Goal: Task Accomplishment & Management: Manage account settings

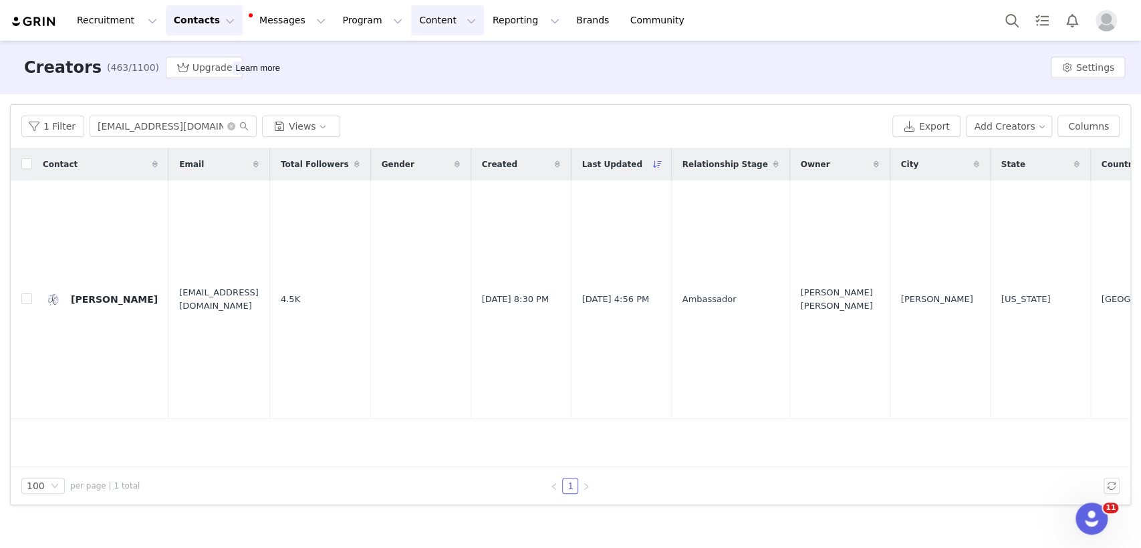
click at [422, 23] on button "Content Content" at bounding box center [447, 20] width 73 height 30
click at [419, 53] on p "Creator Content" at bounding box center [417, 59] width 75 height 14
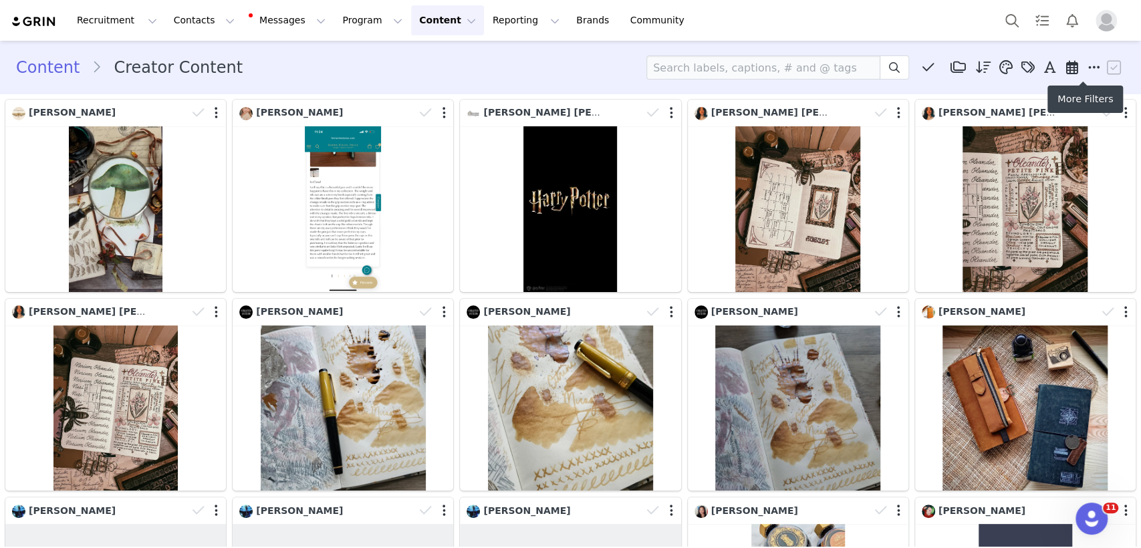
click at [1088, 71] on icon at bounding box center [1094, 67] width 12 height 13
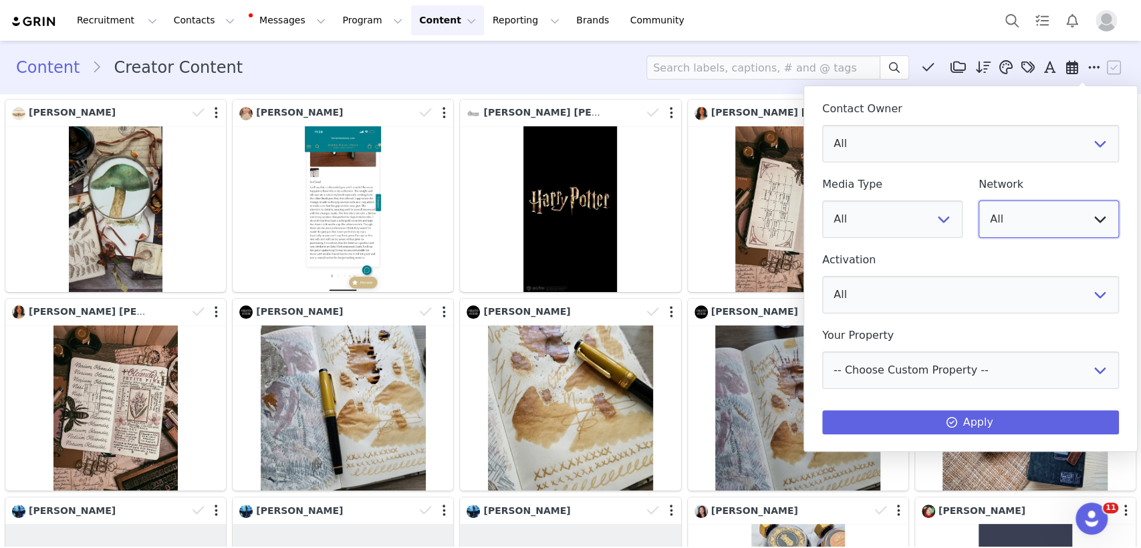
click at [1008, 209] on select "All YouTube Twitter Facebook Twitch Instagram Pinterest TikTok Other Uploads" at bounding box center [1049, 219] width 140 height 37
select select "10"
click at [979, 201] on select "All YouTube Twitter Facebook Twitch Instagram Pinterest TikTok Other Uploads" at bounding box center [1049, 219] width 140 height 37
click at [866, 140] on select "All Syeda Fizza Jafri Sheena Nasirullah" at bounding box center [970, 143] width 297 height 37
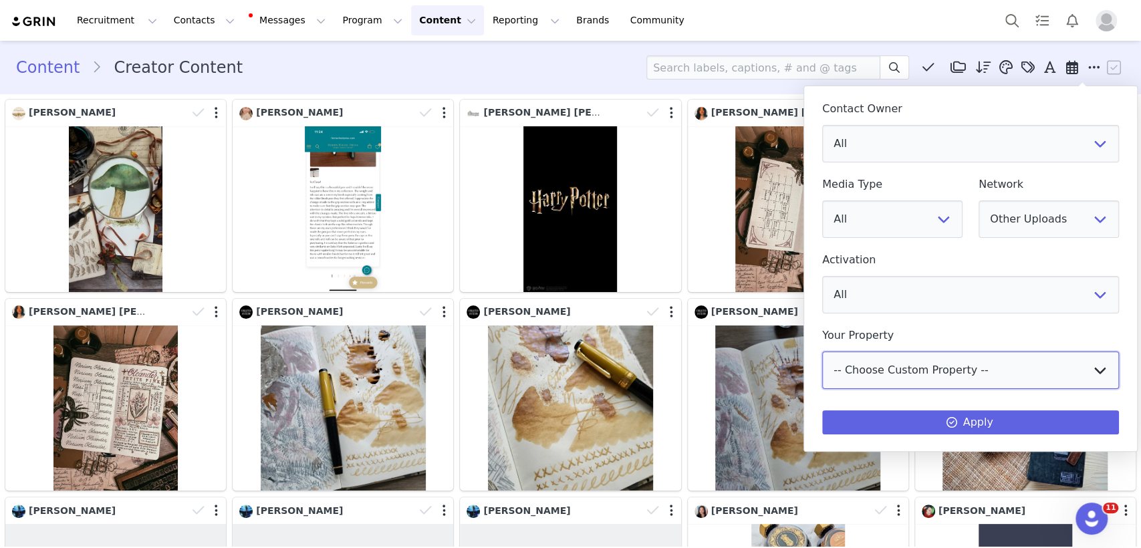
click at [877, 372] on select "-- Choose Custom Property -- Focus/Niche Content Phone Number Address Line 1 Ad…" at bounding box center [970, 370] width 297 height 37
select select "[object Object]"
click at [822, 352] on select "-- Choose Custom Property -- Focus/Niche Content Phone Number Address Line 1 Ad…" at bounding box center [970, 370] width 297 height 37
select select
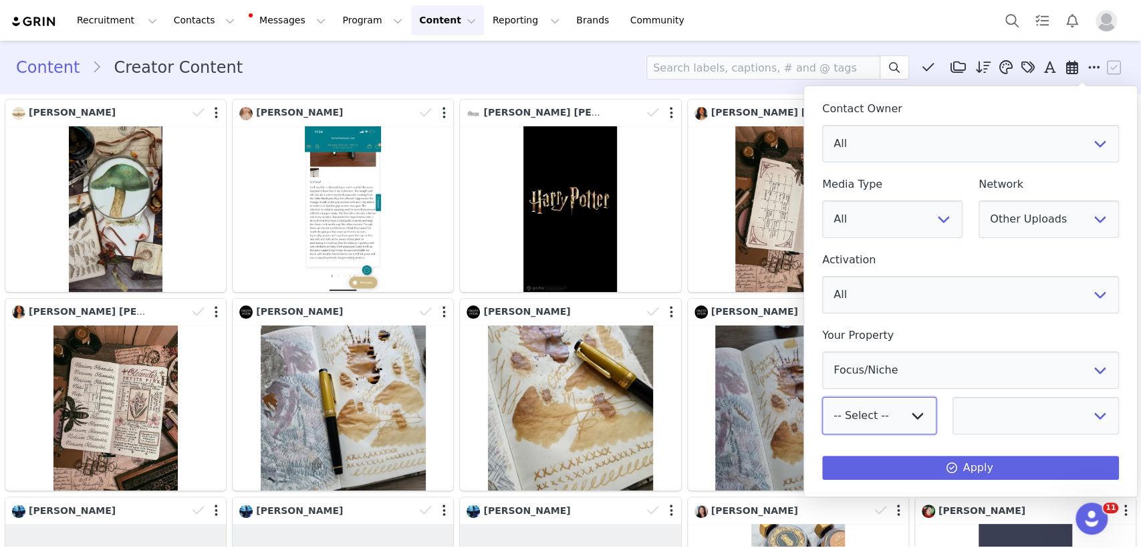
click at [870, 398] on select "-- Select -- is is not exists does not exist" at bounding box center [879, 415] width 114 height 37
select select "="
click at [822, 397] on select "-- Select -- is is not exists does not exist" at bounding box center [879, 415] width 114 height 37
click at [955, 433] on select "Minahil Sheena Batool" at bounding box center [1036, 415] width 166 height 37
select select "Sheena"
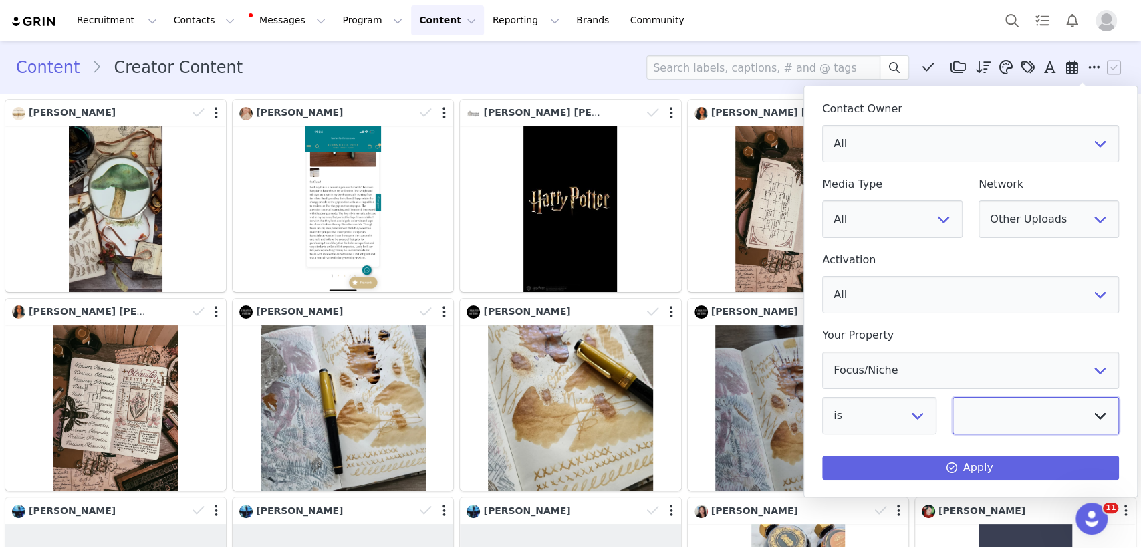
click at [953, 397] on select "Minahil Sheena Batool" at bounding box center [1036, 415] width 166 height 37
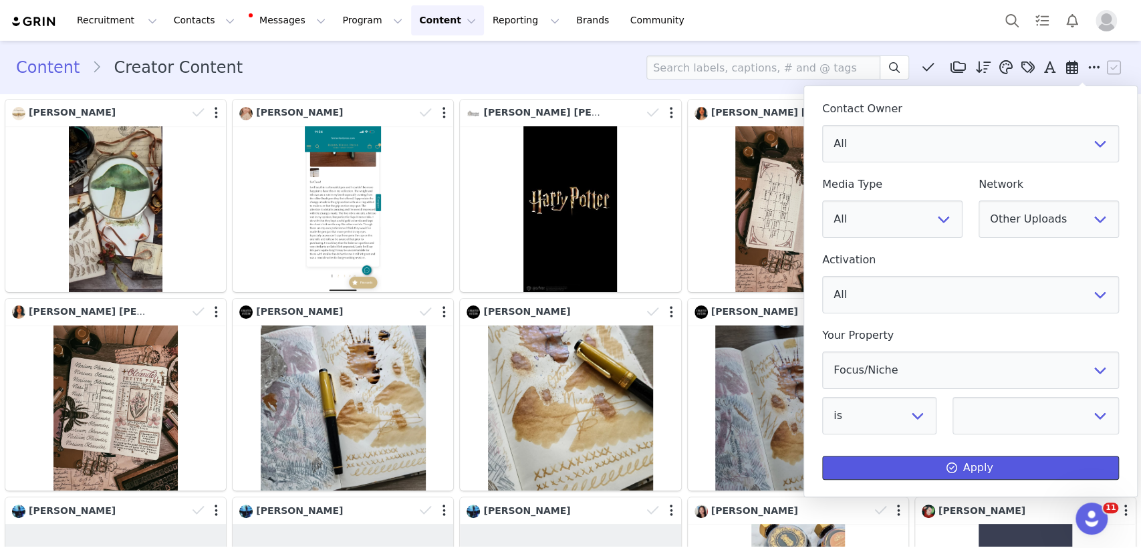
click at [925, 469] on button "Apply" at bounding box center [970, 468] width 297 height 24
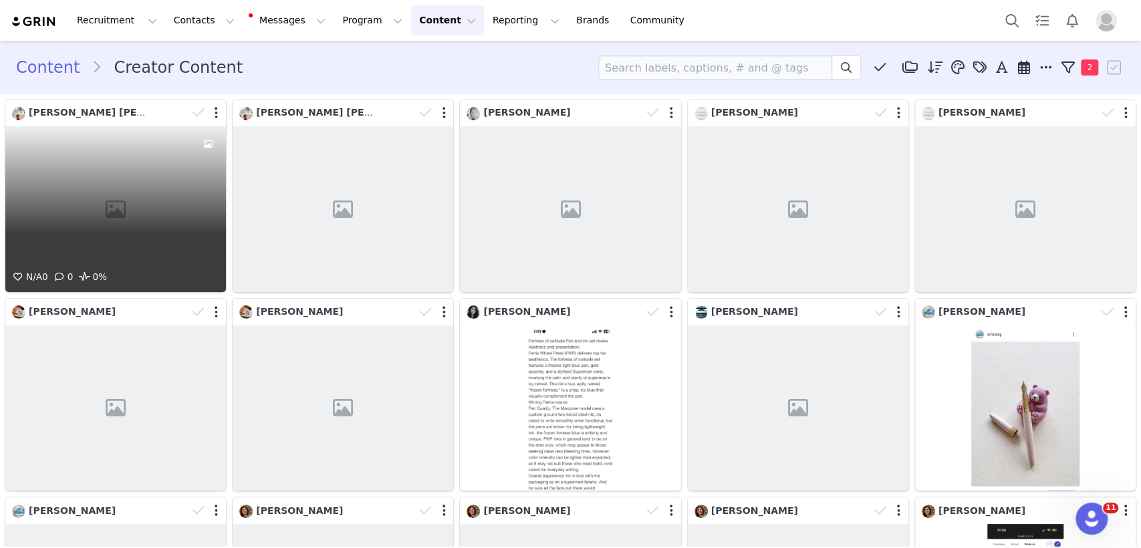
click at [120, 232] on div "N/A 0 0 0%" at bounding box center [115, 209] width 221 height 166
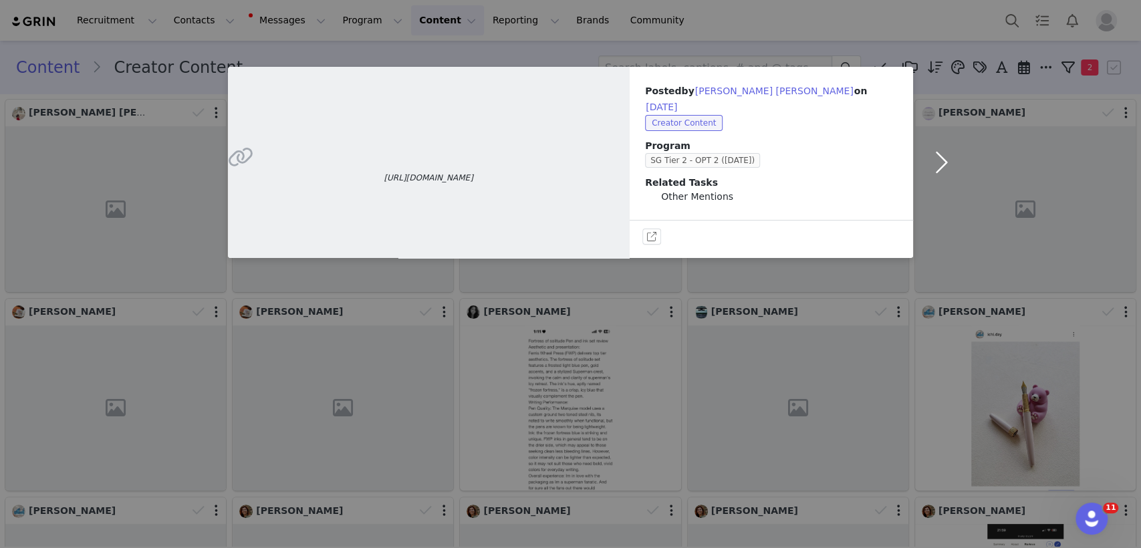
click at [943, 148] on button "button" at bounding box center [941, 162] width 56 height 191
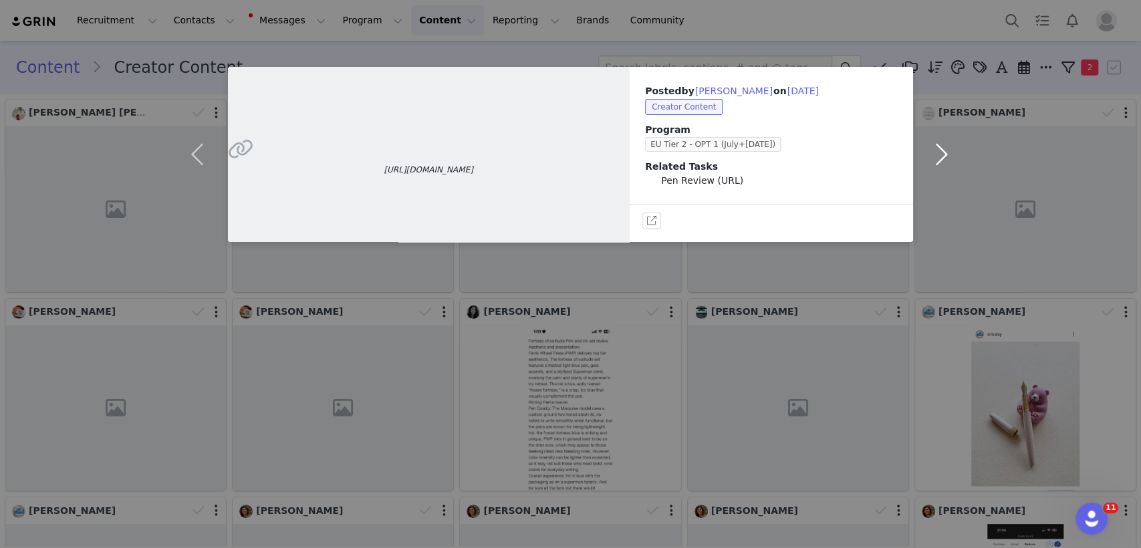
click at [931, 156] on button "button" at bounding box center [941, 154] width 56 height 175
click at [938, 140] on button "button" at bounding box center [941, 154] width 56 height 175
click at [939, 153] on button "button" at bounding box center [941, 154] width 56 height 175
click at [943, 150] on button "button" at bounding box center [941, 154] width 56 height 175
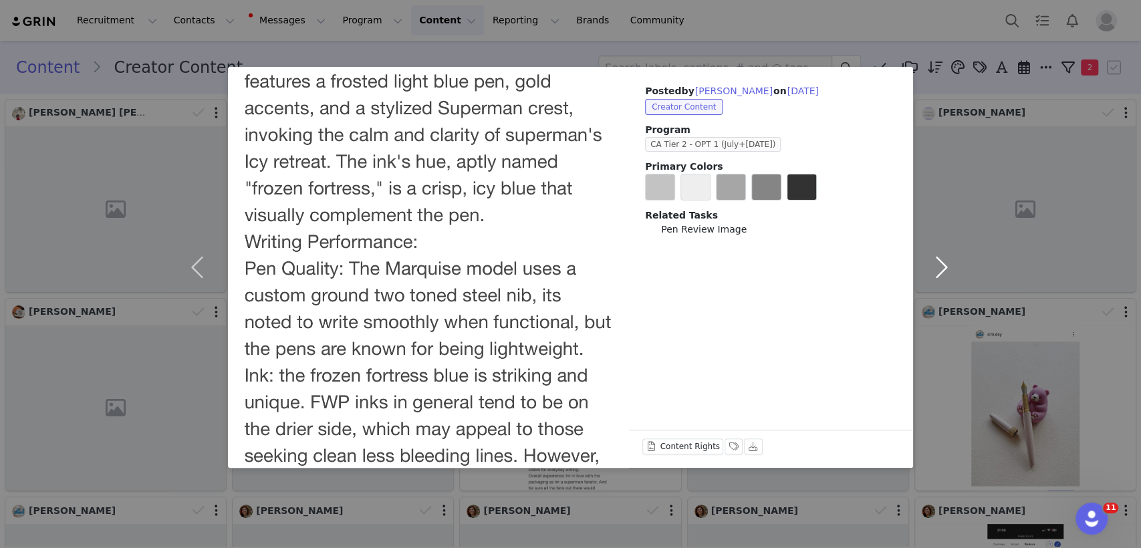
click at [939, 261] on button "button" at bounding box center [941, 267] width 56 height 401
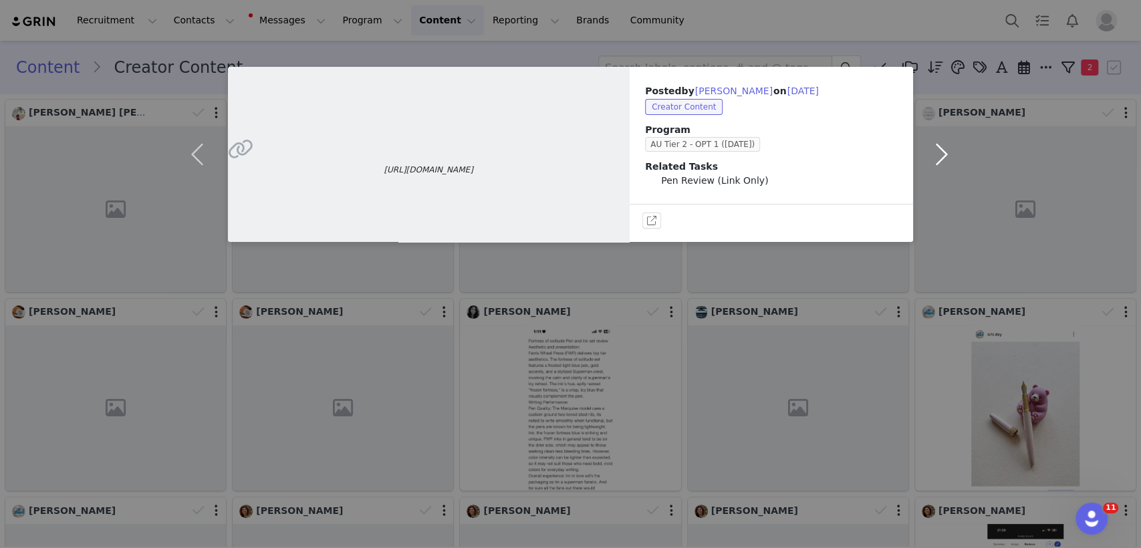
click at [941, 153] on button "button" at bounding box center [941, 154] width 56 height 175
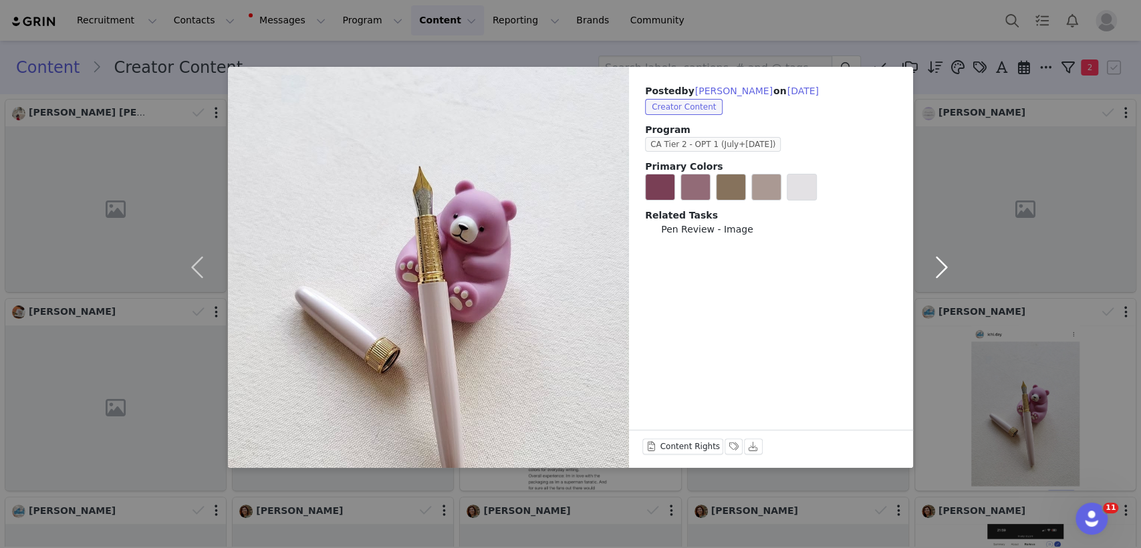
click at [934, 268] on button "button" at bounding box center [941, 267] width 56 height 401
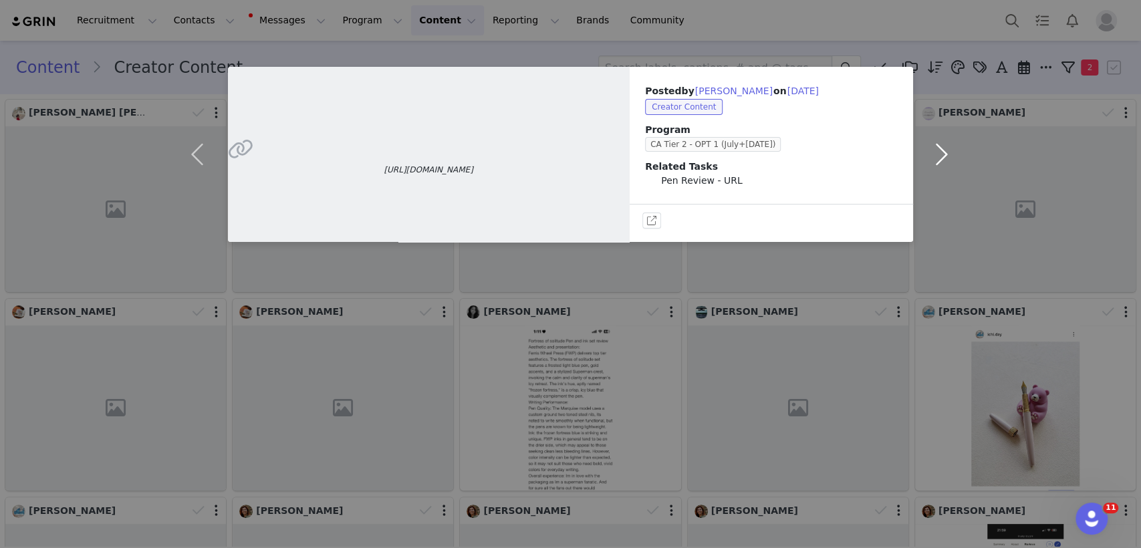
click at [939, 147] on button "button" at bounding box center [941, 154] width 56 height 175
click at [948, 151] on button "button" at bounding box center [941, 154] width 56 height 175
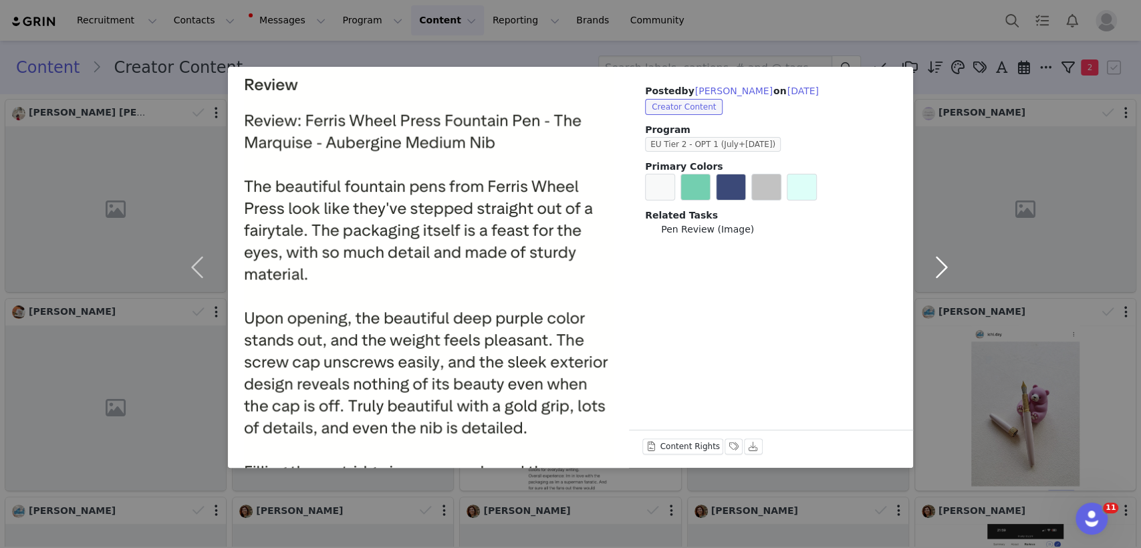
click at [945, 271] on button "button" at bounding box center [941, 267] width 56 height 401
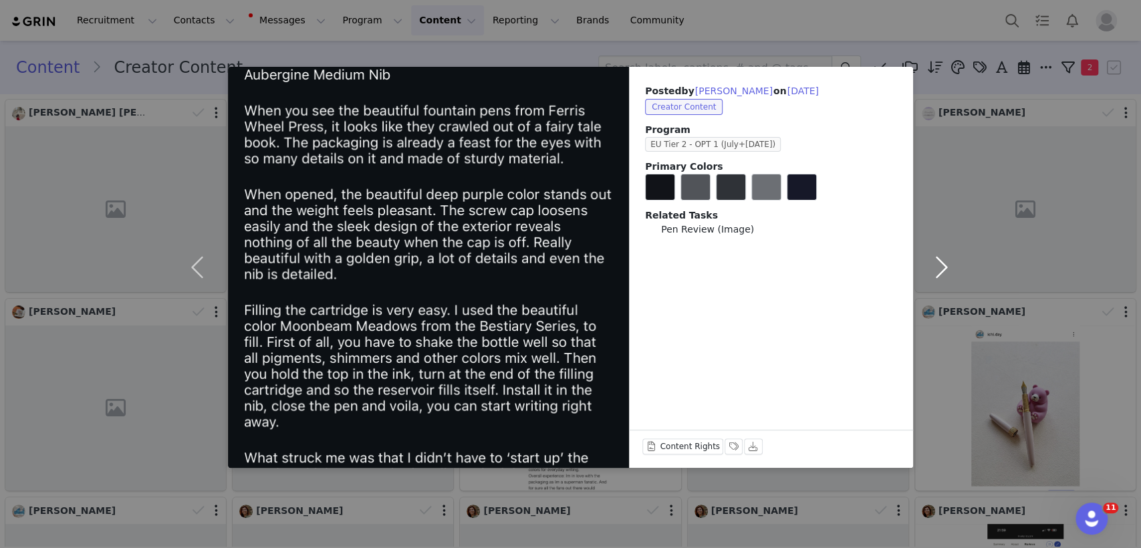
click at [945, 271] on button "button" at bounding box center [941, 267] width 56 height 401
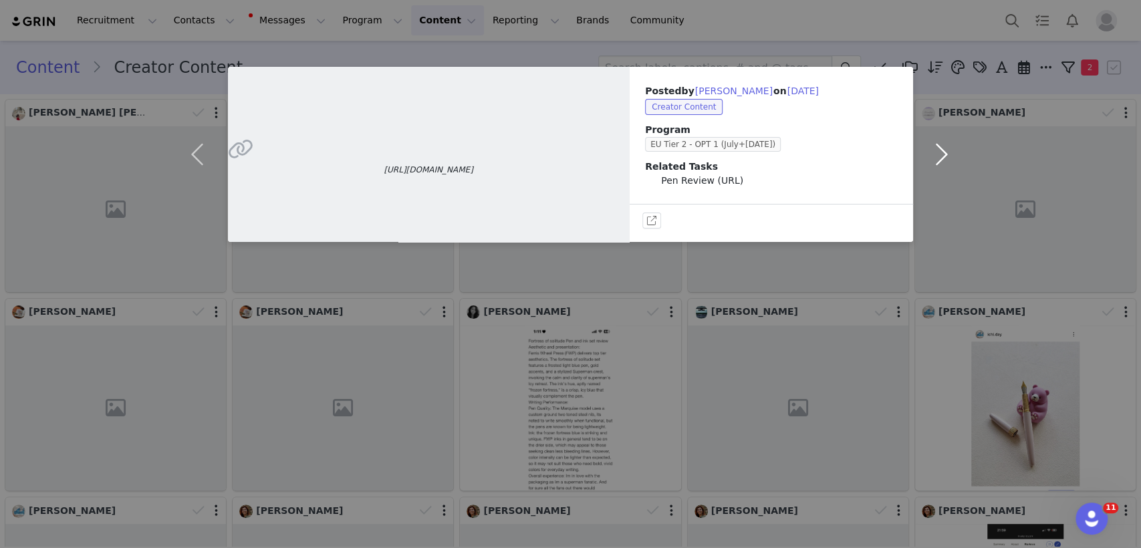
click at [947, 152] on button "button" at bounding box center [941, 154] width 56 height 175
click at [939, 151] on button "button" at bounding box center [941, 154] width 56 height 175
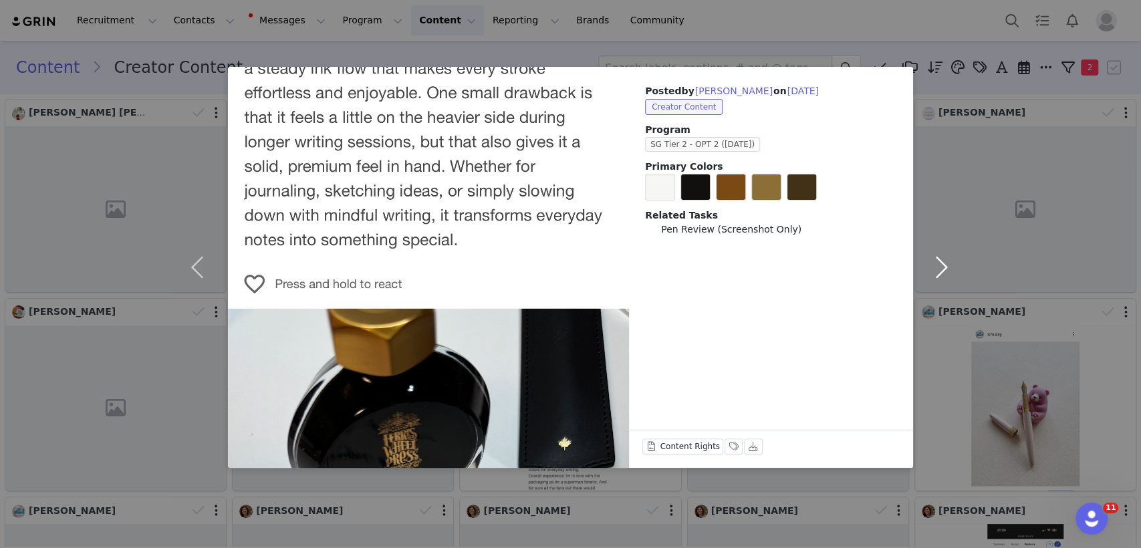
click at [941, 268] on button "button" at bounding box center [941, 267] width 56 height 401
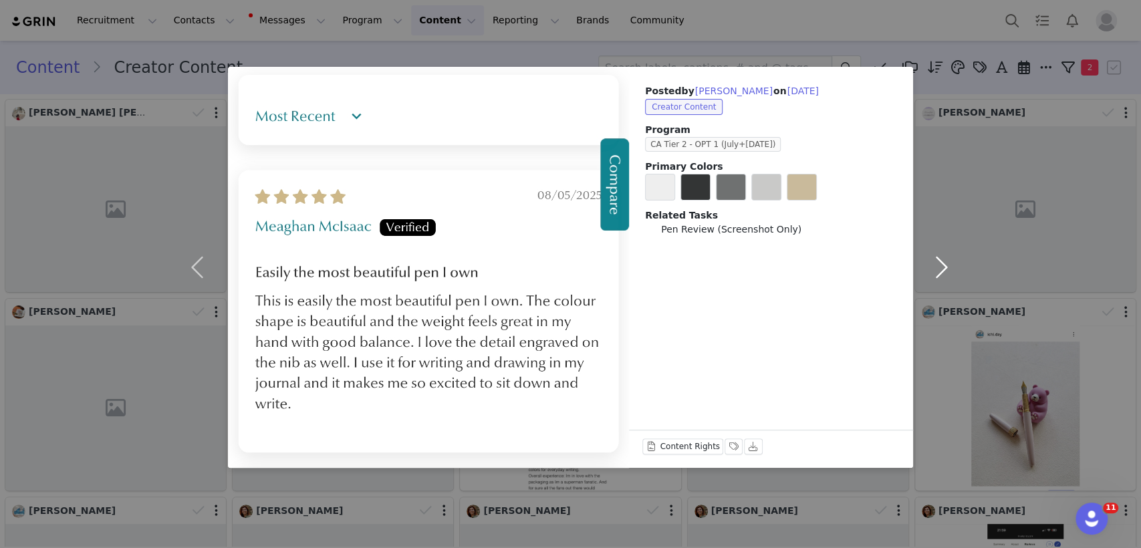
click at [944, 259] on button "button" at bounding box center [941, 267] width 56 height 401
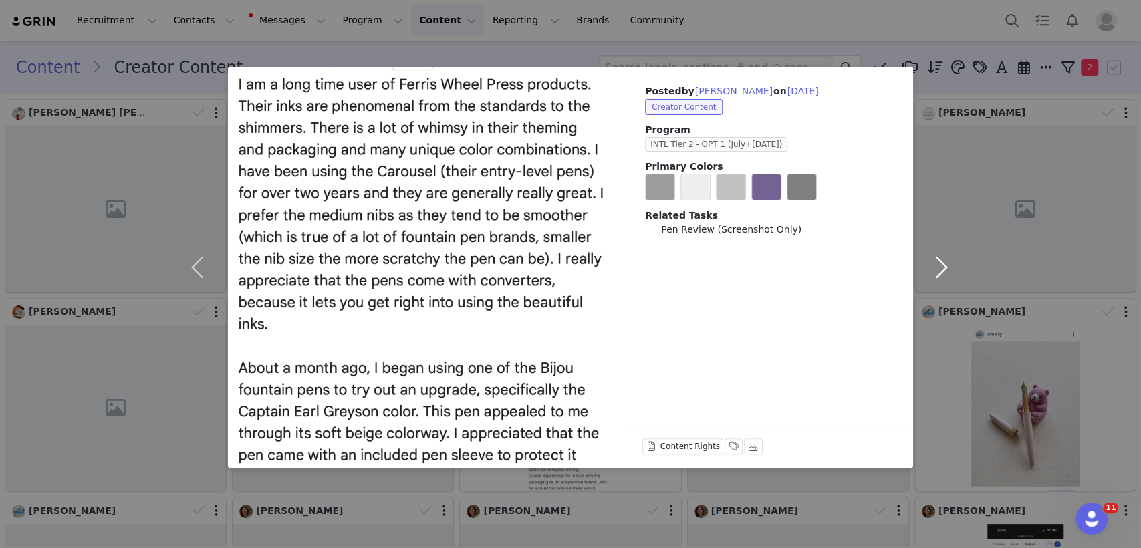
click at [937, 272] on button "button" at bounding box center [941, 267] width 56 height 401
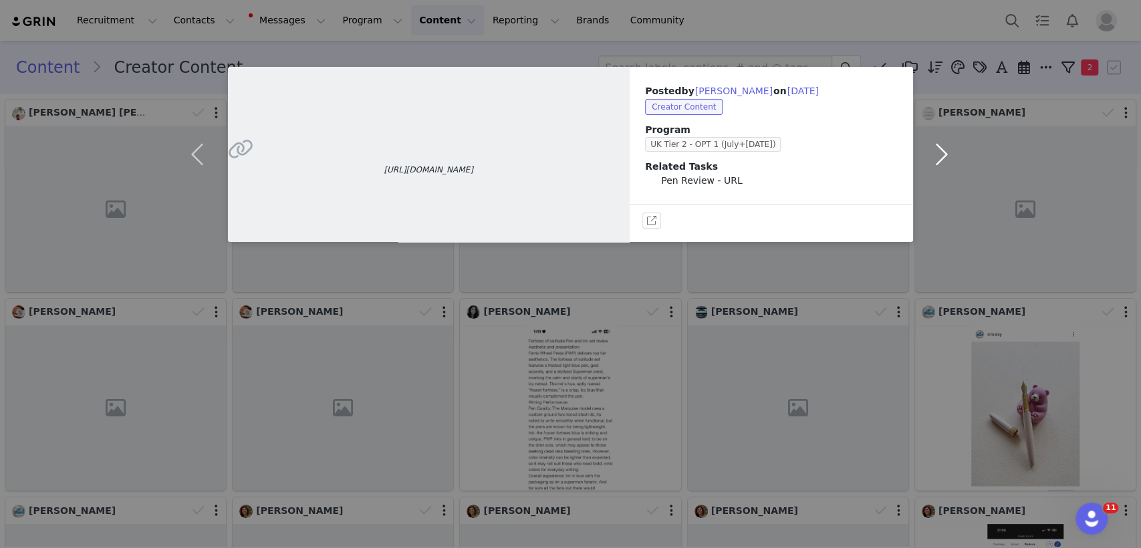
click at [938, 148] on button "button" at bounding box center [941, 154] width 56 height 175
click at [943, 151] on button "button" at bounding box center [941, 154] width 56 height 175
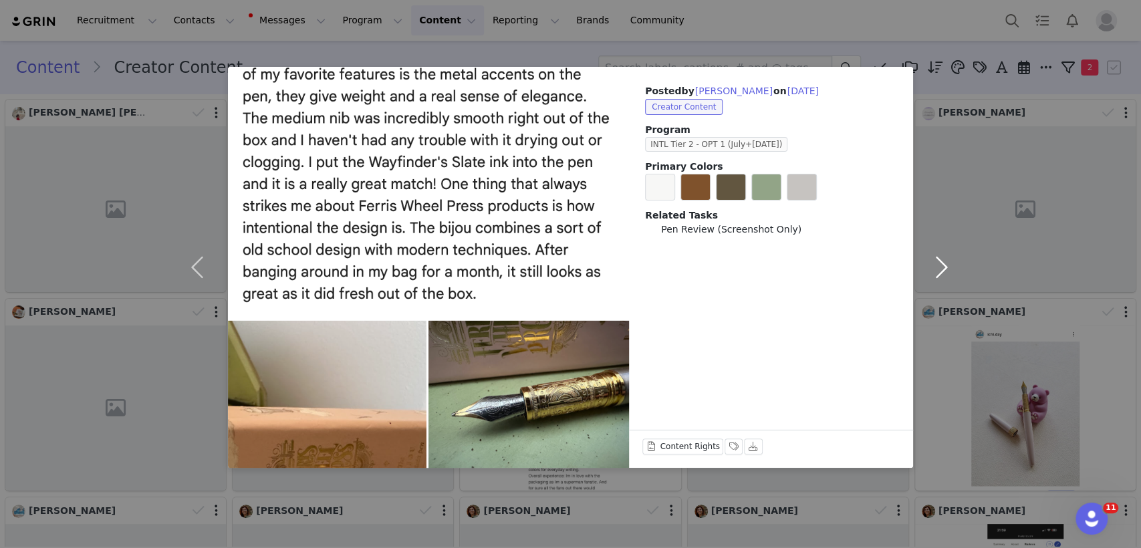
click at [938, 274] on button "button" at bounding box center [941, 267] width 56 height 401
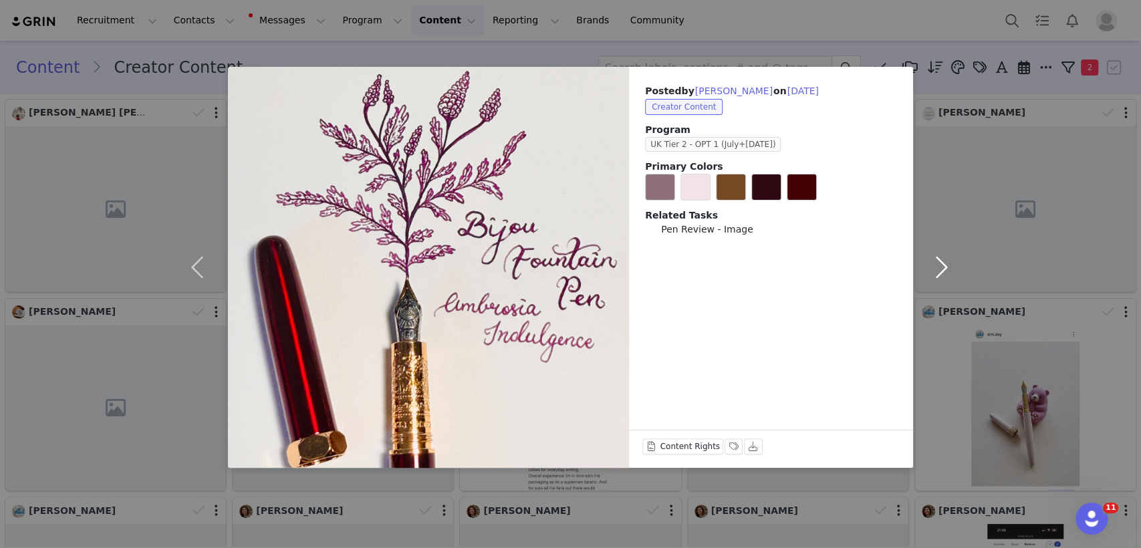
click at [943, 265] on button "button" at bounding box center [941, 267] width 56 height 401
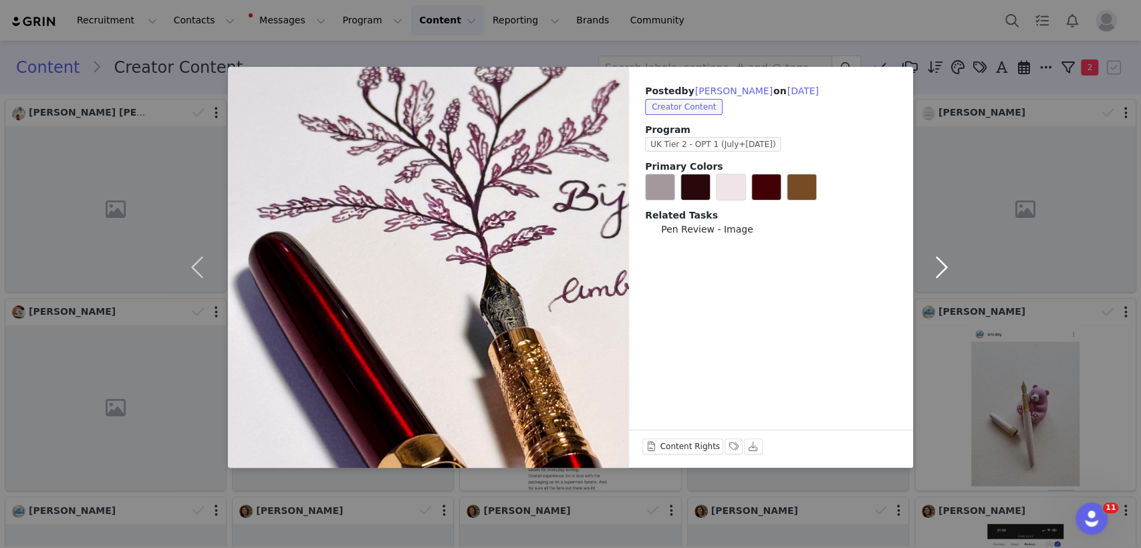
click at [943, 265] on button "button" at bounding box center [941, 267] width 56 height 401
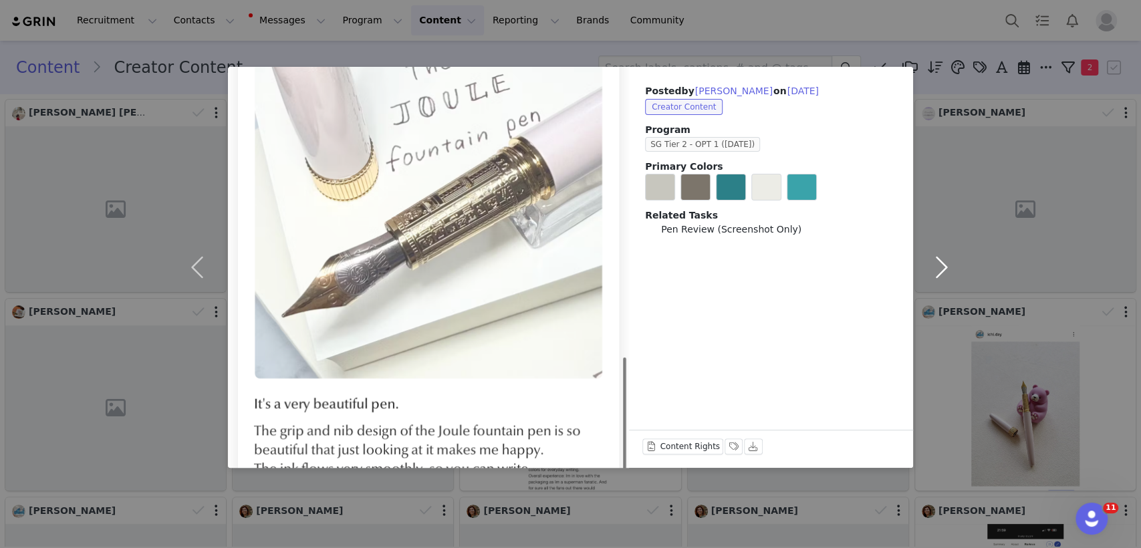
click at [943, 265] on button "button" at bounding box center [941, 267] width 56 height 401
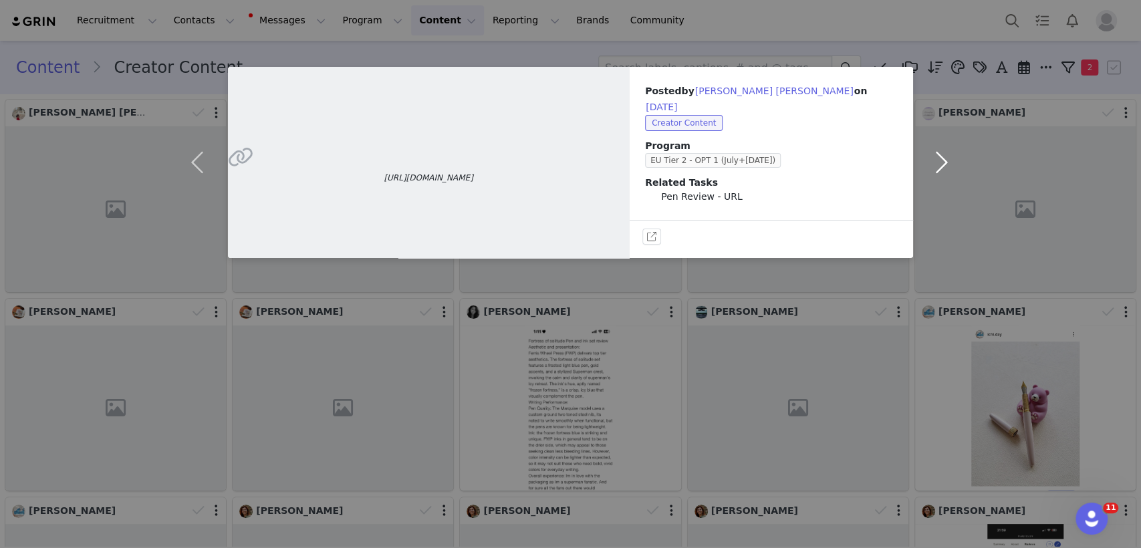
click at [945, 156] on button "button" at bounding box center [941, 162] width 56 height 191
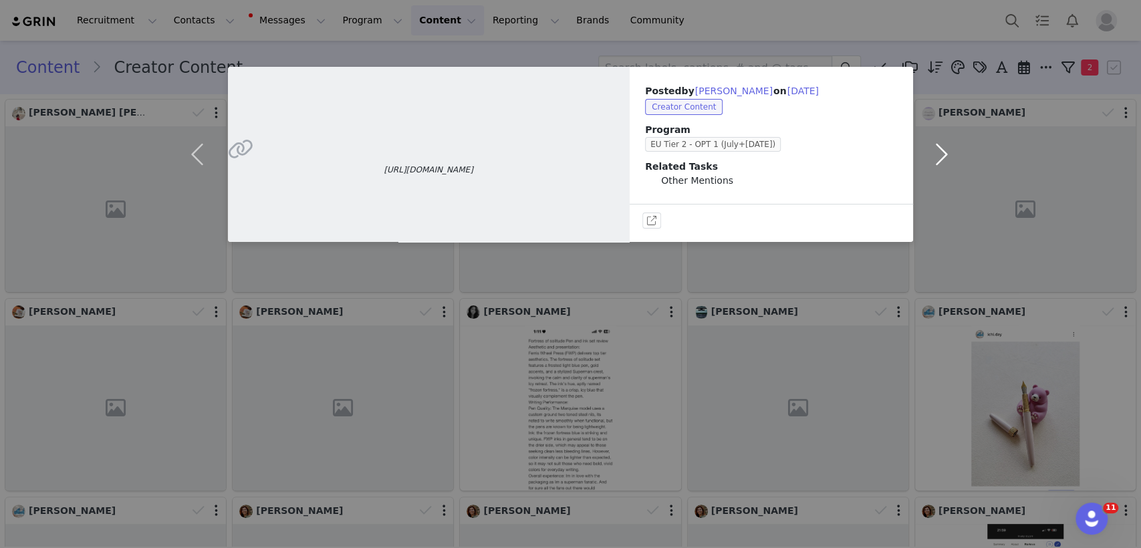
click at [945, 156] on button "button" at bounding box center [941, 154] width 56 height 175
click at [945, 156] on div "https://nickstewart.ink/2025/08/21/ferris-wheel-press-the-marquise-nevermore-no…" at bounding box center [570, 274] width 1141 height 548
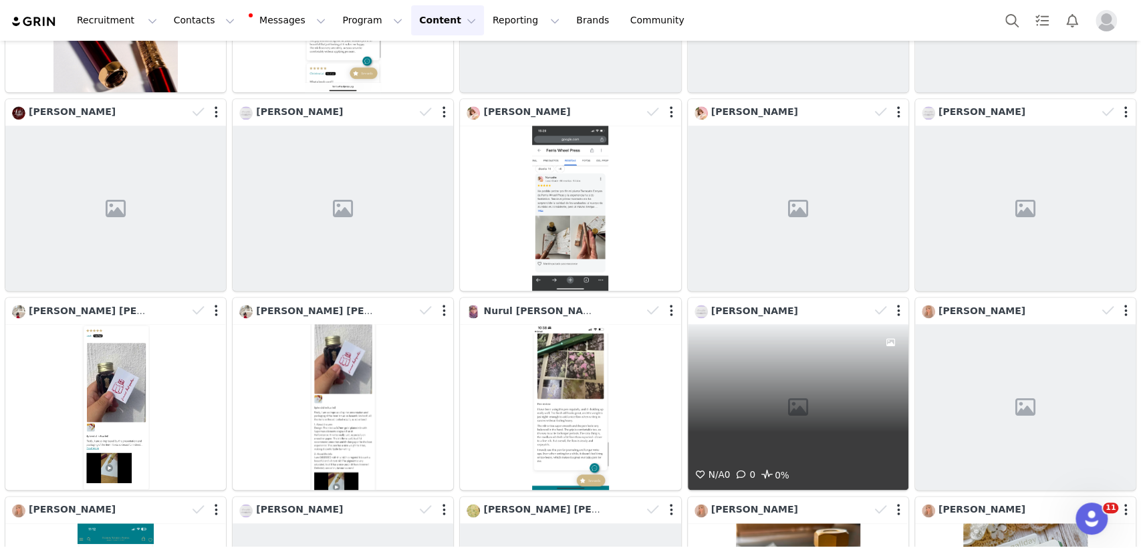
scroll to position [1139, 0]
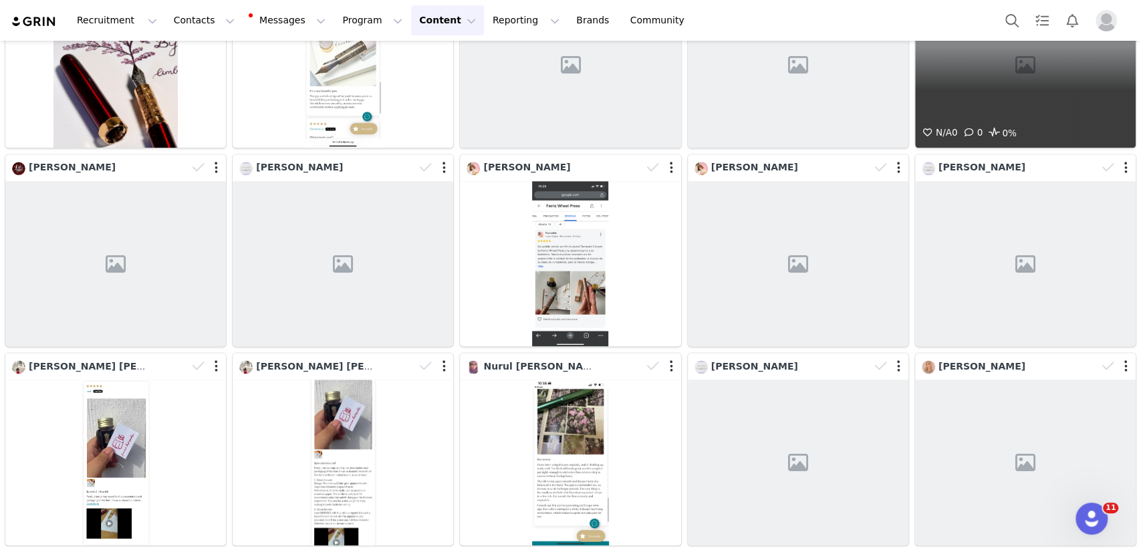
click at [1005, 84] on div "N/A 0 0 0%" at bounding box center [1025, 65] width 221 height 166
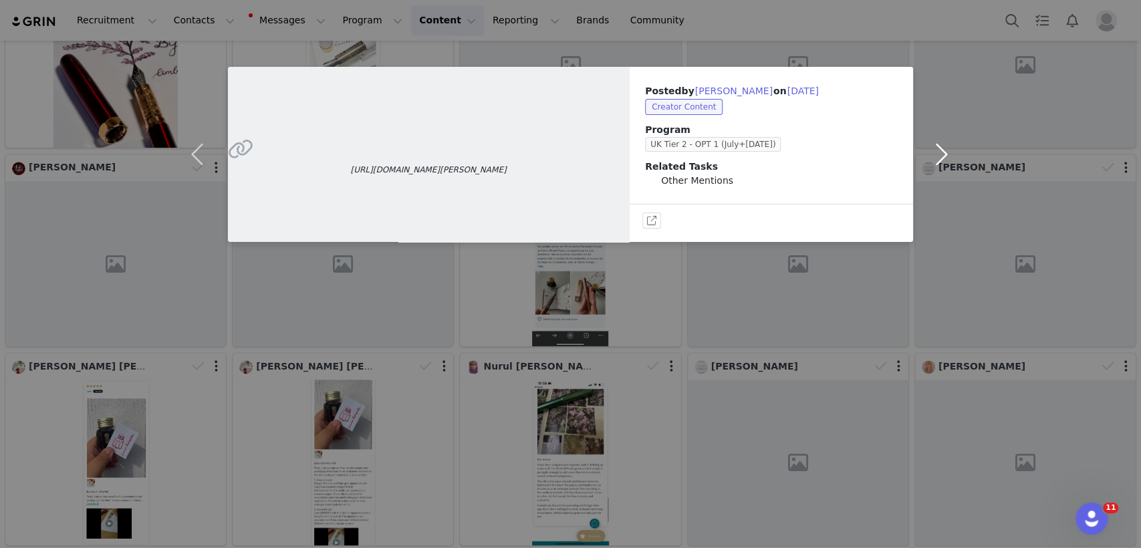
click at [939, 161] on button "button" at bounding box center [941, 154] width 56 height 175
click at [944, 151] on button "button" at bounding box center [941, 154] width 56 height 175
click at [575, 288] on div "https://nickstewart.ink/2025/08/21/ferris-wheel-press-the-marquise-nevermore-no…" at bounding box center [570, 274] width 1141 height 548
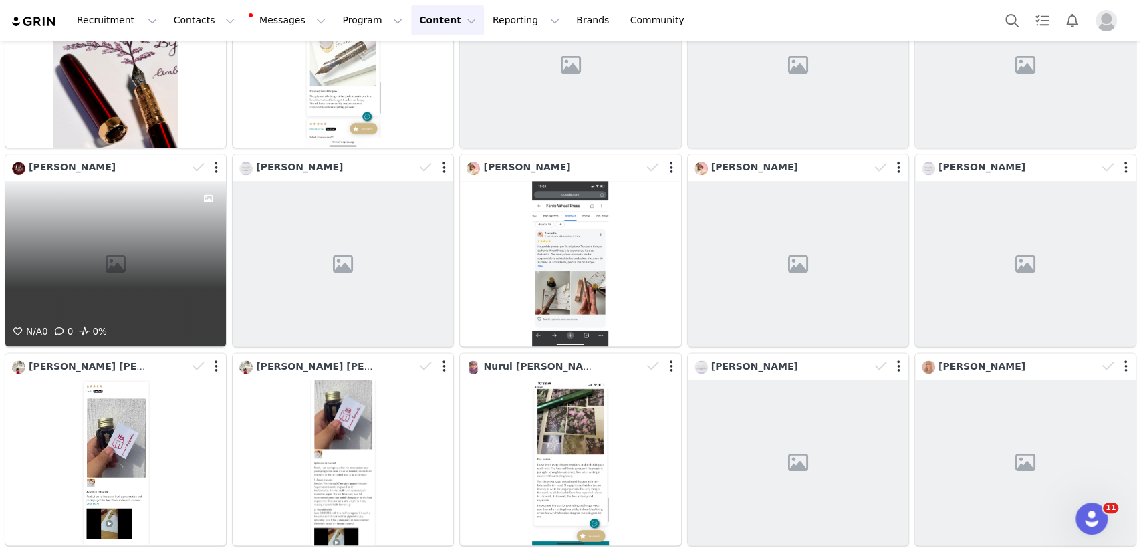
click at [178, 237] on div "N/A 0 0 0%" at bounding box center [115, 264] width 221 height 166
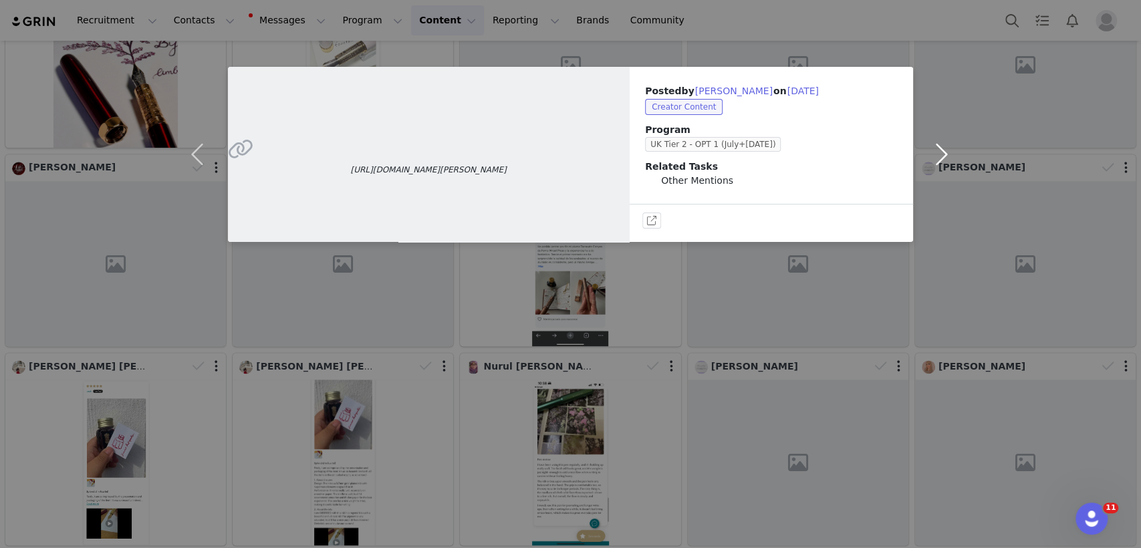
click at [938, 154] on button "button" at bounding box center [941, 154] width 56 height 175
click at [456, 273] on div "https://nickstewart.ink/2025/08/21/ferris-wheel-press-the-marquise-nevermore-no…" at bounding box center [570, 274] width 1141 height 548
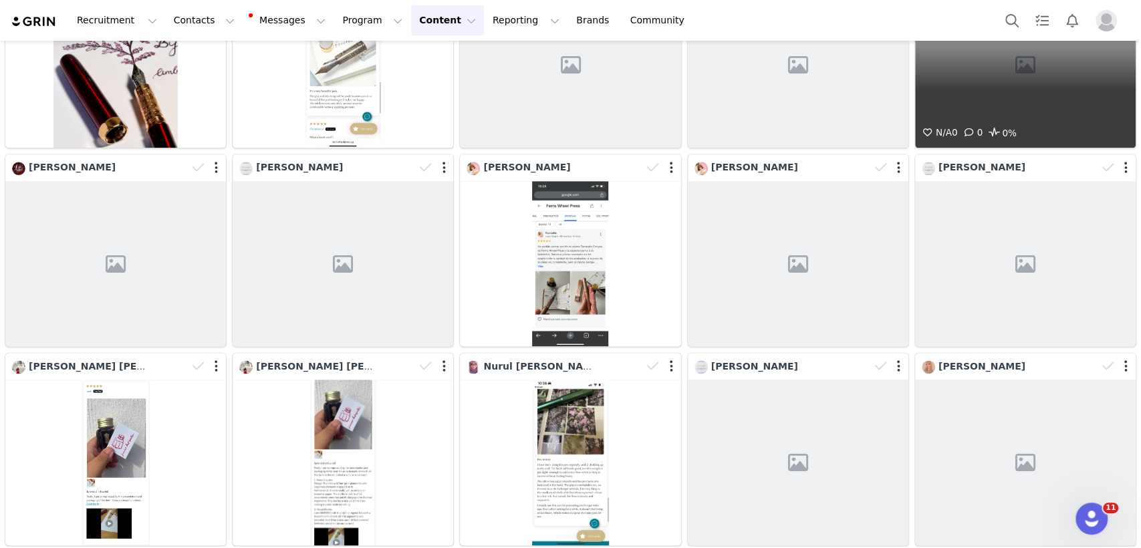
scroll to position [978, 0]
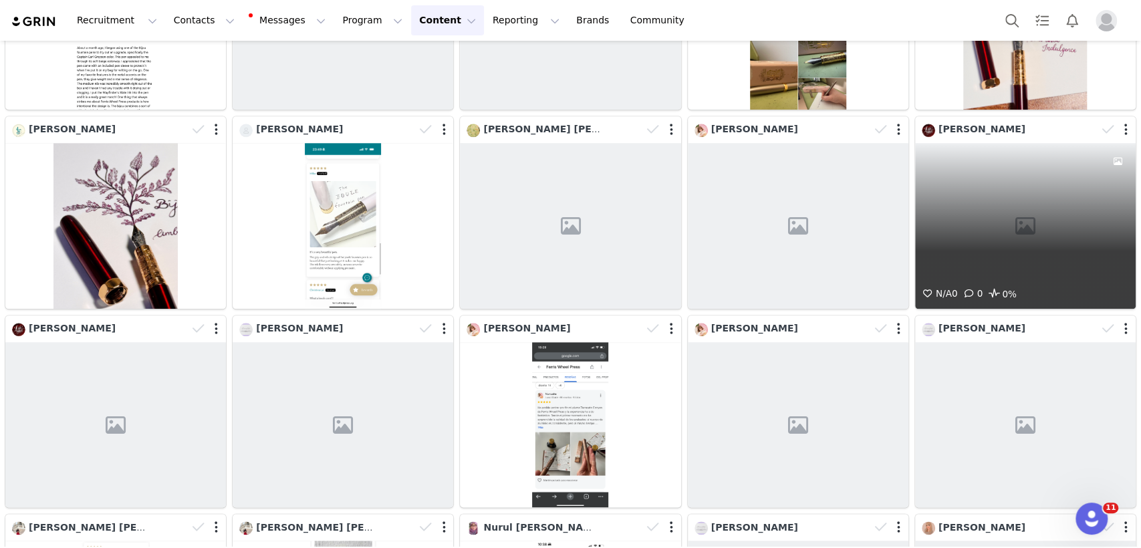
click at [972, 216] on div "N/A 0 0 0%" at bounding box center [1025, 226] width 221 height 166
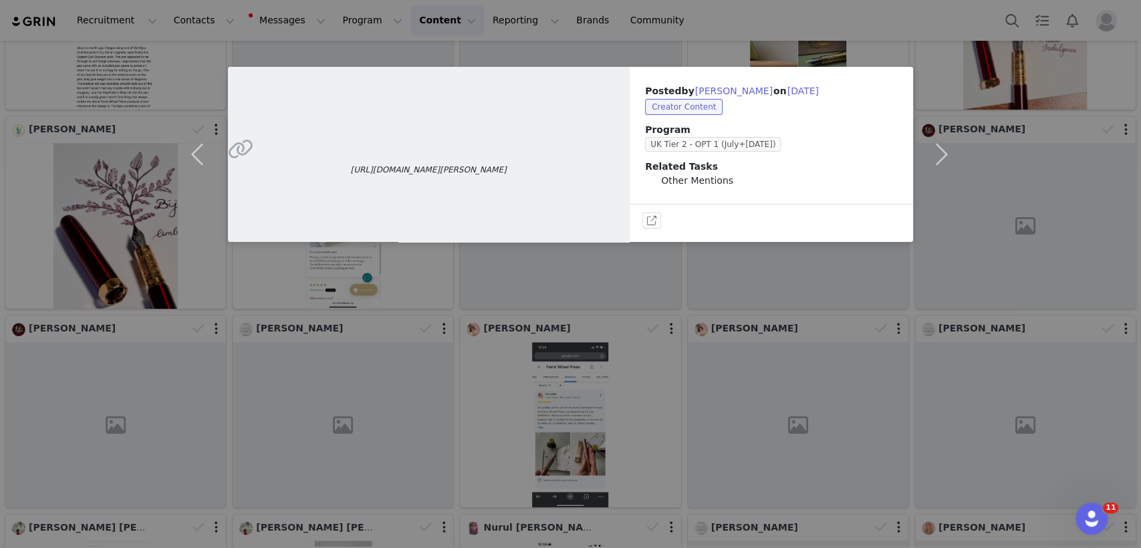
click at [973, 235] on div "https://nickstewart.ink/2025/08/21/ferris-wheel-press-the-marquise-nevermore-no…" at bounding box center [570, 274] width 1141 height 548
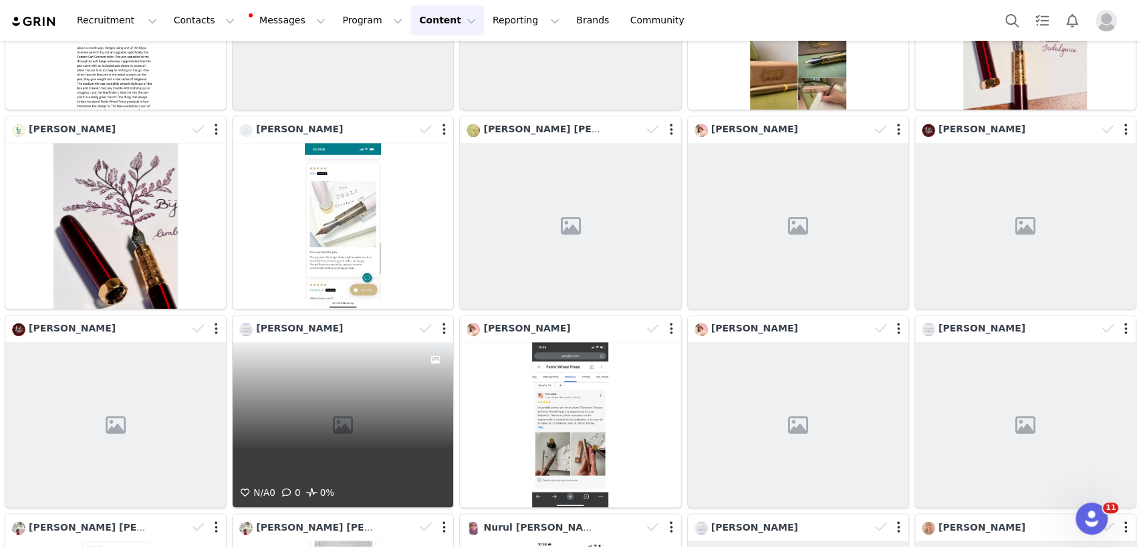
click at [356, 370] on div "N/A 0 0 0%" at bounding box center [343, 425] width 221 height 166
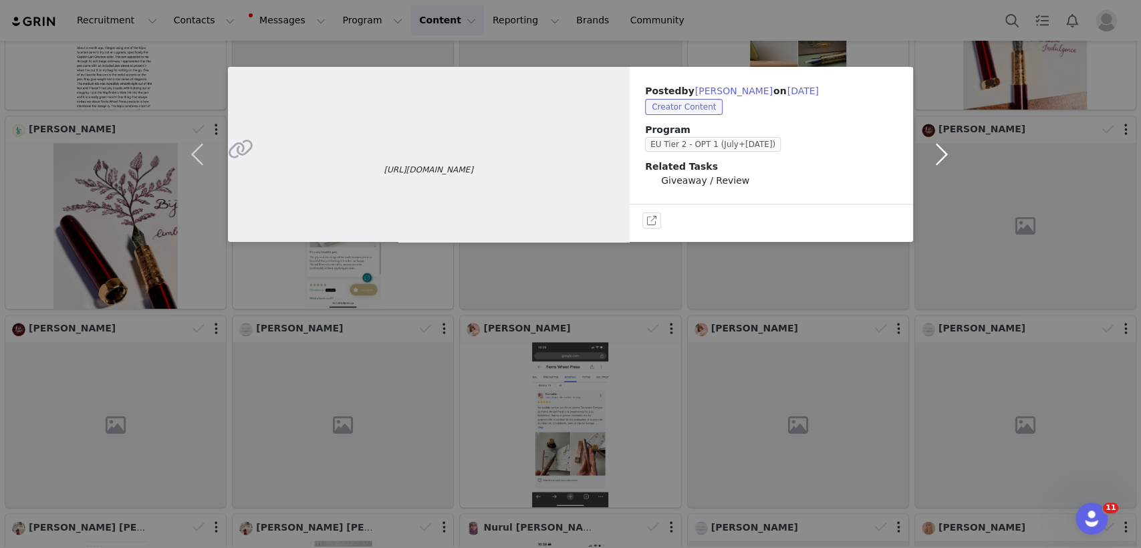
click at [939, 140] on button "button" at bounding box center [941, 154] width 56 height 175
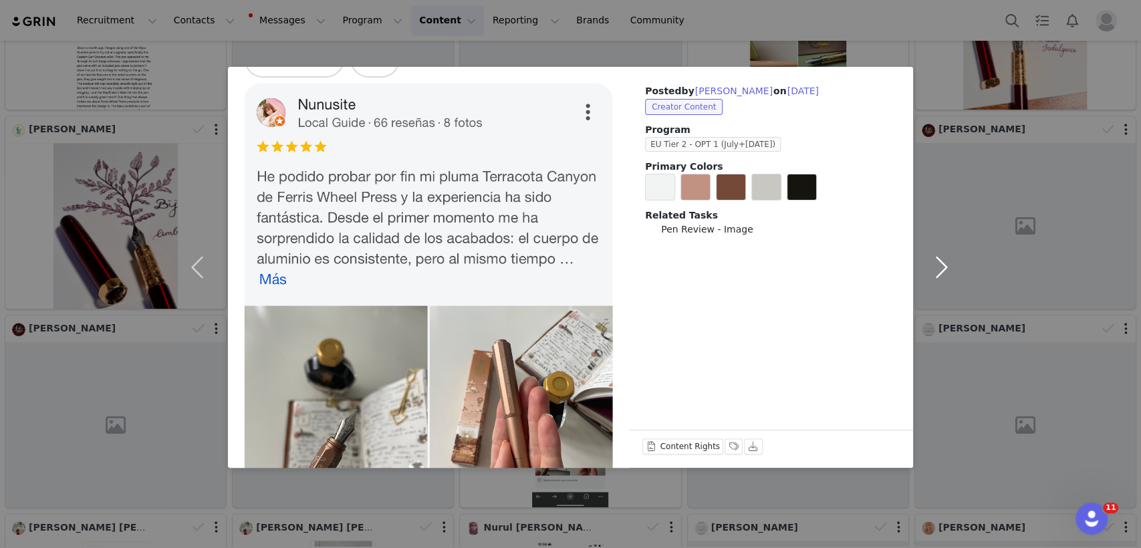
click at [936, 276] on button "button" at bounding box center [941, 267] width 56 height 401
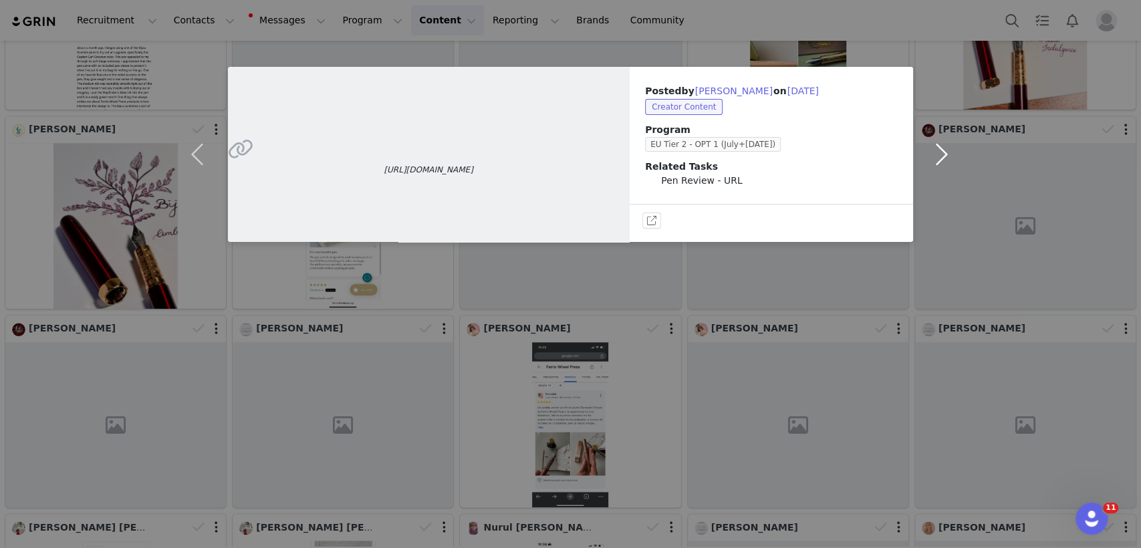
click at [938, 160] on button "button" at bounding box center [941, 154] width 56 height 175
click at [933, 152] on button "button" at bounding box center [941, 154] width 56 height 175
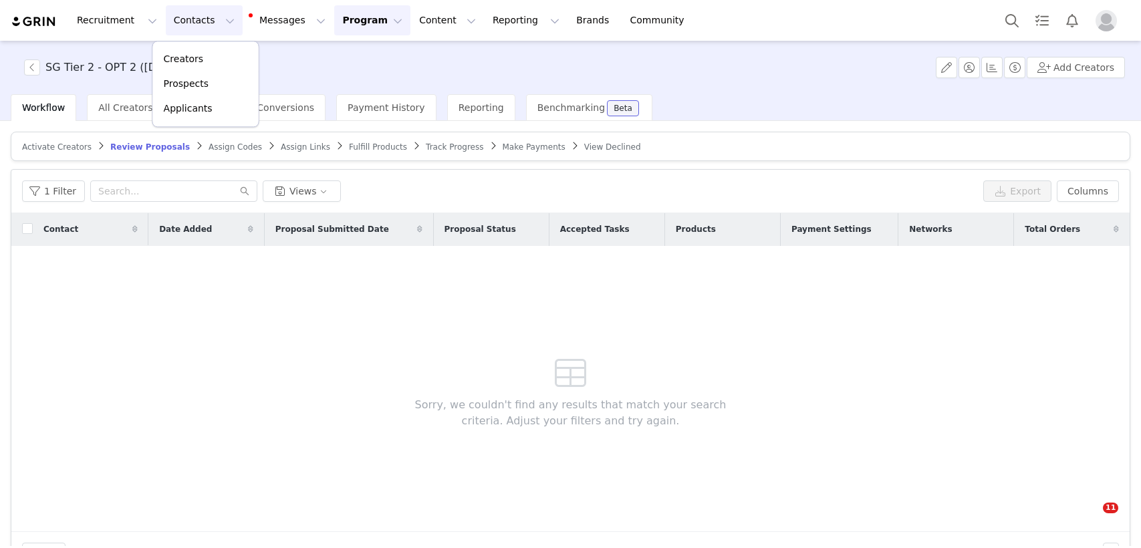
click at [334, 21] on button "Program Program" at bounding box center [372, 20] width 76 height 30
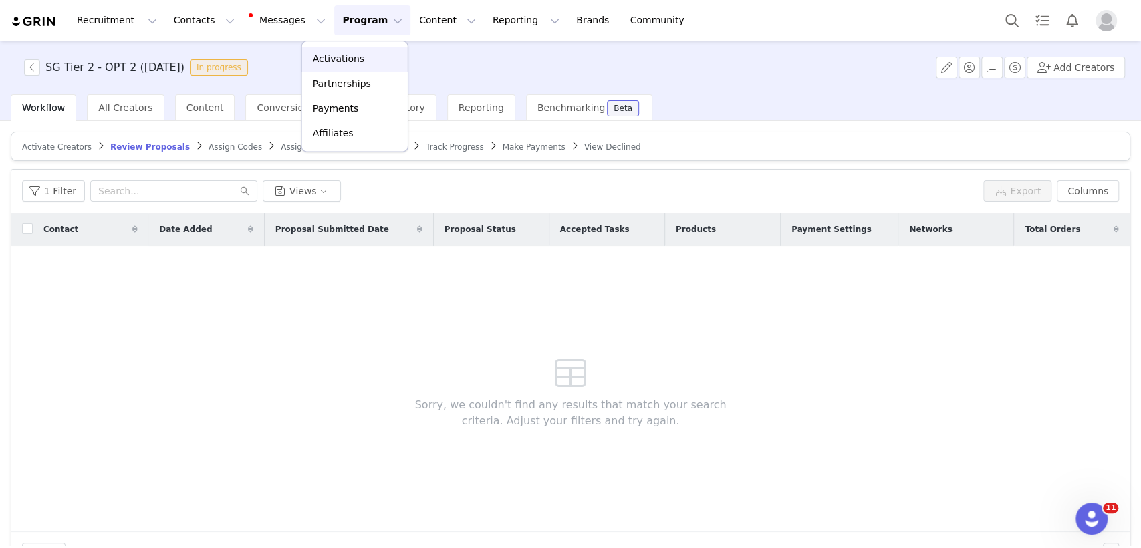
click at [332, 55] on p "Activations" at bounding box center [338, 59] width 51 height 14
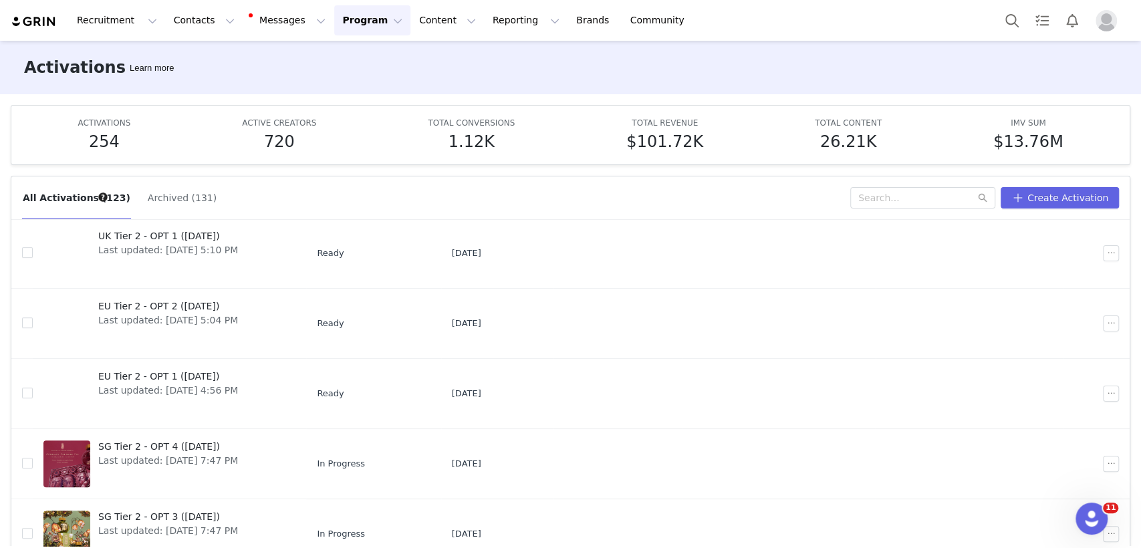
scroll to position [70, 0]
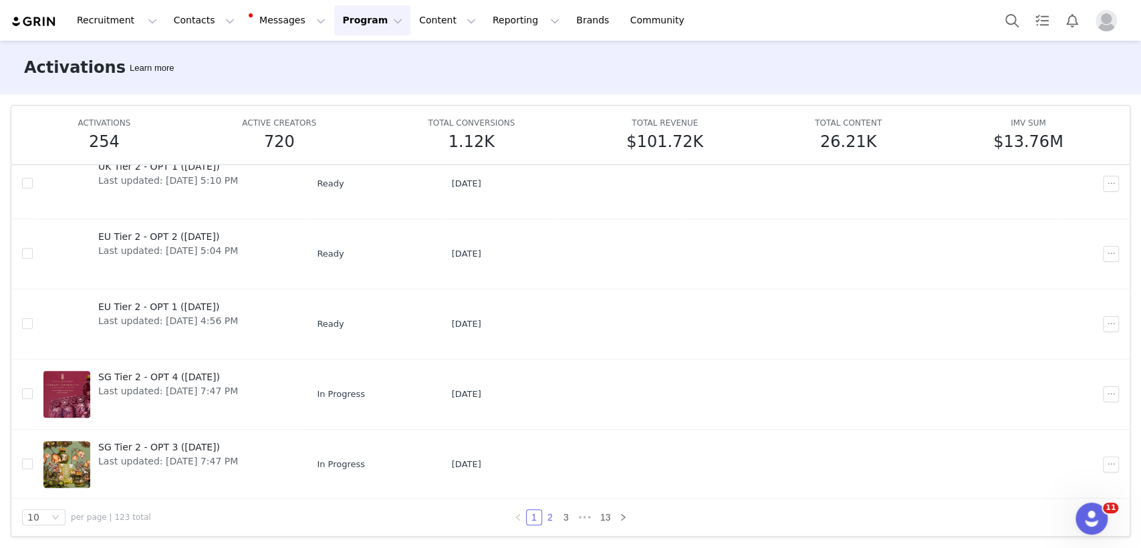
click at [546, 513] on link "2" at bounding box center [550, 517] width 15 height 15
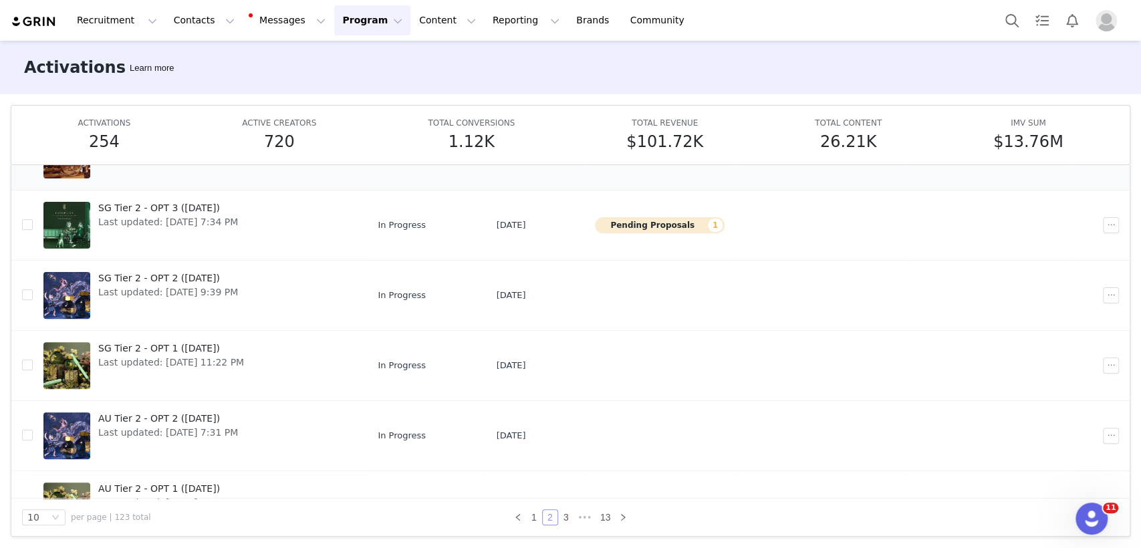
scroll to position [385, 0]
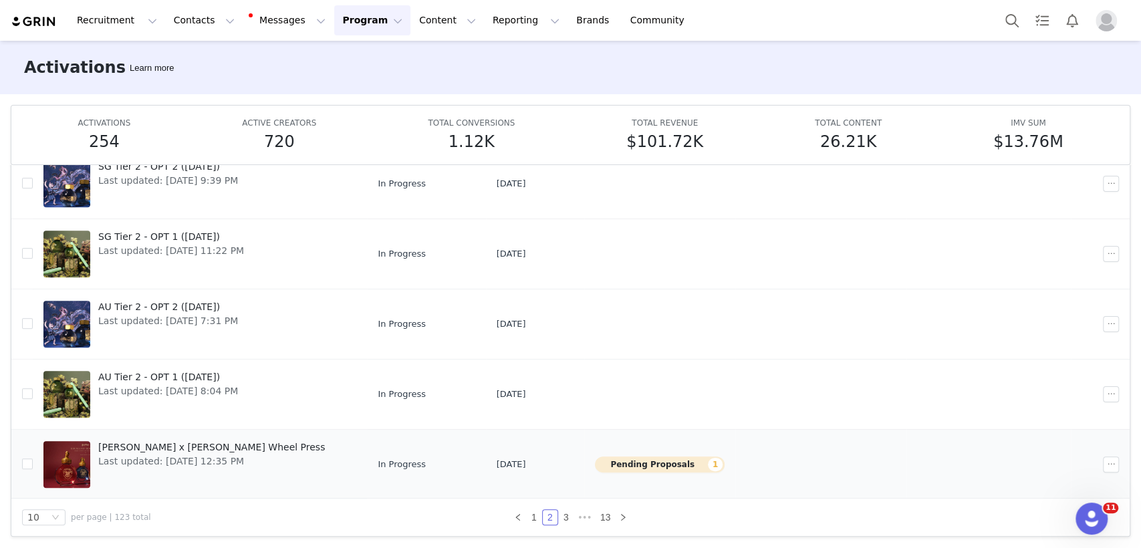
click at [170, 441] on span "[PERSON_NAME] x [PERSON_NAME] Wheel Press" at bounding box center [211, 448] width 227 height 14
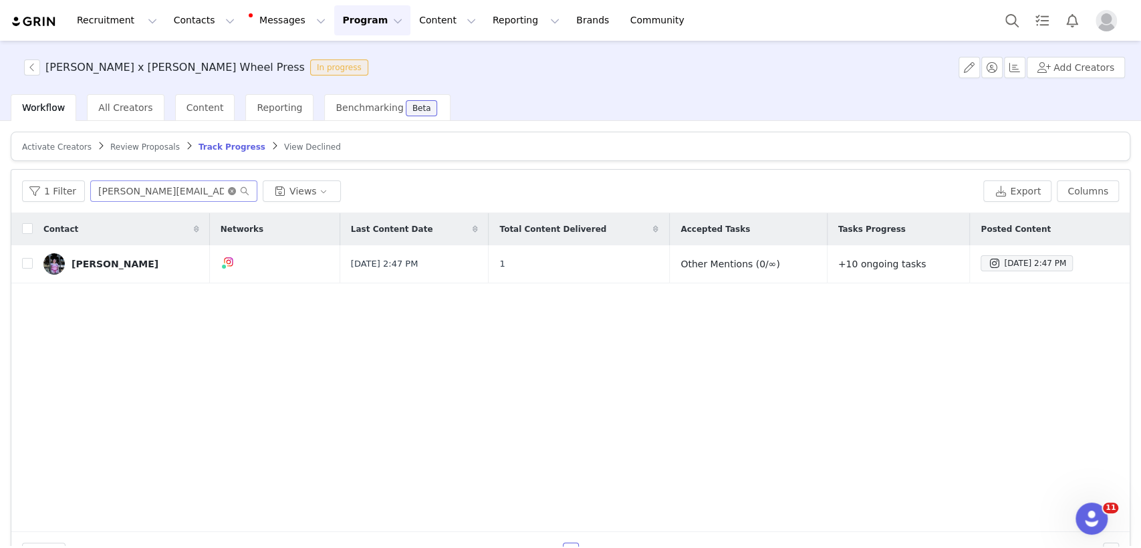
click at [228, 189] on icon "icon: close-circle" at bounding box center [232, 191] width 8 height 8
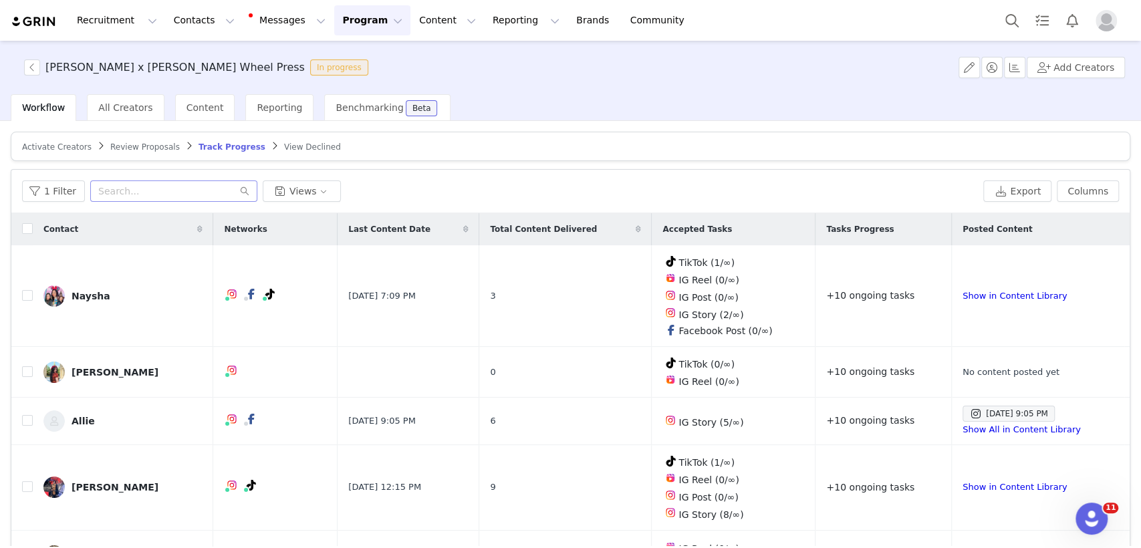
click at [61, 146] on span "Activate Creators" at bounding box center [57, 146] width 70 height 9
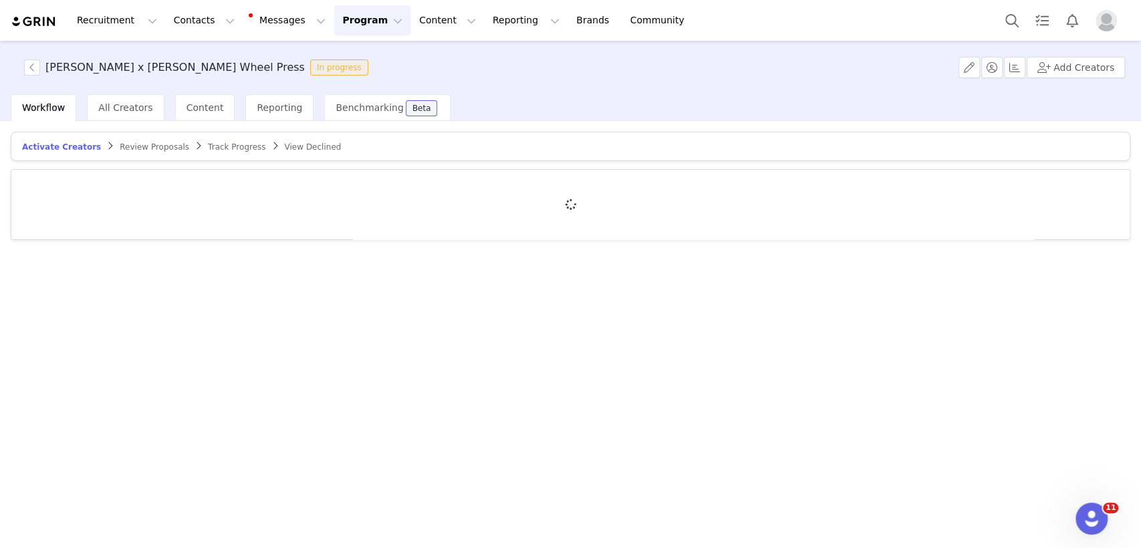
click at [122, 145] on span "Review Proposals" at bounding box center [155, 146] width 70 height 9
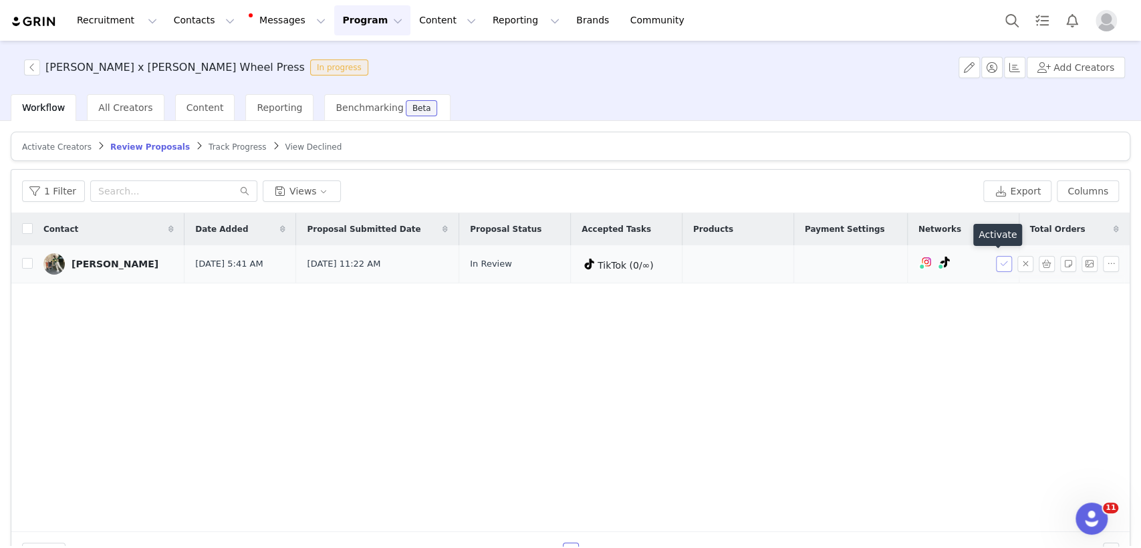
click at [996, 265] on button "button" at bounding box center [1004, 264] width 16 height 16
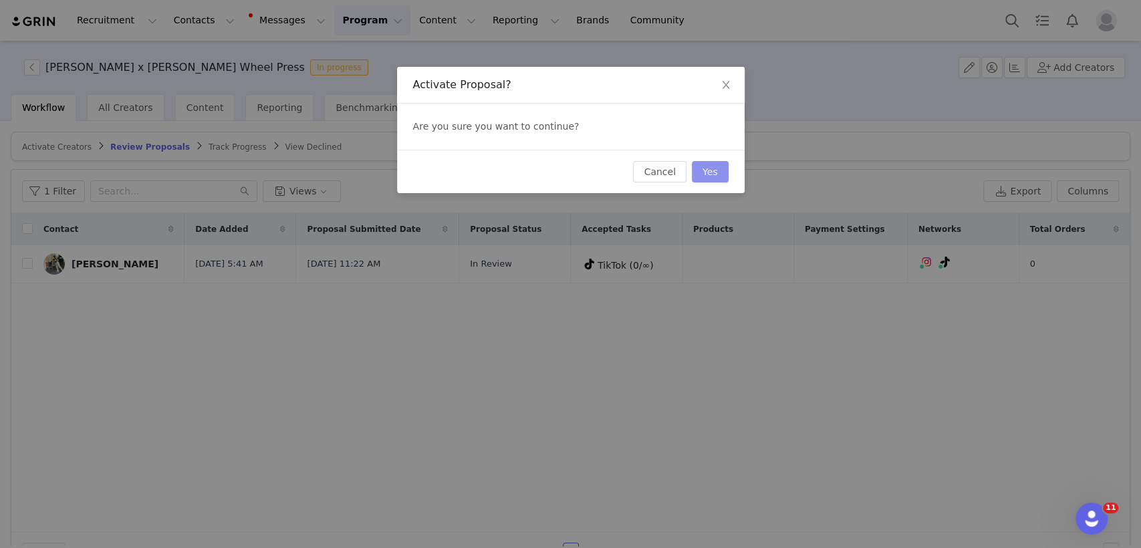
click at [706, 180] on button "Yes" at bounding box center [710, 171] width 37 height 21
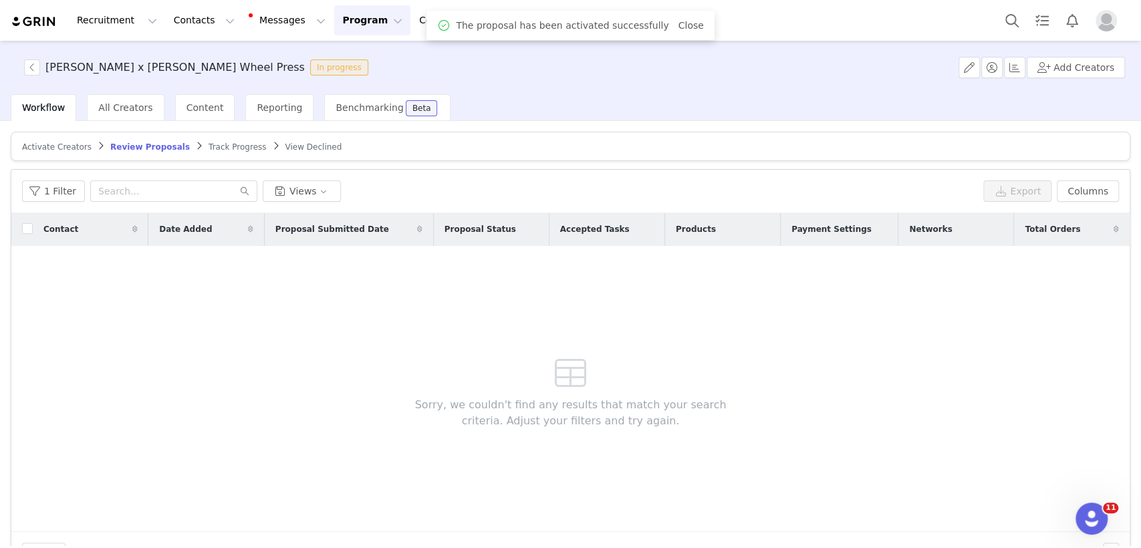
click at [59, 148] on span "Activate Creators" at bounding box center [57, 146] width 70 height 9
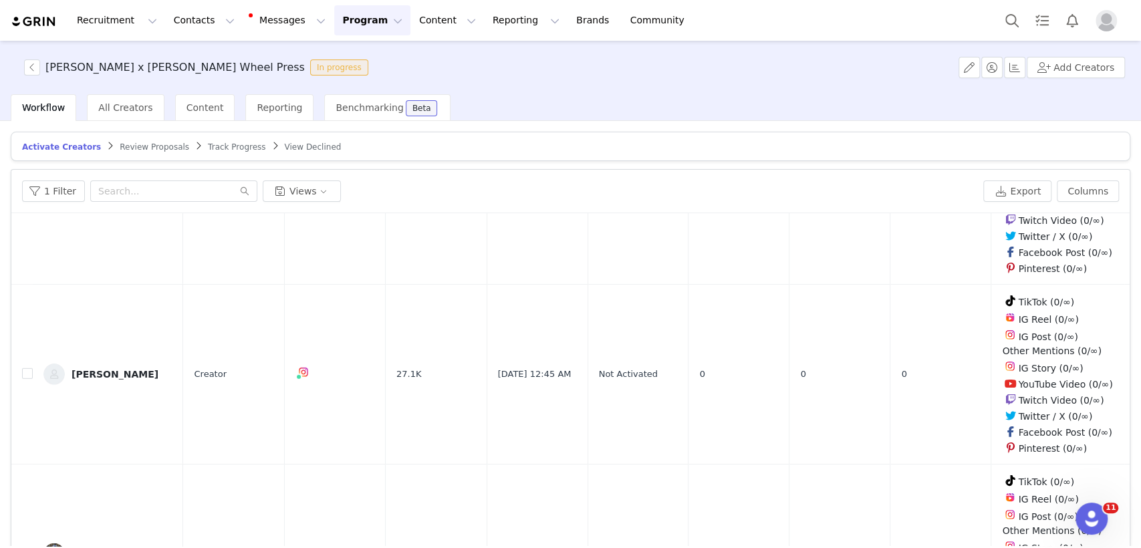
scroll to position [2730, 0]
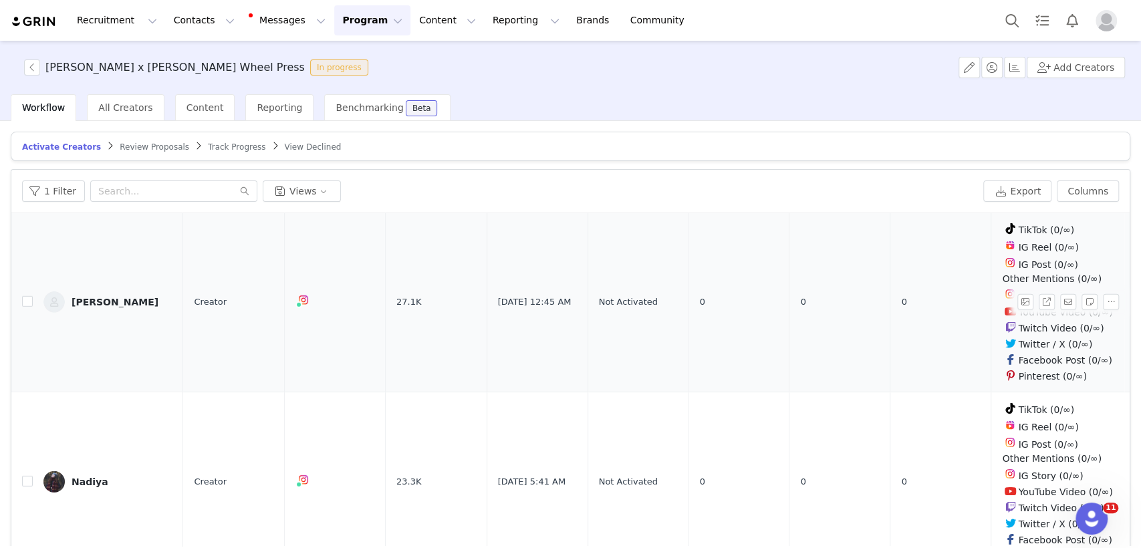
click at [80, 297] on div "Holly" at bounding box center [115, 302] width 87 height 11
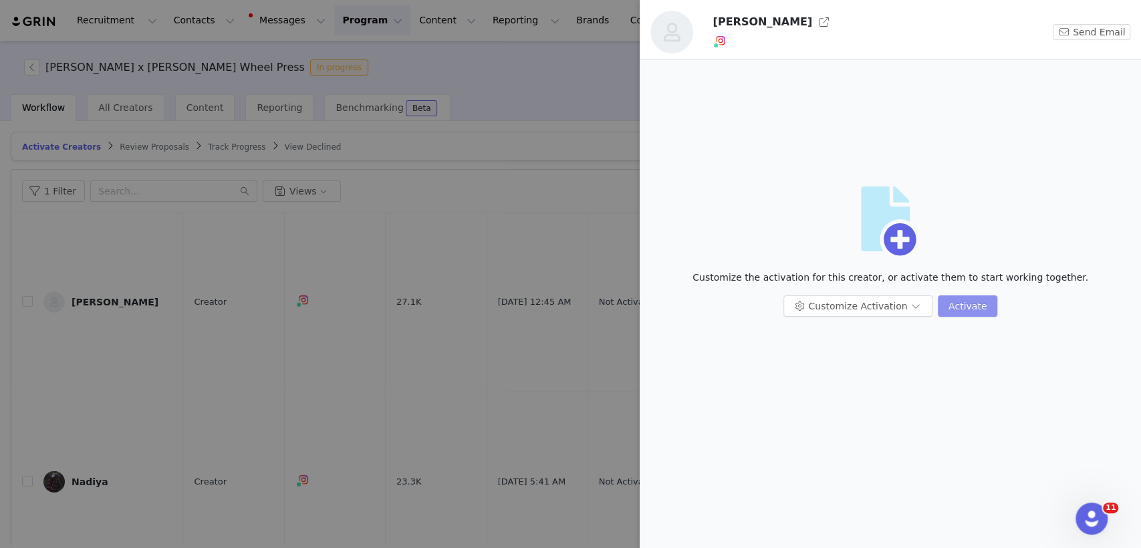
click at [967, 310] on button "Activate" at bounding box center [967, 305] width 59 height 21
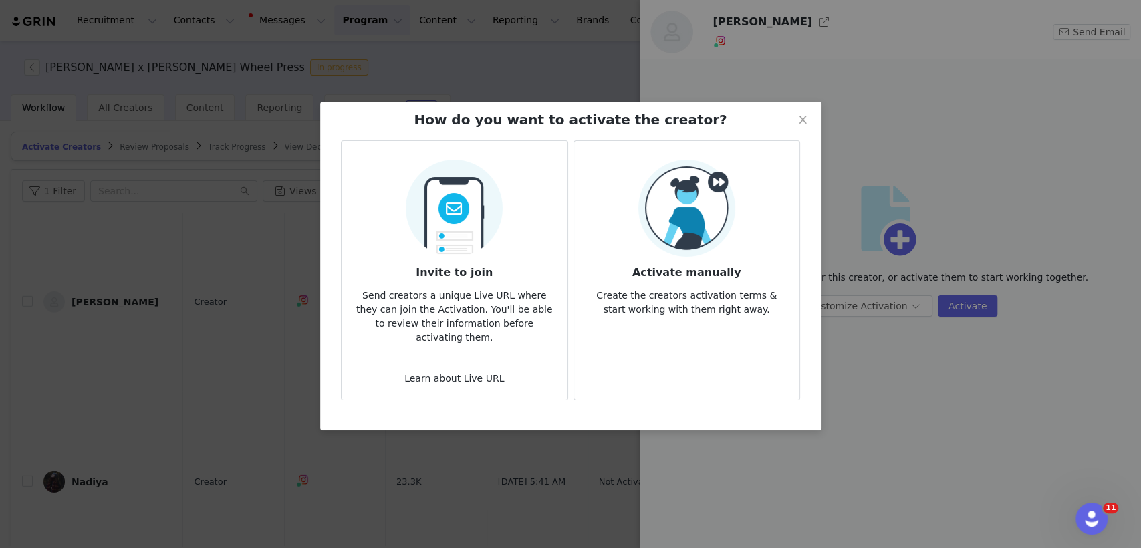
click at [660, 271] on h3 "Activate manually" at bounding box center [687, 269] width 204 height 24
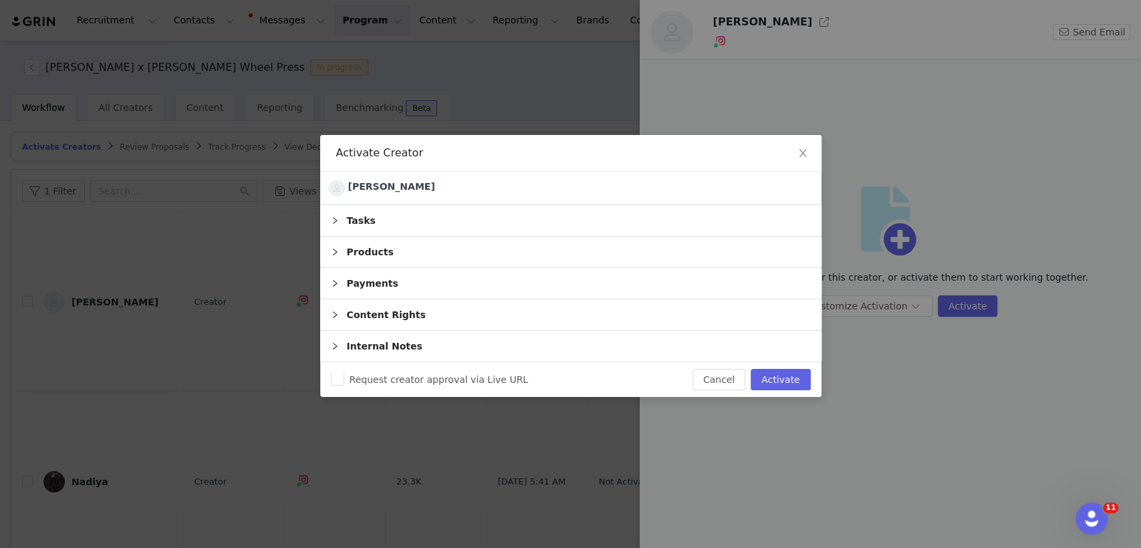
click at [336, 217] on icon "icon: right" at bounding box center [335, 221] width 8 height 8
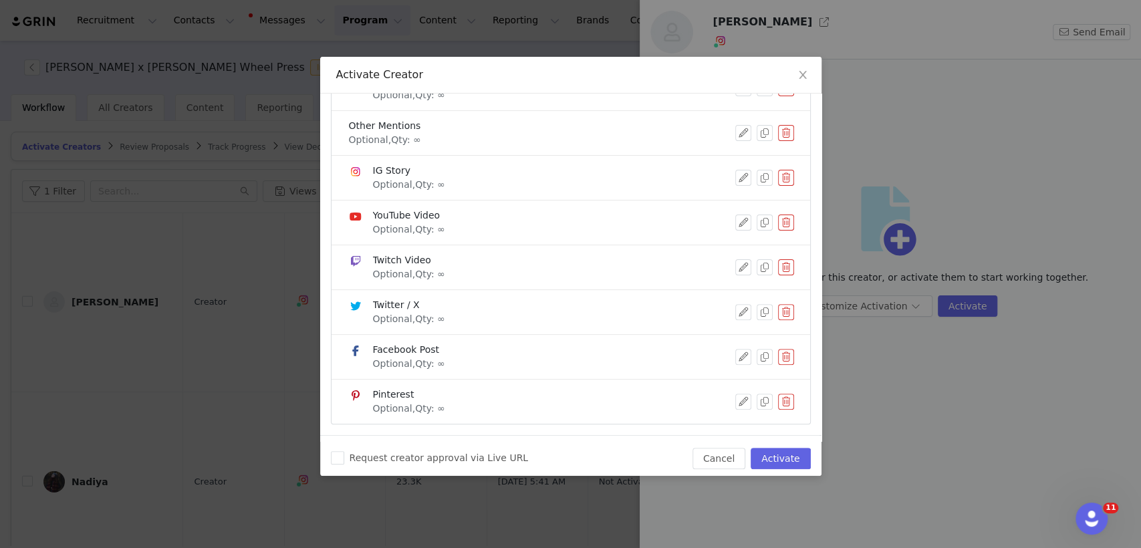
scroll to position [350, 0]
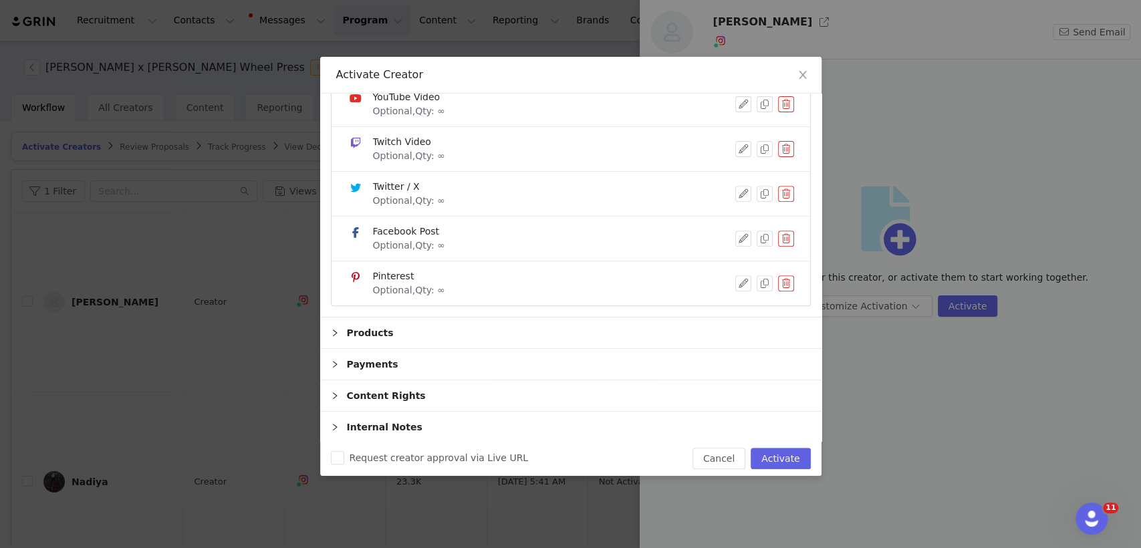
click at [618, 318] on div "Products" at bounding box center [570, 333] width 501 height 31
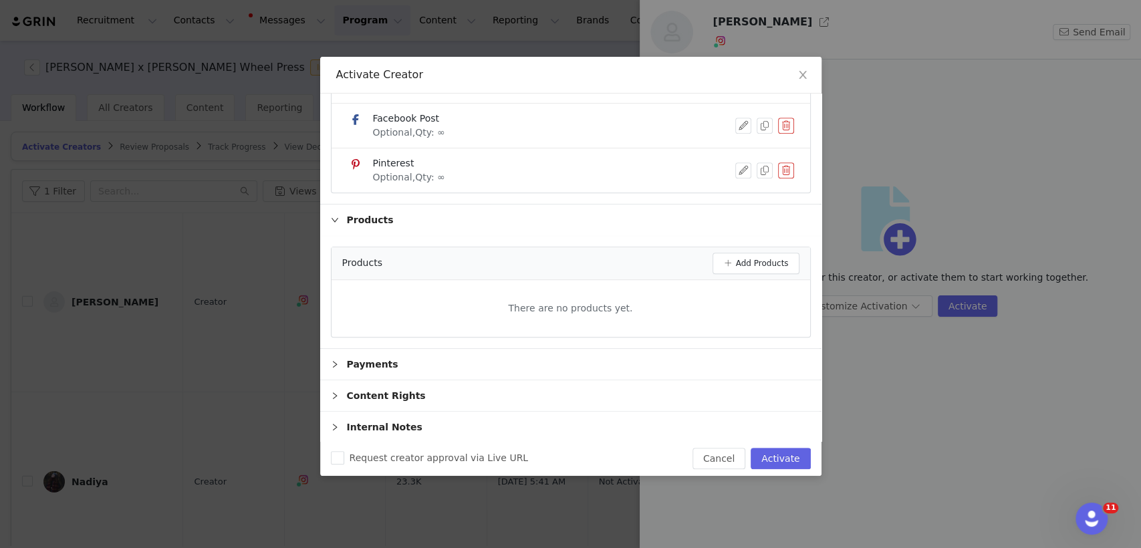
click at [606, 350] on div "Payments" at bounding box center [570, 364] width 501 height 31
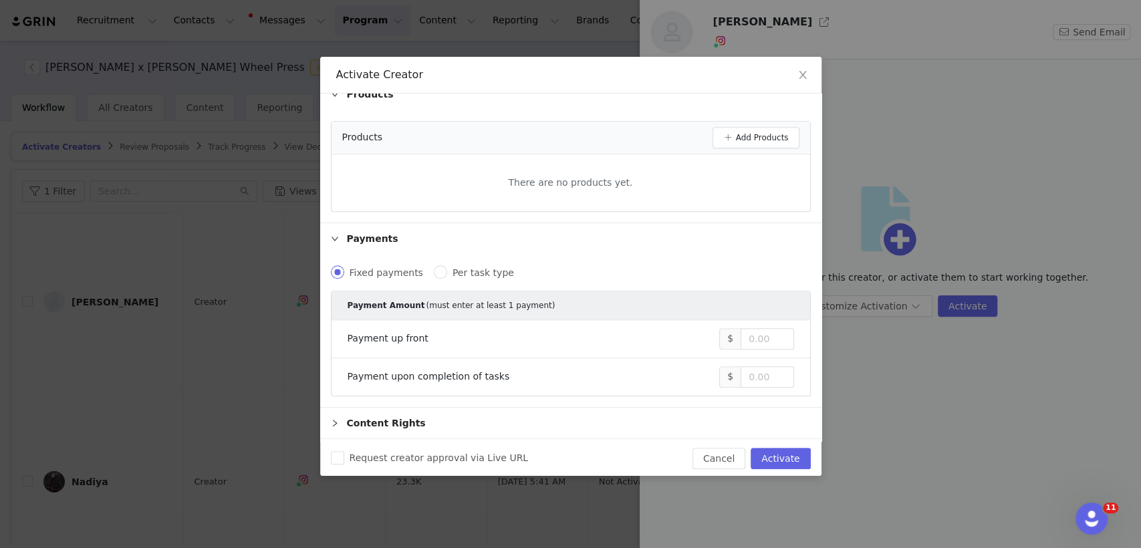
scroll to position [615, 0]
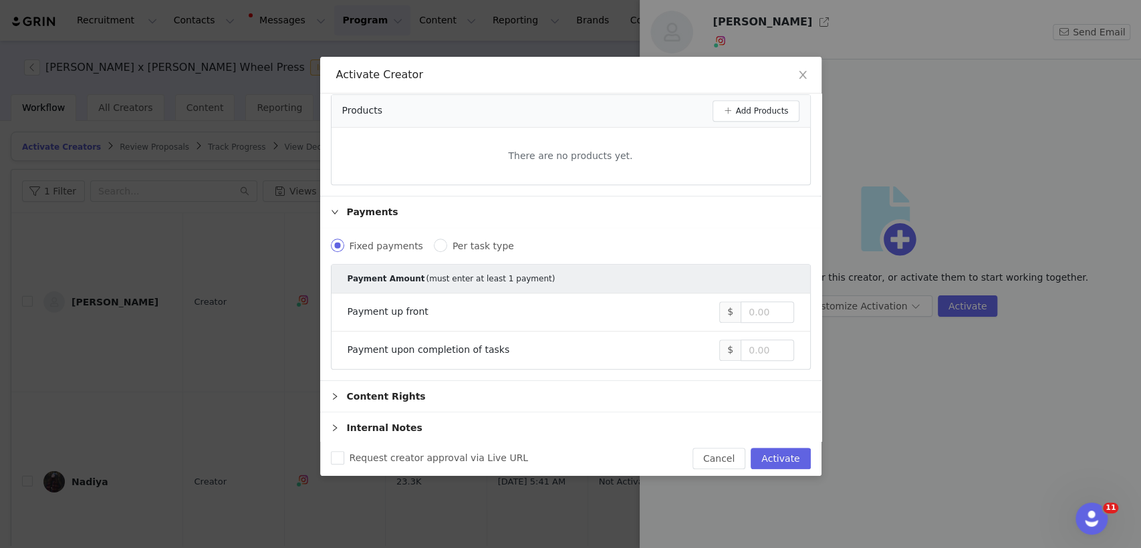
click at [562, 397] on div "Content Rights" at bounding box center [570, 396] width 501 height 31
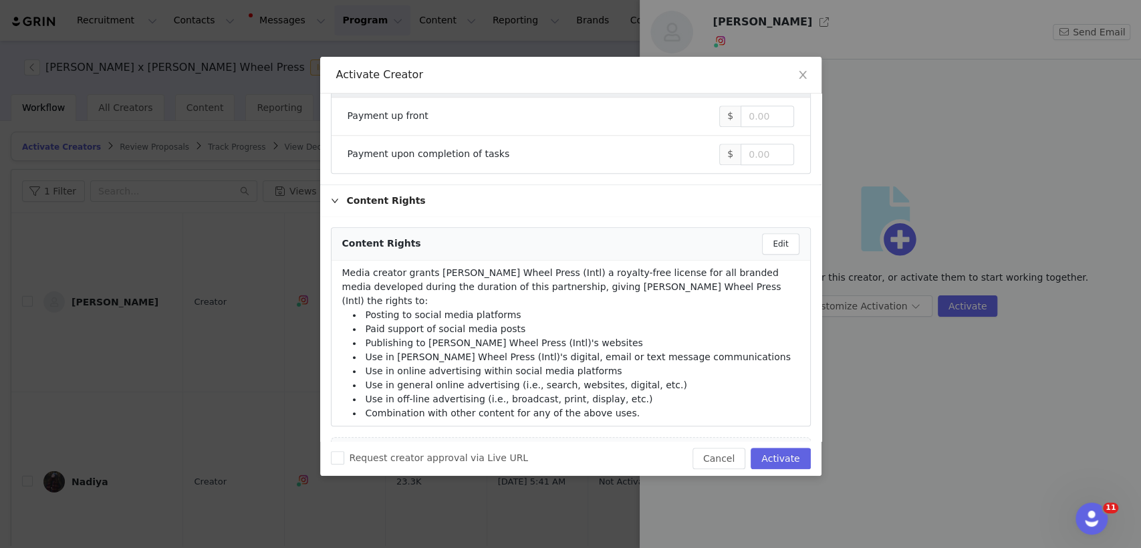
scroll to position [936, 0]
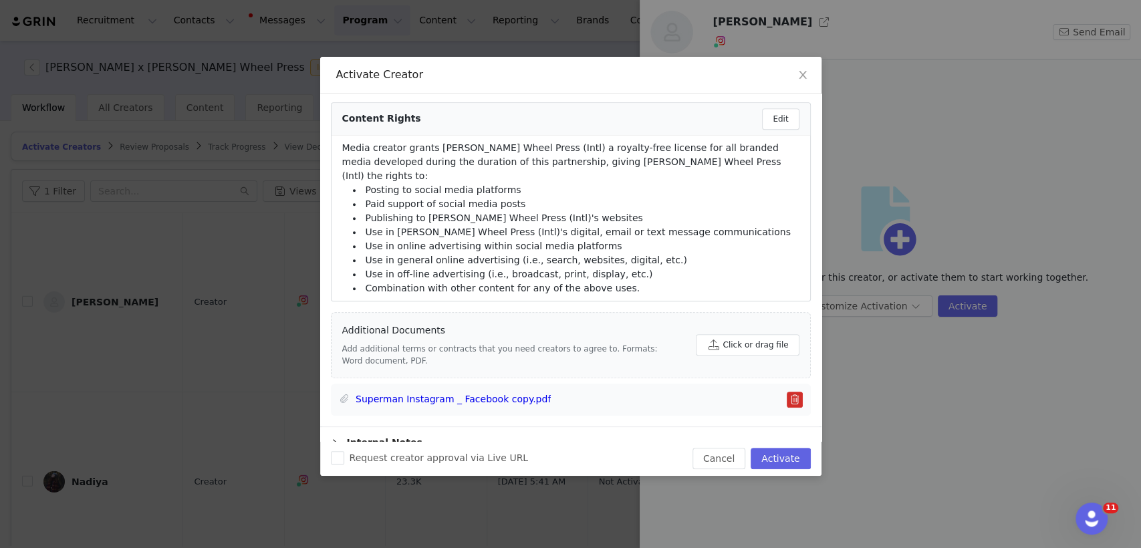
click at [554, 427] on div "Internal Notes" at bounding box center [570, 442] width 501 height 31
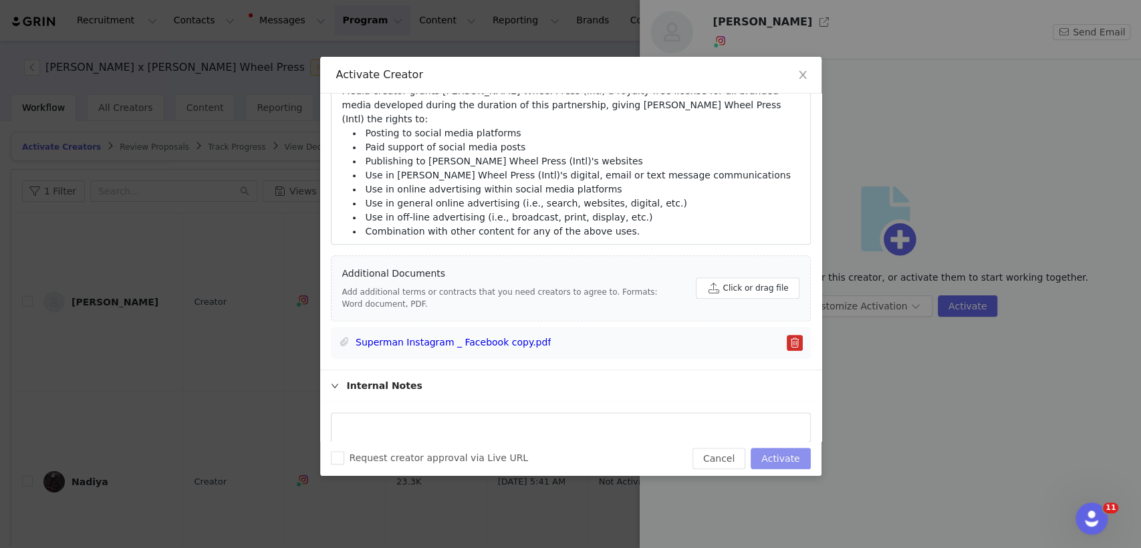
click at [775, 456] on button "Activate" at bounding box center [780, 458] width 59 height 21
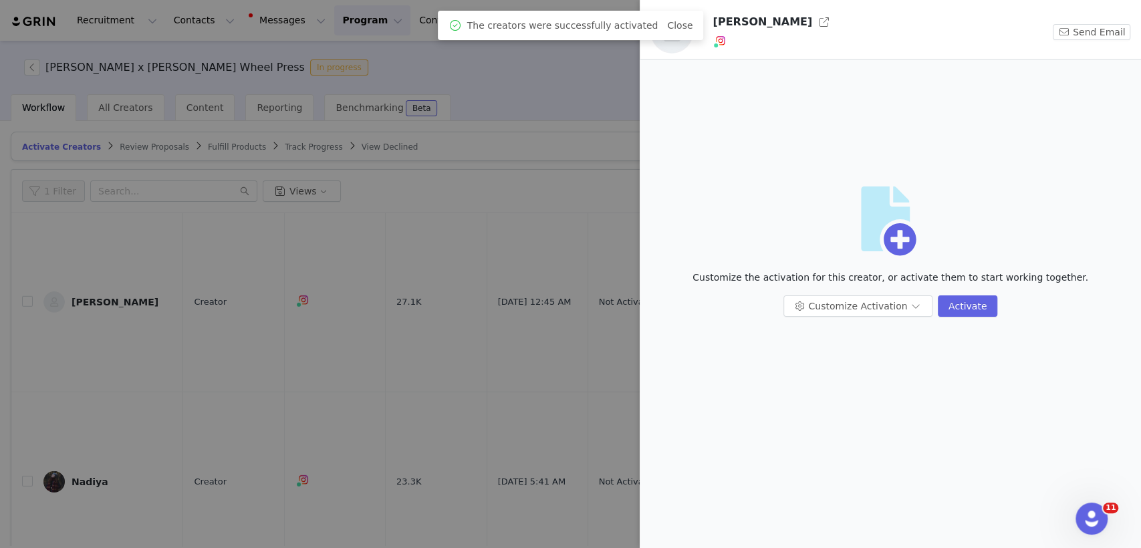
scroll to position [0, 0]
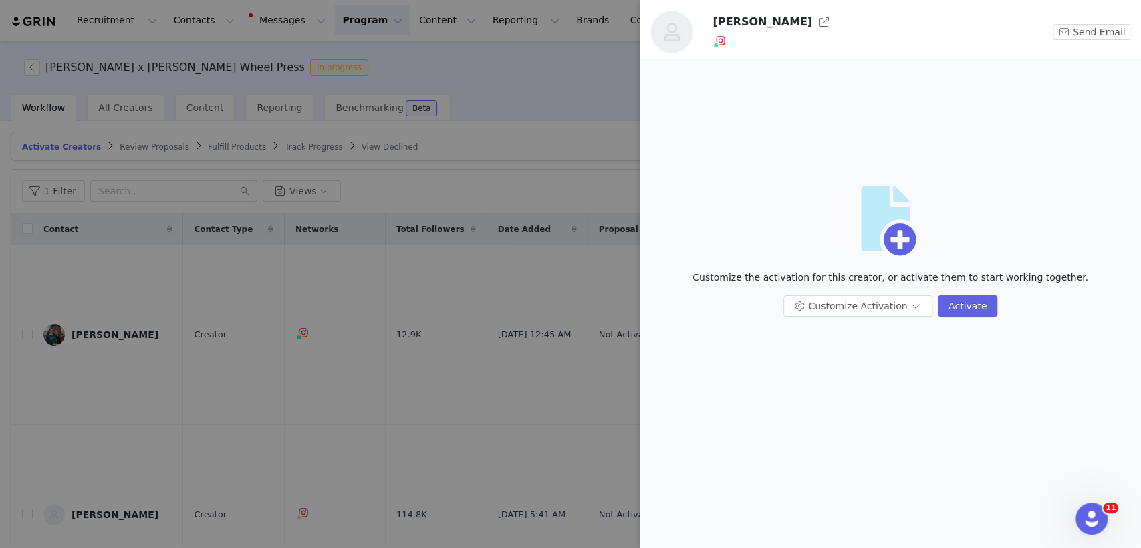
click at [420, 180] on div at bounding box center [570, 274] width 1141 height 548
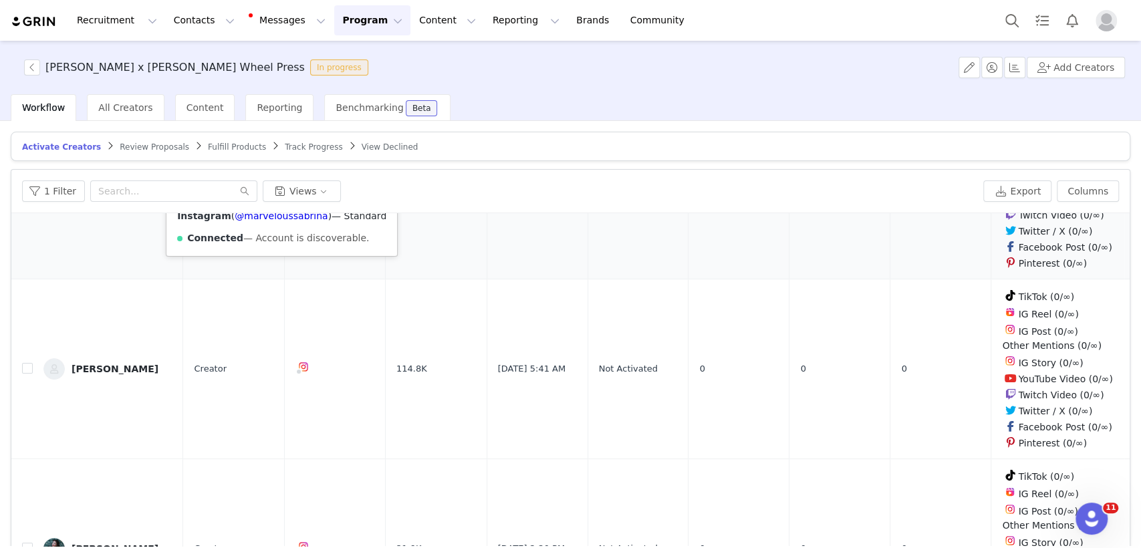
scroll to position [150, 0]
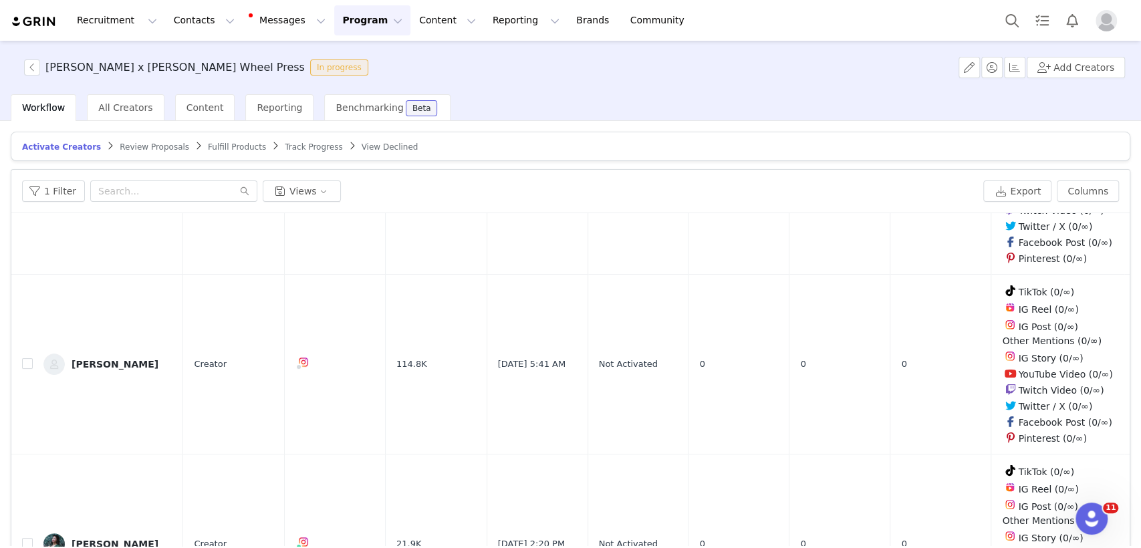
click at [211, 152] on article "Activate Creators Review Proposals Fulfill Products Track Progress View Declined" at bounding box center [571, 146] width 1120 height 29
click at [219, 149] on span "Fulfill Products" at bounding box center [237, 146] width 58 height 9
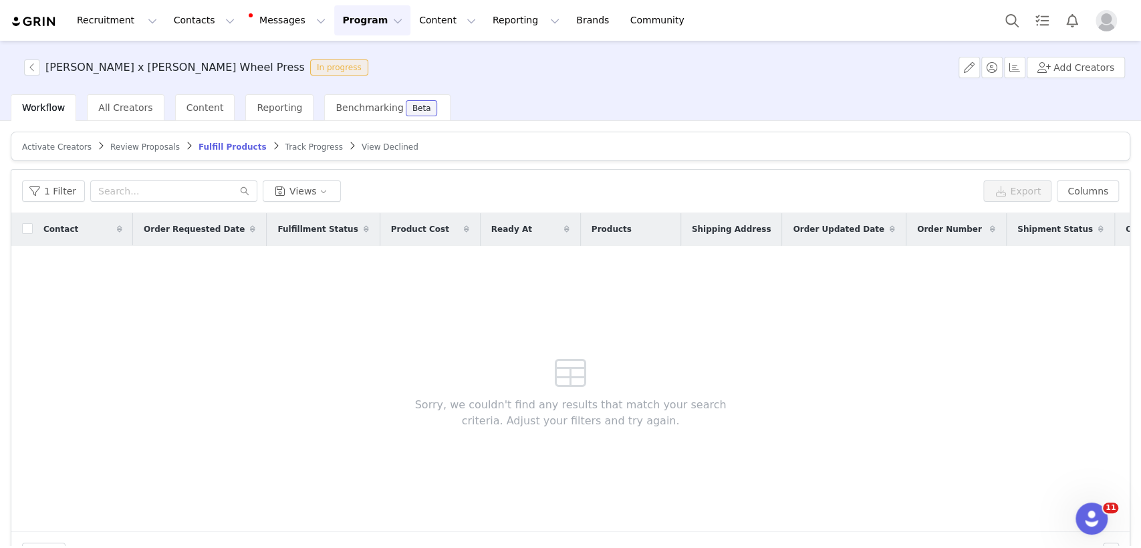
click at [273, 154] on article "Activate Creators Review Proposals Fulfill Products Track Progress View Declined" at bounding box center [571, 146] width 1120 height 29
click at [285, 150] on span "Track Progress" at bounding box center [313, 146] width 57 height 9
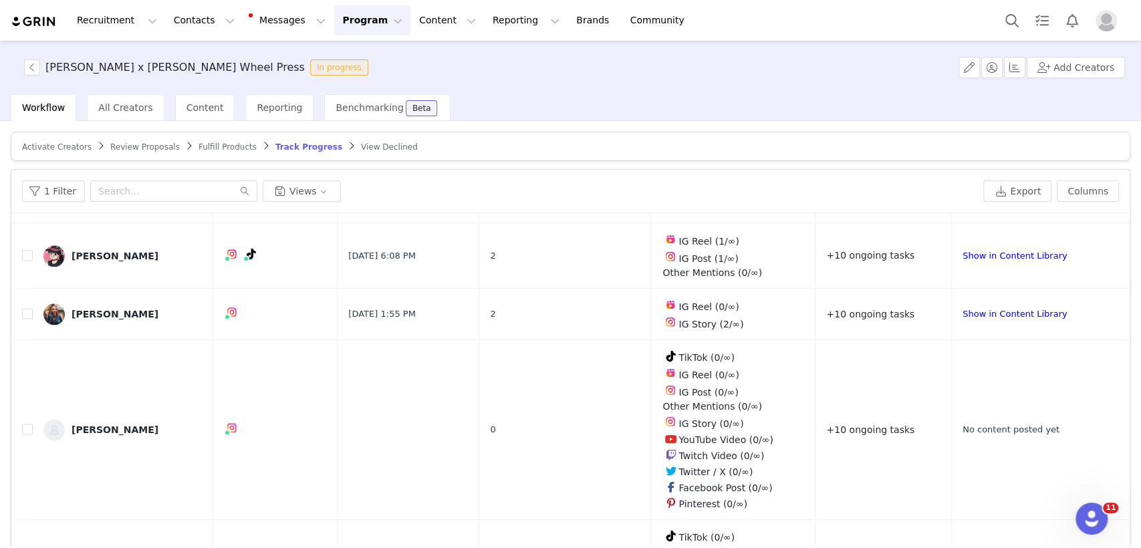
scroll to position [1193, 0]
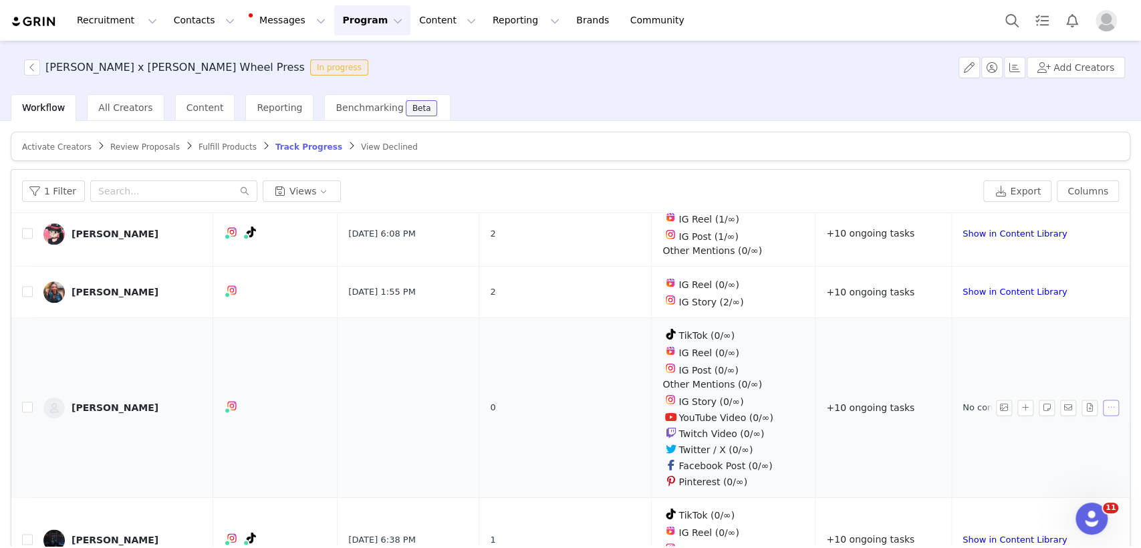
click at [1103, 400] on button "button" at bounding box center [1111, 408] width 16 height 16
click at [191, 363] on td "Holly" at bounding box center [123, 408] width 180 height 180
click at [87, 402] on div "Holly" at bounding box center [115, 407] width 87 height 11
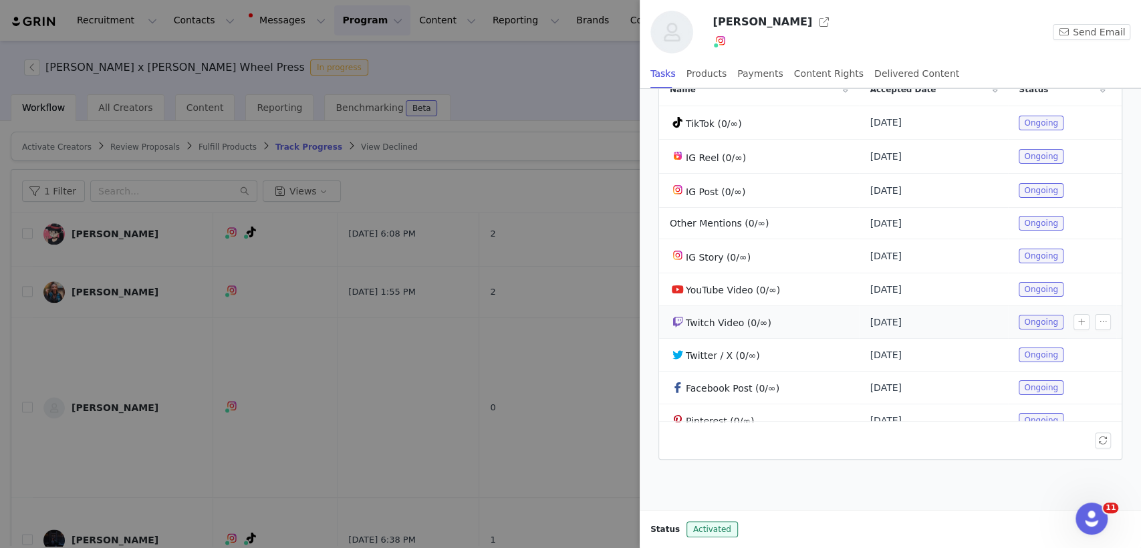
scroll to position [0, 0]
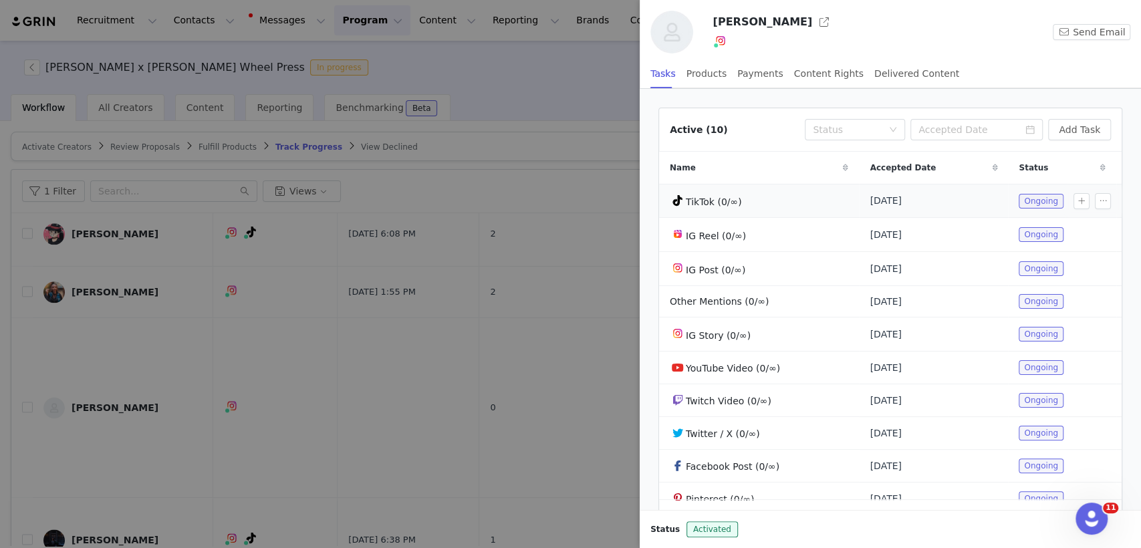
click at [720, 200] on span "TikTok (0/∞)" at bounding box center [714, 202] width 56 height 11
click at [1095, 199] on button "button" at bounding box center [1103, 201] width 16 height 16
click at [1055, 239] on span "Delete Task" at bounding box center [1060, 246] width 54 height 15
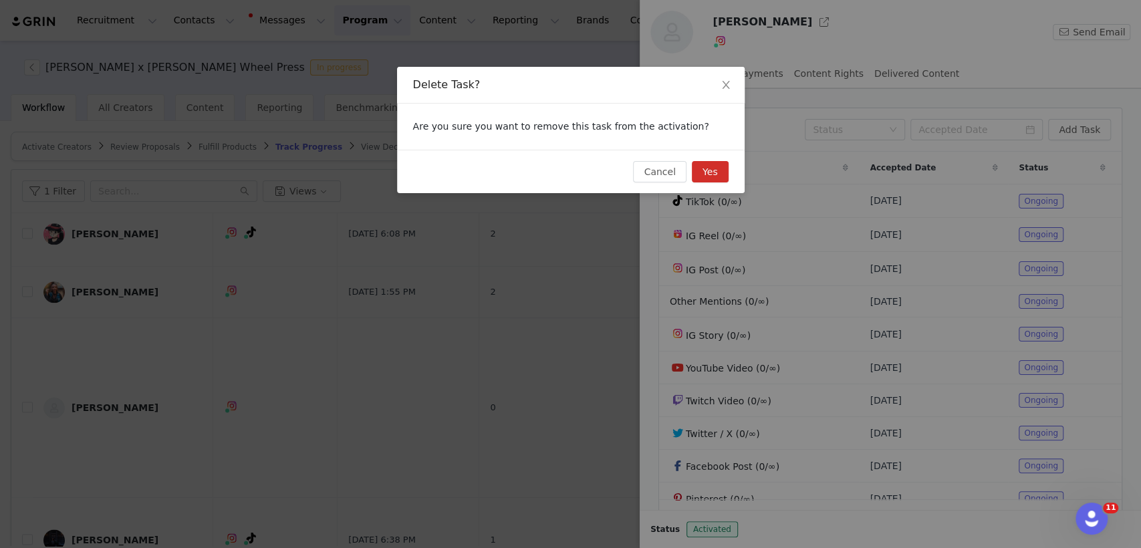
click at [708, 166] on button "Yes" at bounding box center [710, 171] width 37 height 21
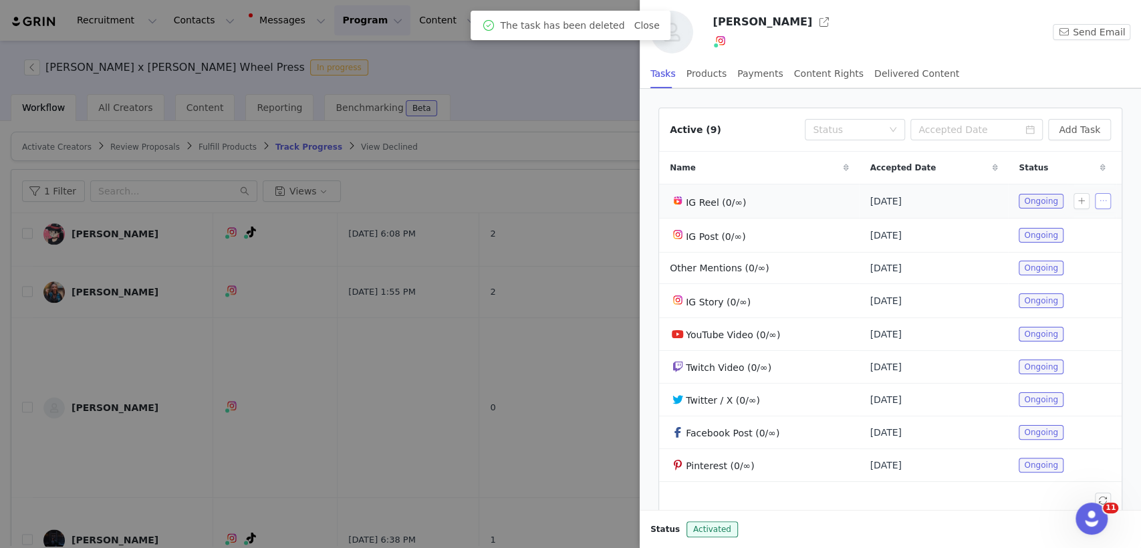
click at [1095, 202] on button "button" at bounding box center [1103, 201] width 16 height 16
click at [1075, 242] on span "Delete Task" at bounding box center [1072, 246] width 54 height 15
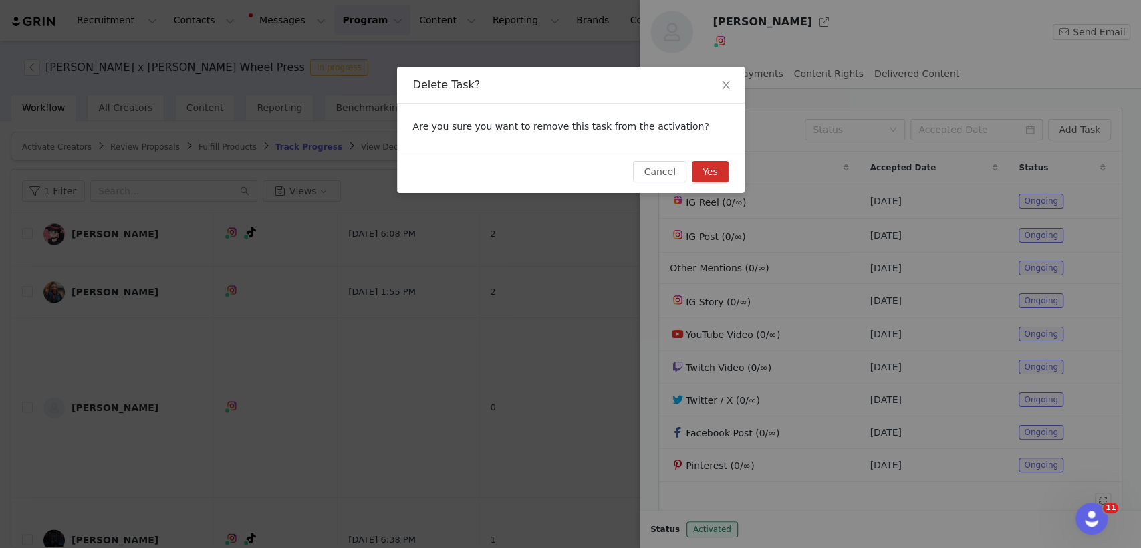
click at [728, 173] on div "Cancel Yes" at bounding box center [571, 171] width 348 height 43
click at [709, 170] on button "Yes" at bounding box center [710, 171] width 37 height 21
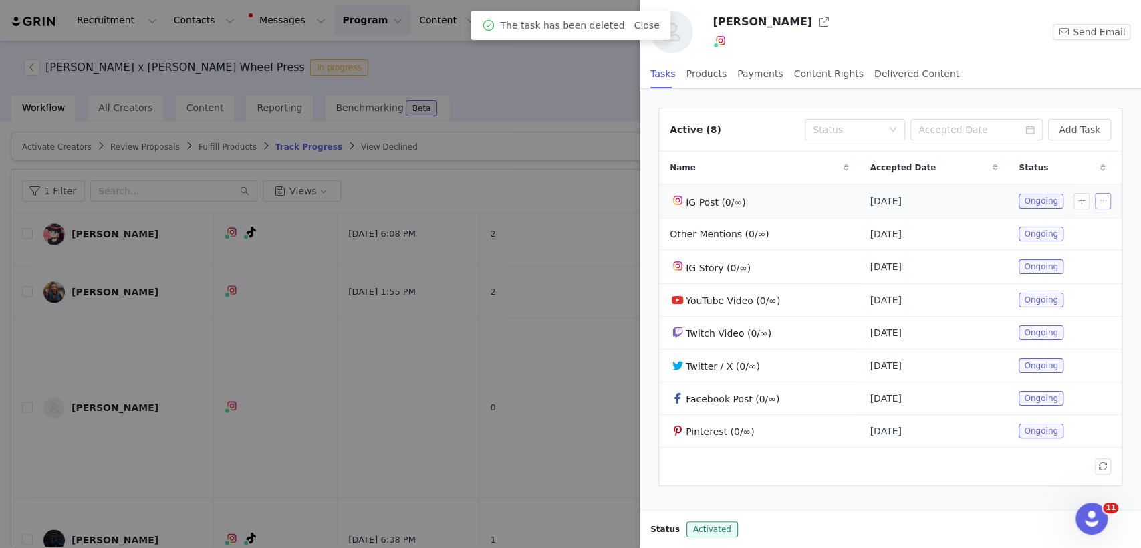
click at [1095, 203] on button "button" at bounding box center [1103, 201] width 16 height 16
click at [1068, 245] on span "Delete Task" at bounding box center [1072, 246] width 54 height 15
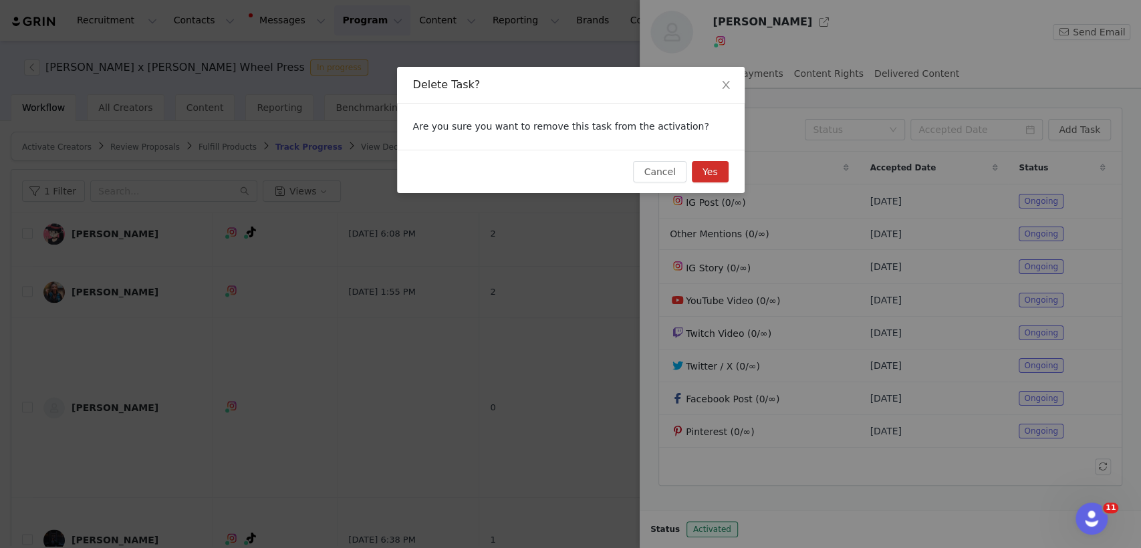
click at [718, 173] on button "Yes" at bounding box center [710, 171] width 37 height 21
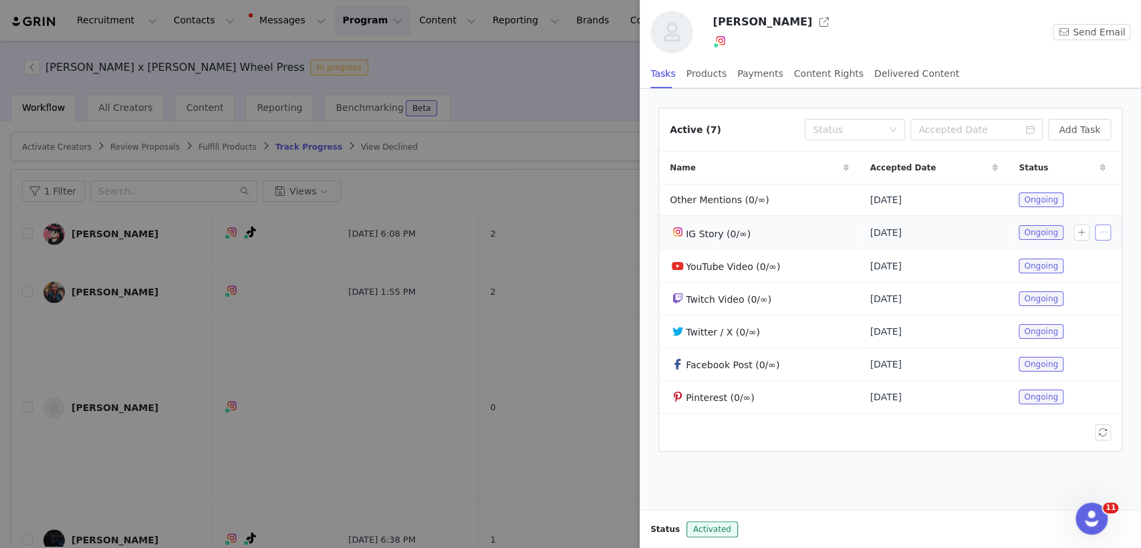
click at [1100, 234] on button "button" at bounding box center [1103, 233] width 16 height 16
click at [1054, 274] on div "Delete Task" at bounding box center [1075, 277] width 70 height 15
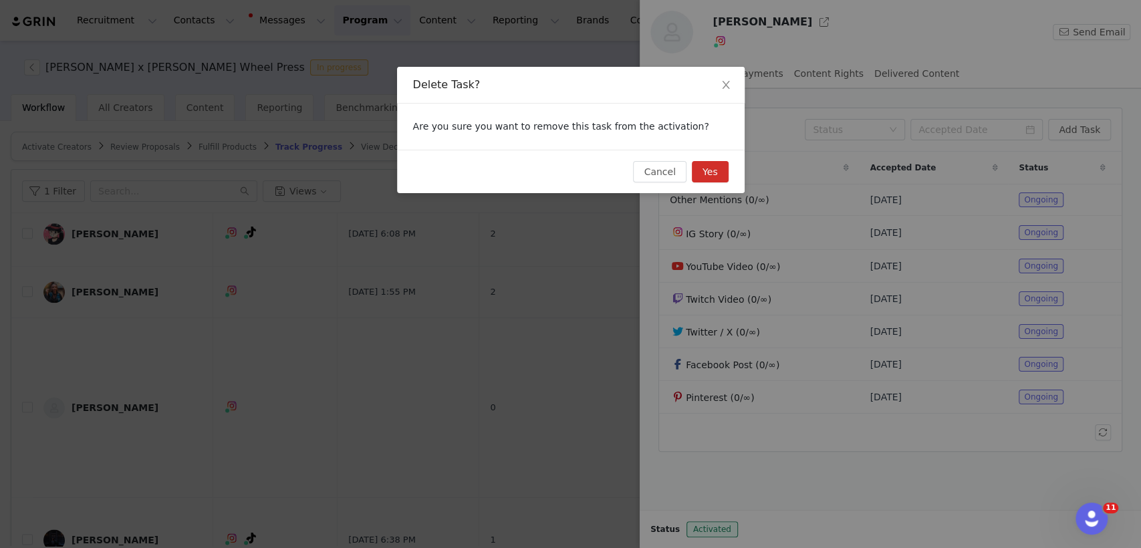
click at [721, 168] on button "Yes" at bounding box center [710, 171] width 37 height 21
click at [721, 168] on div "Cancel Yes" at bounding box center [680, 171] width 95 height 21
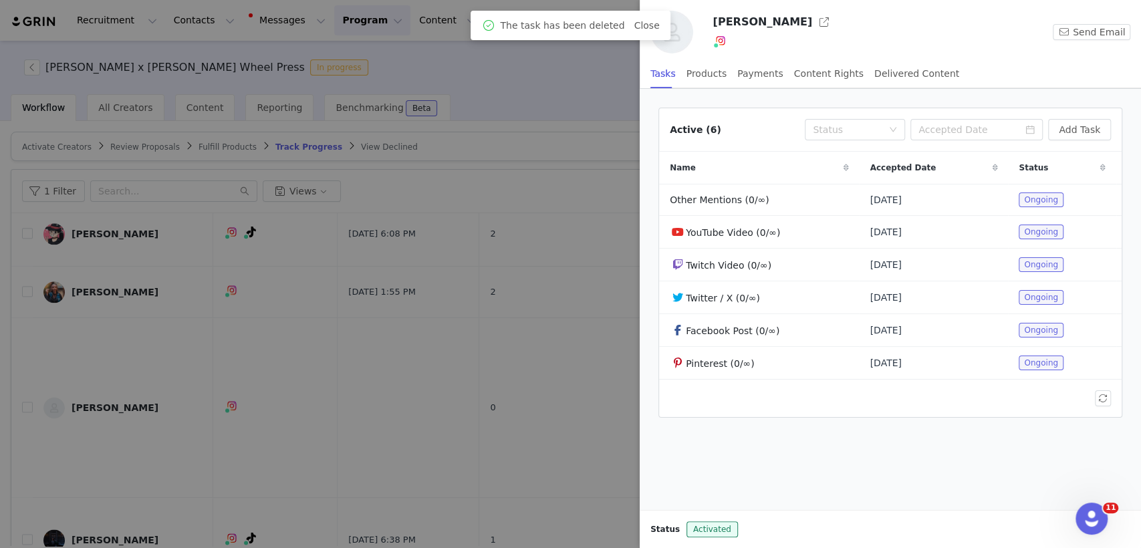
click at [562, 274] on div at bounding box center [570, 274] width 1141 height 548
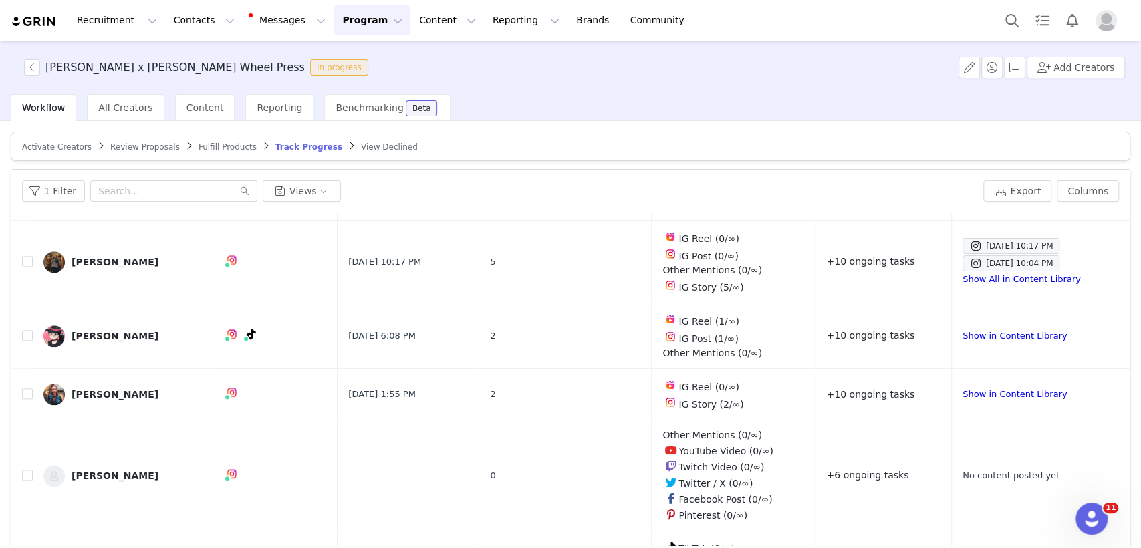
scroll to position [1126, 0]
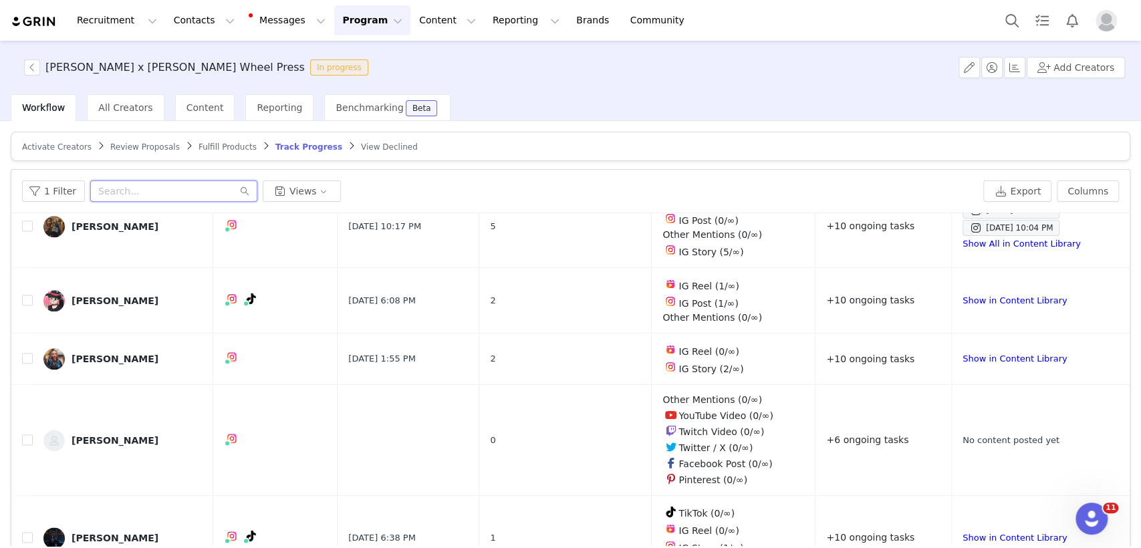
click at [208, 182] on input "text" at bounding box center [173, 190] width 167 height 21
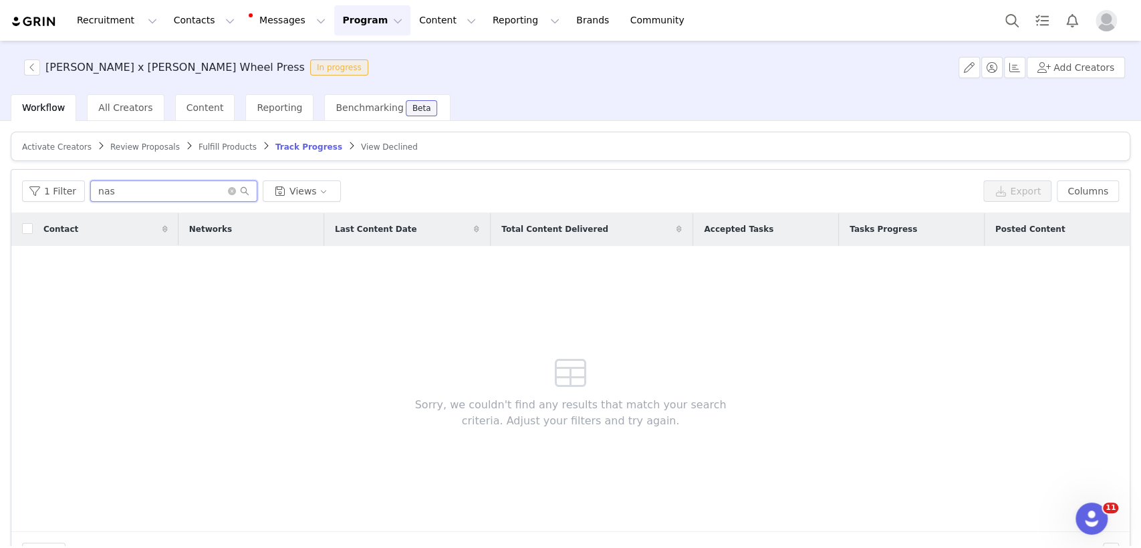
type input "nas"
click at [131, 149] on span "Review Proposals" at bounding box center [145, 146] width 70 height 9
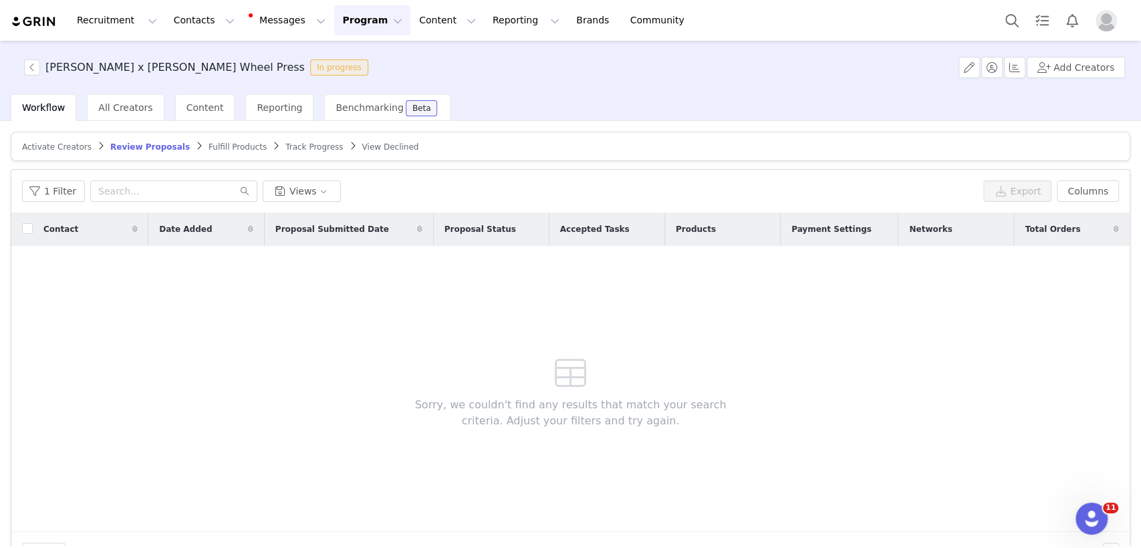
click at [64, 143] on span "Activate Creators" at bounding box center [57, 146] width 70 height 9
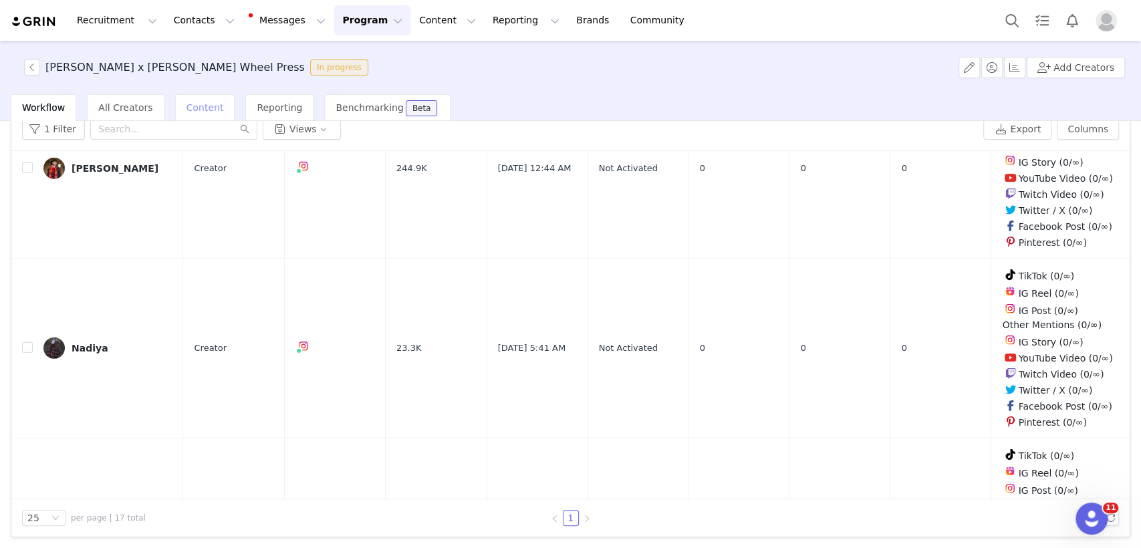
scroll to position [2620, 0]
click at [160, 127] on input "text" at bounding box center [173, 128] width 167 height 21
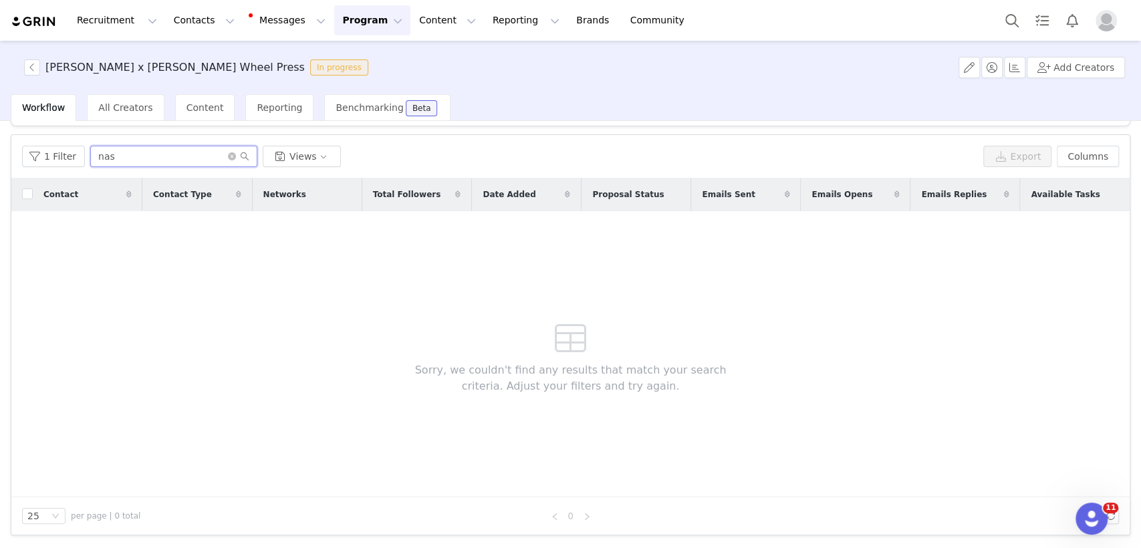
scroll to position [33, 0]
type input "n"
paste input "[EMAIL_ADDRESS][DOMAIN_NAME]"
type input "[EMAIL_ADDRESS][DOMAIN_NAME]"
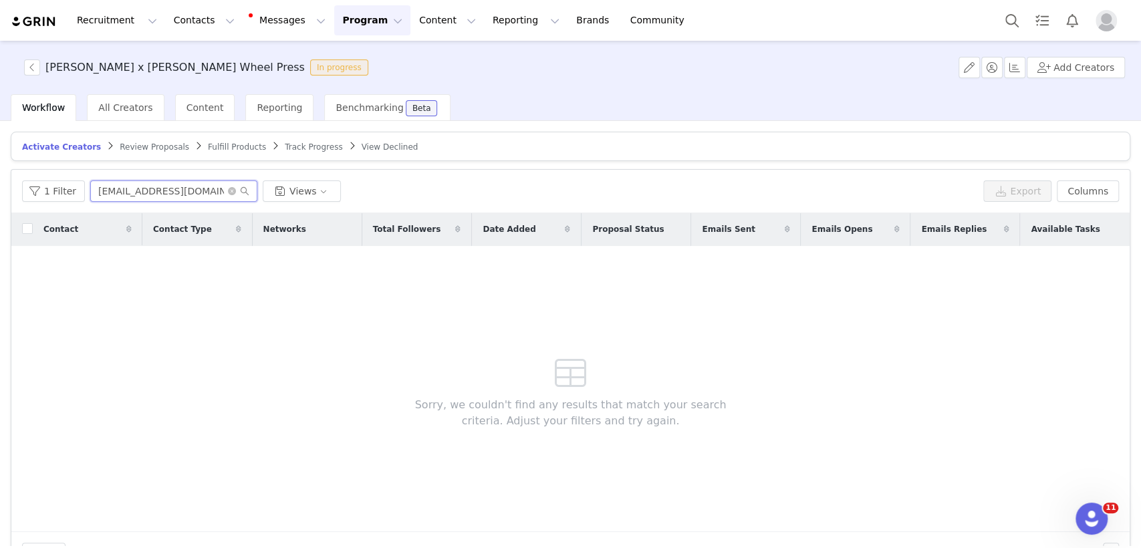
drag, startPoint x: 198, startPoint y: 188, endPoint x: 0, endPoint y: 215, distance: 199.7
click at [0, 215] on div "Activate Creators Review Proposals Fulfill Products Track Progress View Decline…" at bounding box center [570, 333] width 1141 height 425
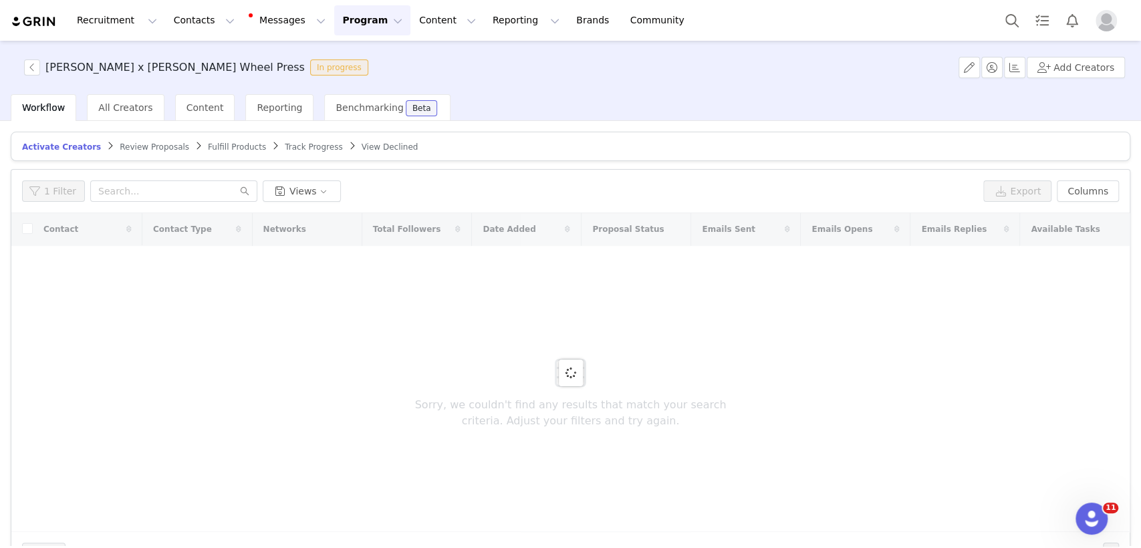
click at [209, 143] on span "Fulfill Products" at bounding box center [237, 146] width 58 height 9
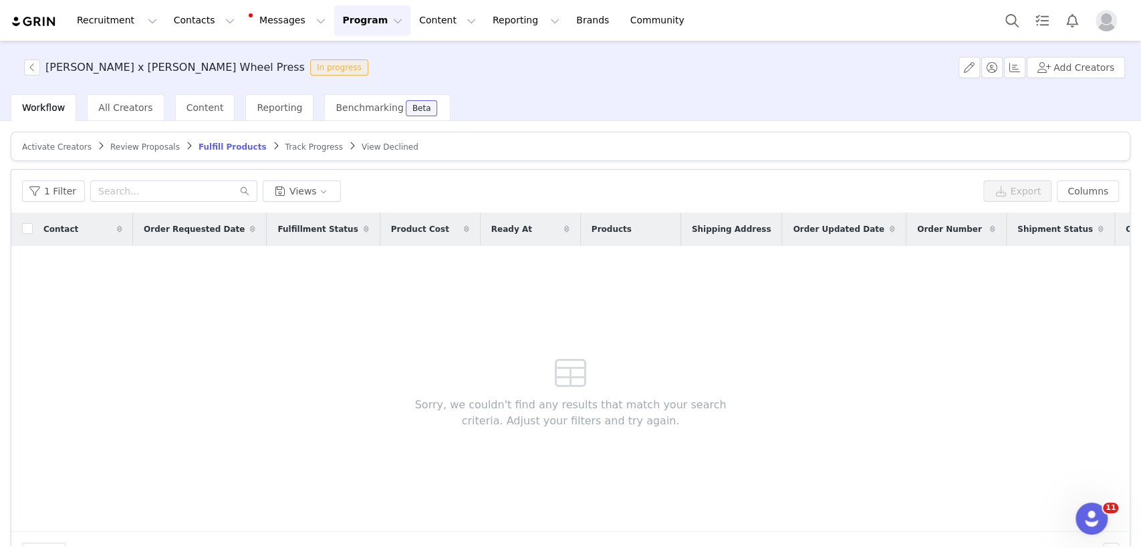
click at [291, 145] on span "Track Progress" at bounding box center [313, 146] width 57 height 9
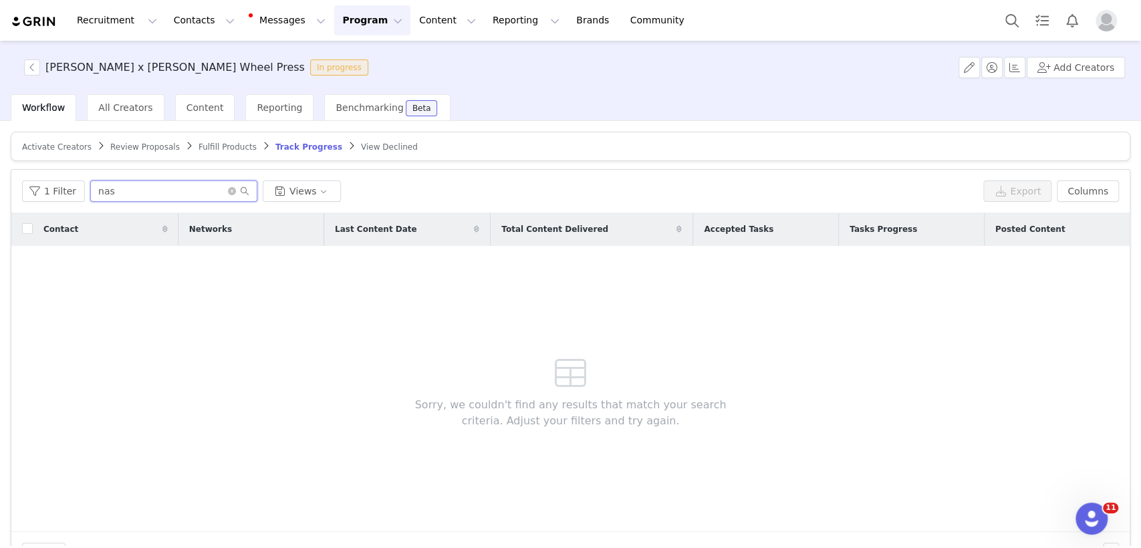
drag, startPoint x: 134, startPoint y: 193, endPoint x: 0, endPoint y: 176, distance: 134.7
click at [0, 176] on div "Activate Creators Review Proposals Fulfill Products Track Progress View Decline…" at bounding box center [570, 333] width 1141 height 425
paste input "[EMAIL_ADDRESS][DOMAIN_NAME]"
type input "[EMAIL_ADDRESS][DOMAIN_NAME]"
click at [171, 34] on button "Contacts Contacts" at bounding box center [204, 20] width 77 height 30
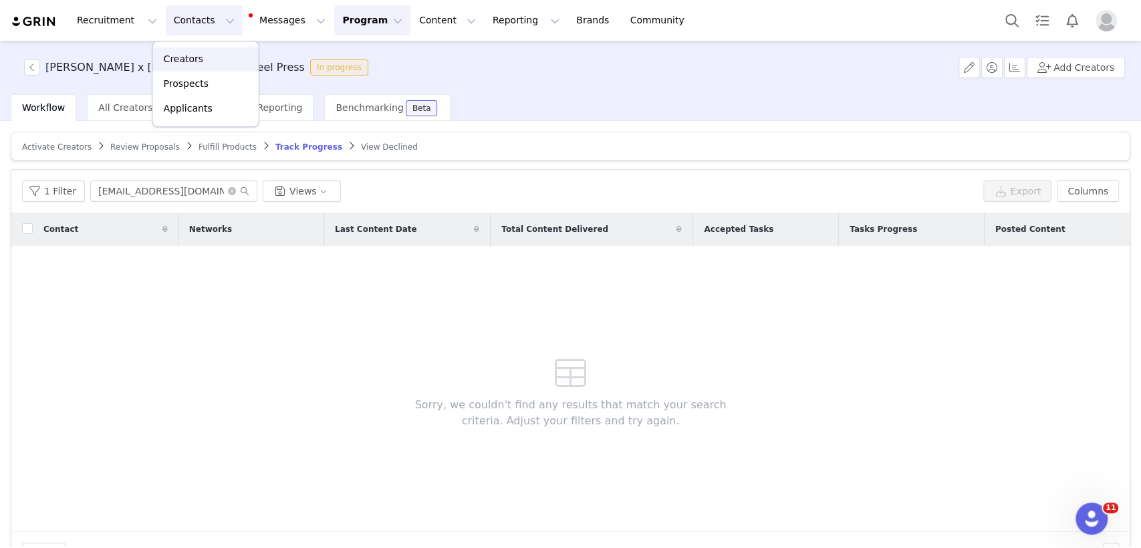
click at [194, 54] on p "Creators" at bounding box center [184, 59] width 40 height 14
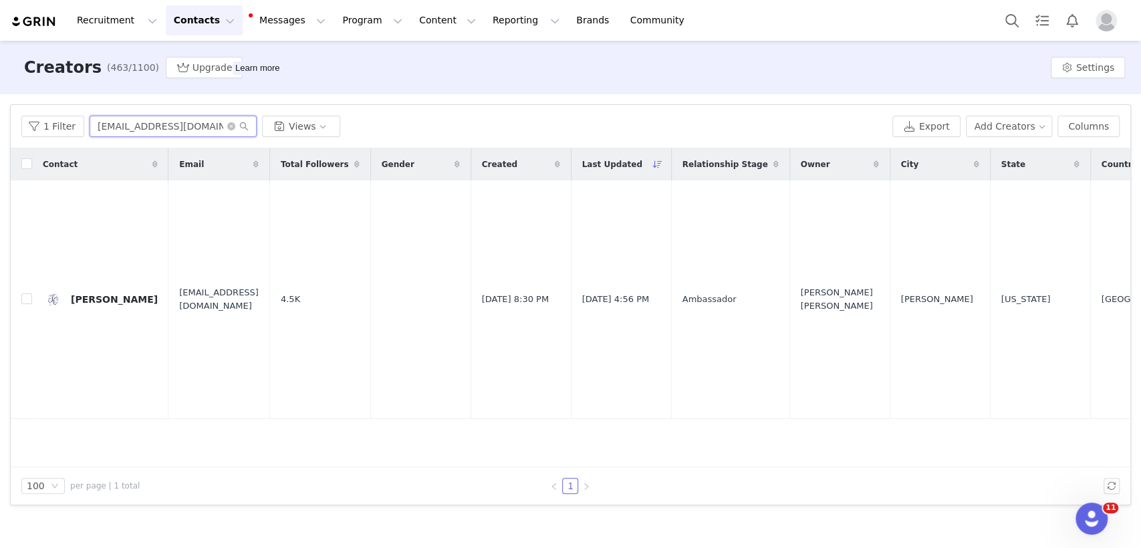
drag, startPoint x: 207, startPoint y: 128, endPoint x: 0, endPoint y: 120, distance: 207.4
click at [0, 120] on div "Filters Filter Logic And Or Archived Select No Owner Select Contact Tag Select …" at bounding box center [570, 304] width 1141 height 421
paste input "[EMAIL_ADDRESS][DOMAIN_NAME]"
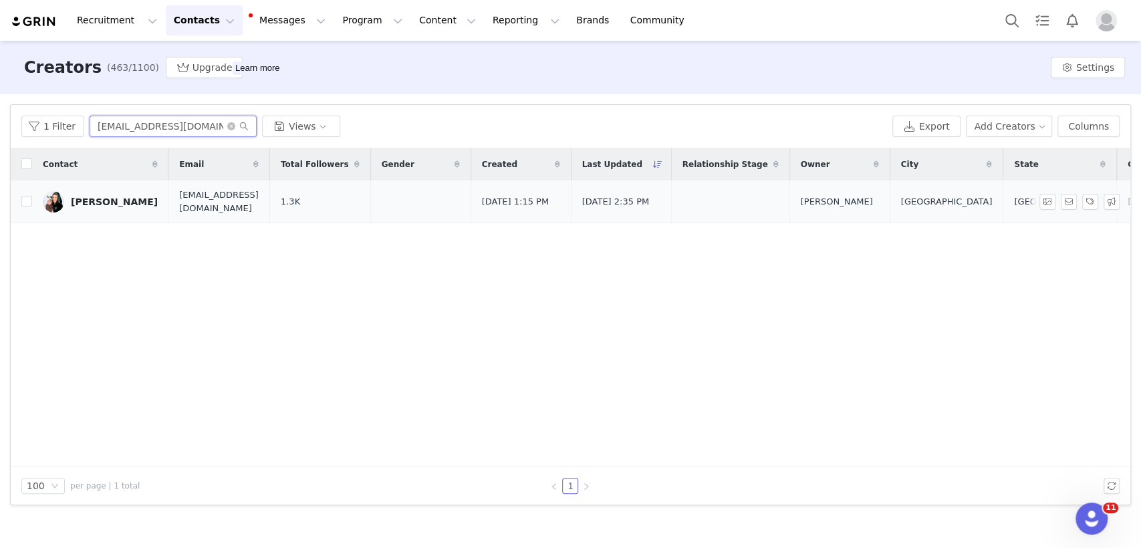
type input "[EMAIL_ADDRESS][DOMAIN_NAME]"
click at [126, 199] on div "[PERSON_NAME]" at bounding box center [114, 202] width 87 height 11
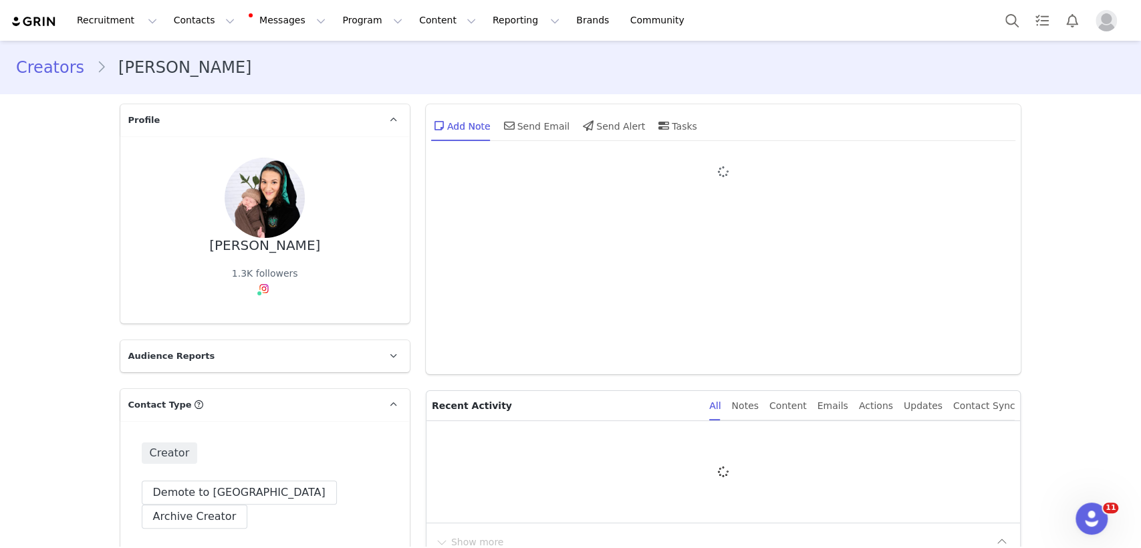
type input "+1 ([GEOGRAPHIC_DATA])"
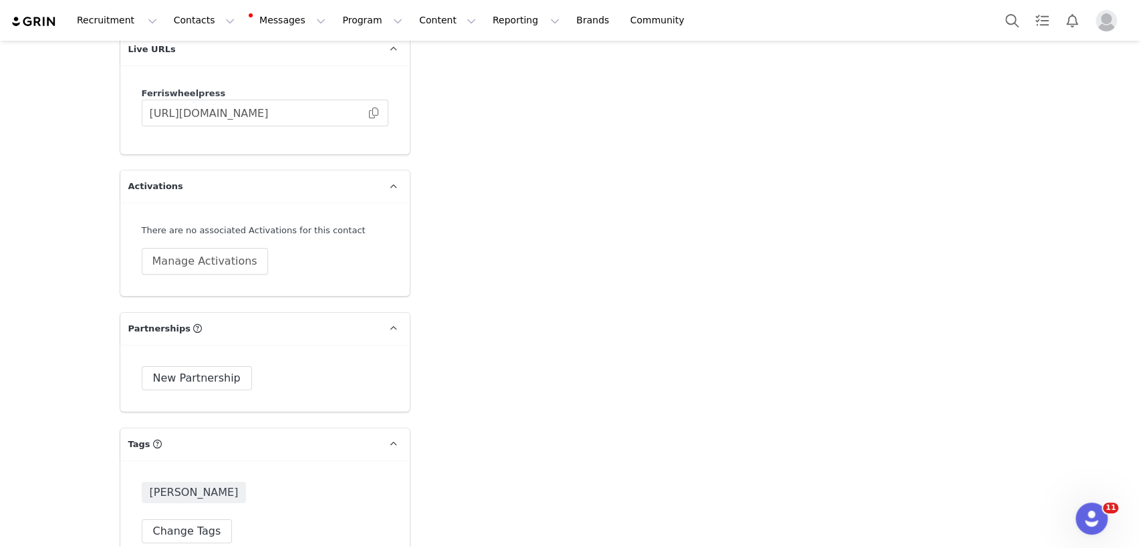
scroll to position [3219, 0]
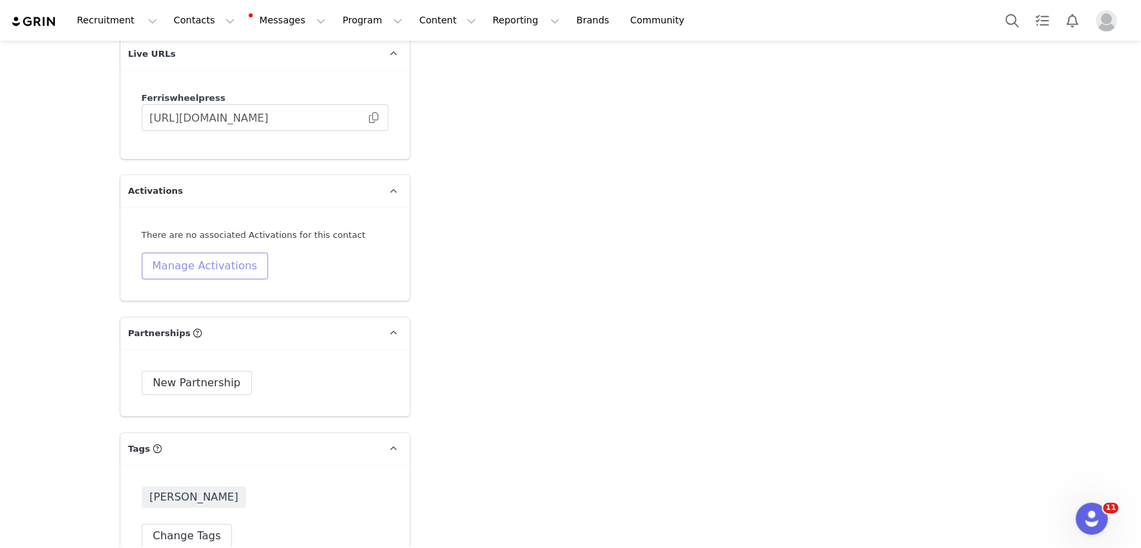
click at [219, 253] on button "Manage Activations" at bounding box center [205, 266] width 126 height 27
click at [176, 283] on div "Select Activation" at bounding box center [162, 292] width 130 height 20
click at [224, 266] on link "Manage" at bounding box center [225, 269] width 37 height 14
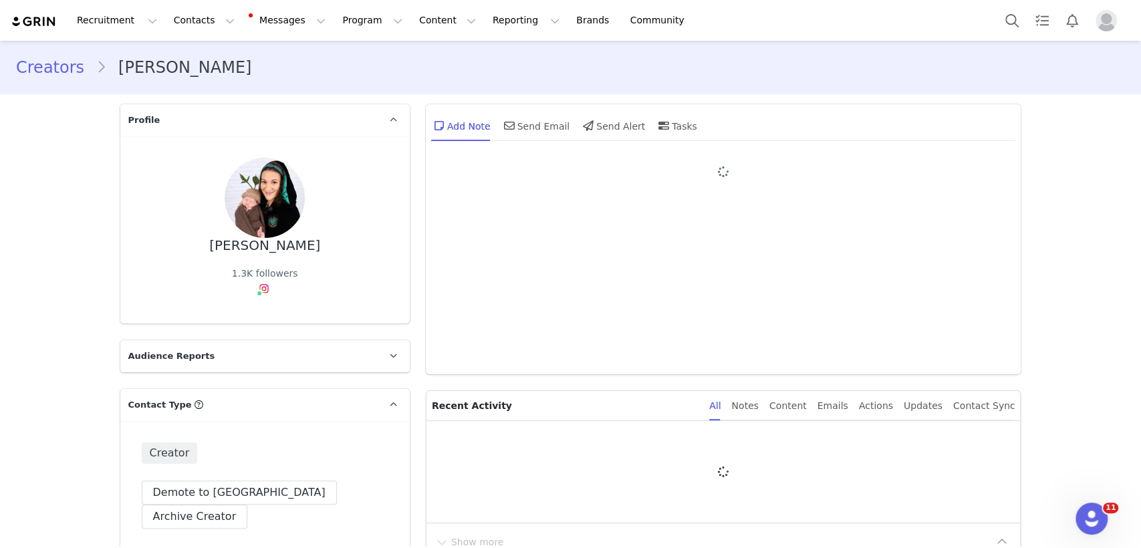
type input "+1 ([GEOGRAPHIC_DATA])"
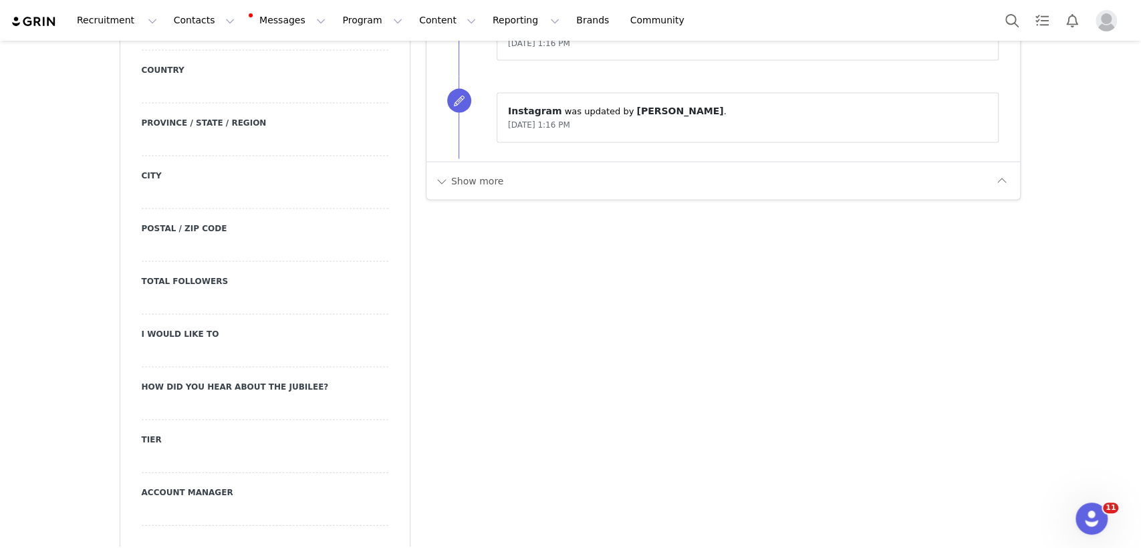
scroll to position [1722, 0]
click at [166, 447] on div at bounding box center [265, 459] width 247 height 24
click at [154, 432] on label "Tier" at bounding box center [265, 438] width 247 height 12
click at [155, 447] on input at bounding box center [265, 459] width 247 height 24
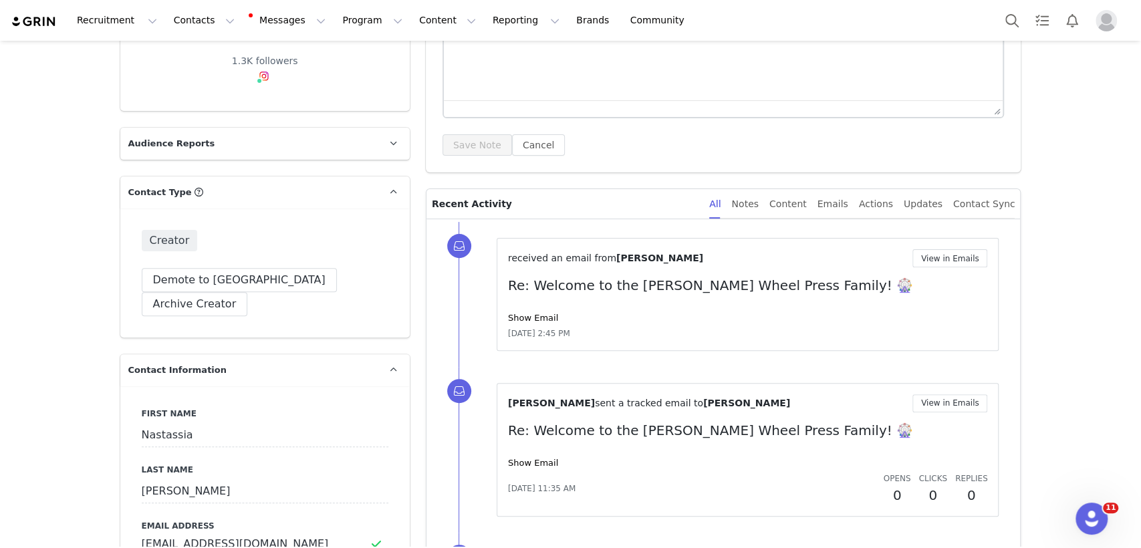
scroll to position [229, 0]
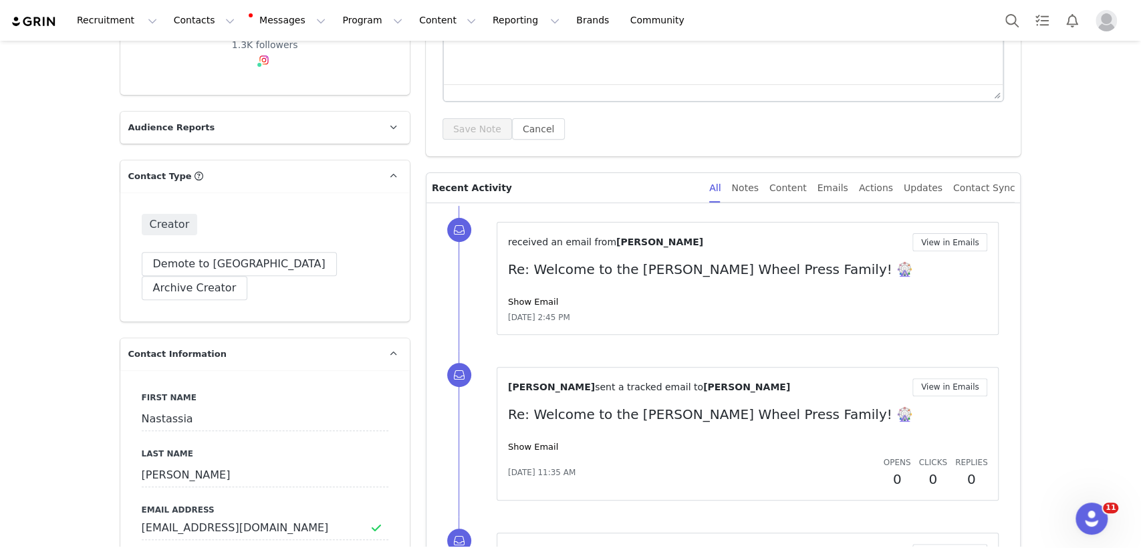
click at [251, 205] on div "Creator Demote this Creator? This will remove all accepted proposals attached t…" at bounding box center [264, 257] width 289 height 129
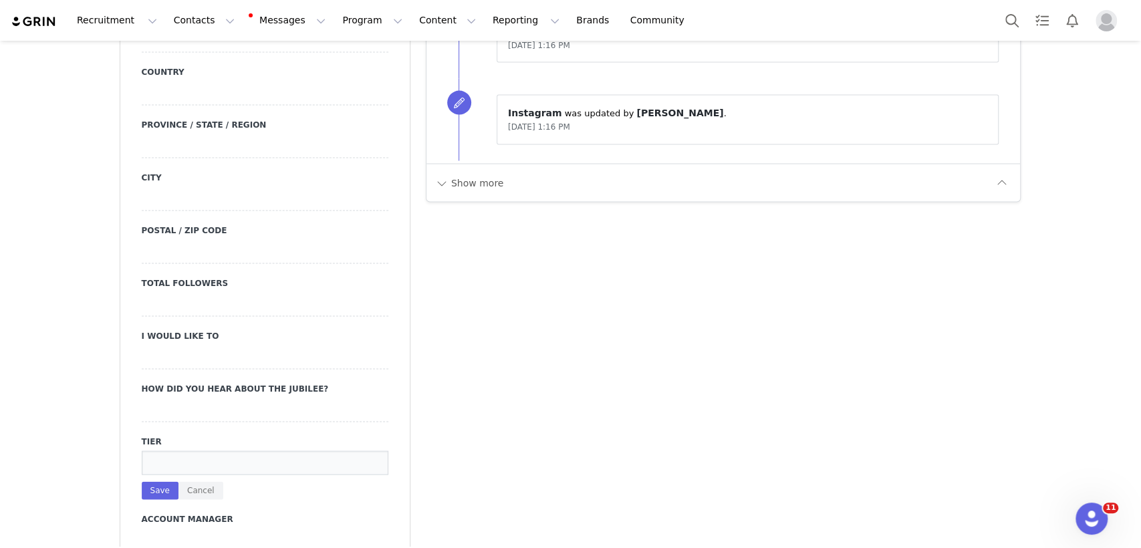
scroll to position [1722, 0]
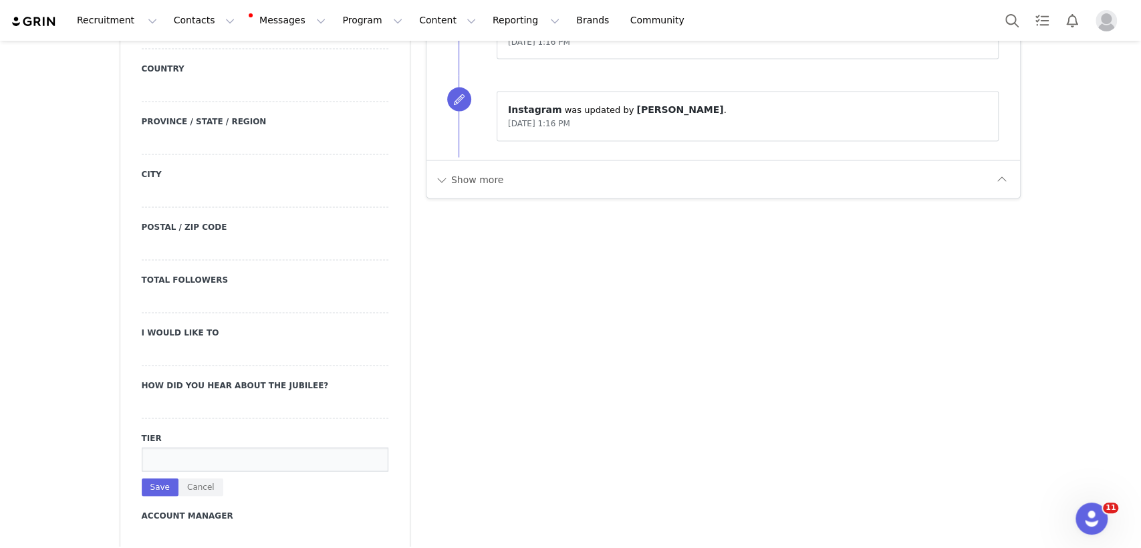
click at [175, 447] on input at bounding box center [265, 459] width 247 height 24
type input "[PERSON_NAME]"
click at [153, 478] on button "Save" at bounding box center [160, 487] width 37 height 18
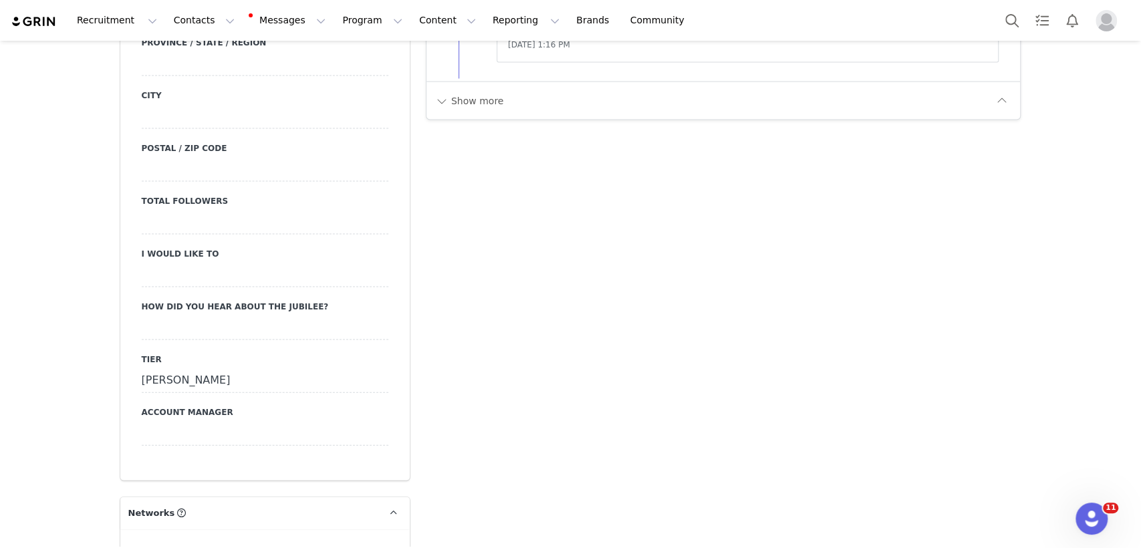
scroll to position [1802, 0]
click at [240, 367] on div "[PERSON_NAME]" at bounding box center [265, 379] width 247 height 24
click at [240, 367] on input "[PERSON_NAME]" at bounding box center [265, 379] width 247 height 24
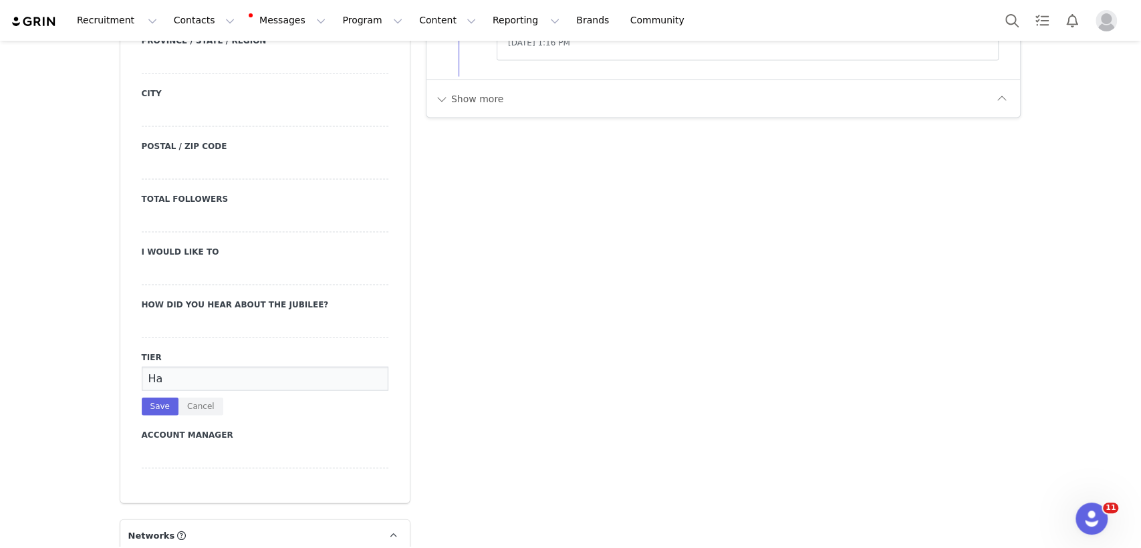
type input "H"
click at [144, 398] on button "Save" at bounding box center [160, 407] width 37 height 18
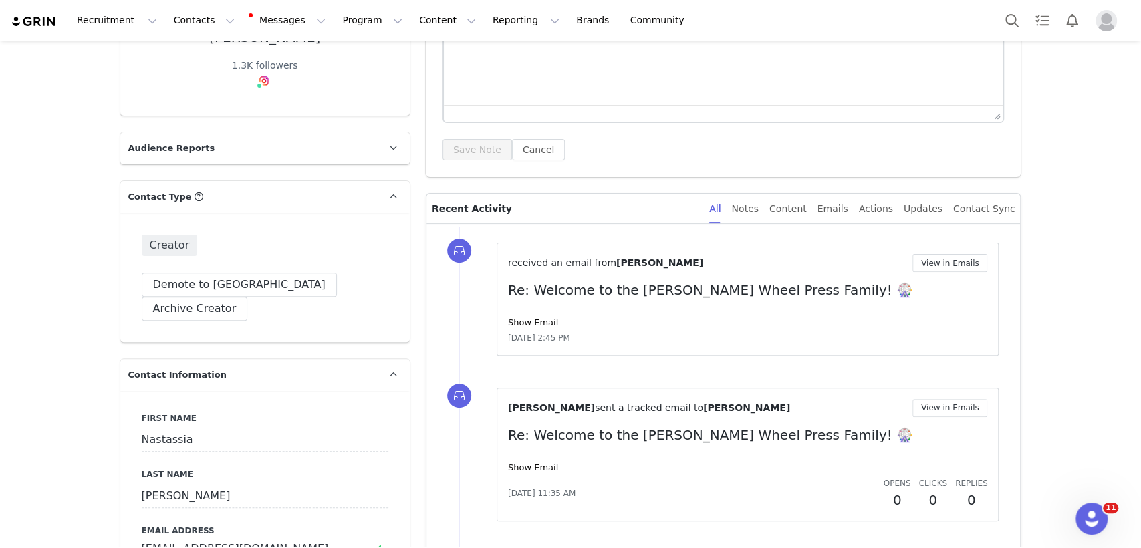
scroll to position [197, 0]
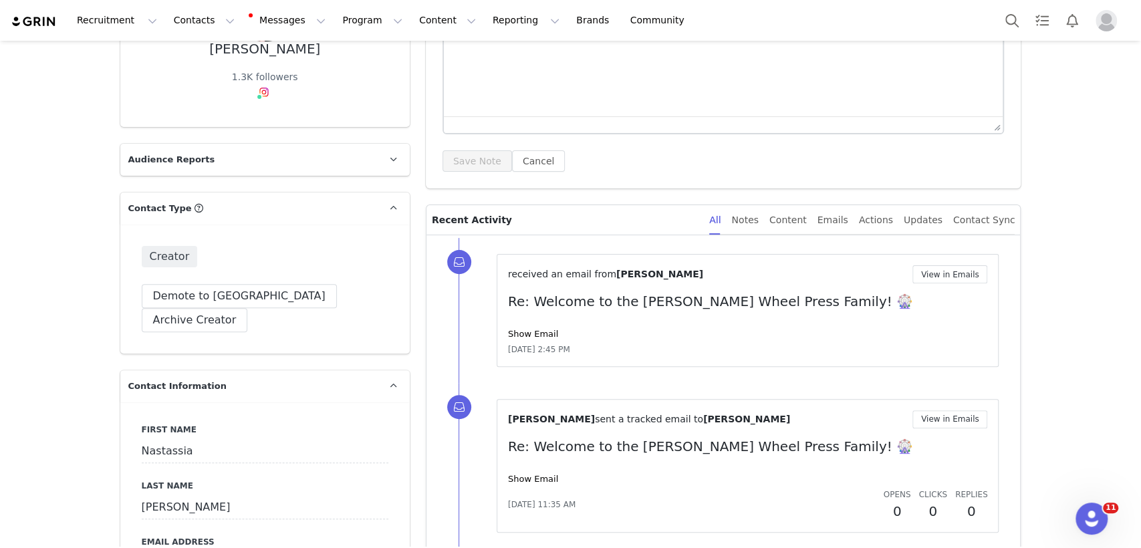
click at [191, 246] on div "Creator" at bounding box center [265, 256] width 247 height 21
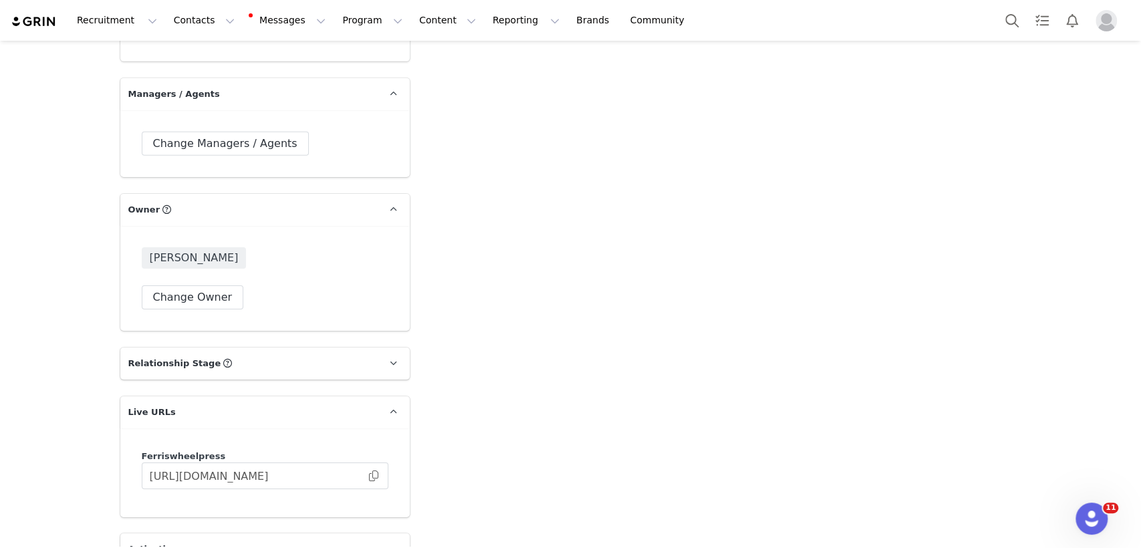
scroll to position [2861, 0]
click at [255, 348] on p "Relationship Stage Use relationship stages to move contacts through a logical s…" at bounding box center [248, 364] width 257 height 32
click at [172, 439] on button "Change Stage" at bounding box center [191, 451] width 98 height 24
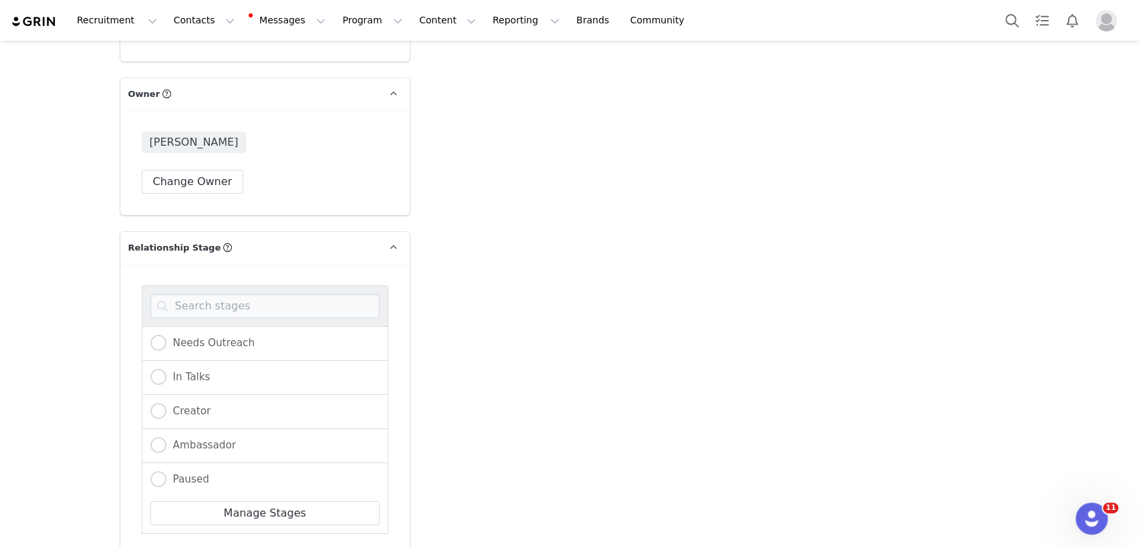
scroll to position [2, 0]
click at [386, 240] on span at bounding box center [394, 248] width 16 height 16
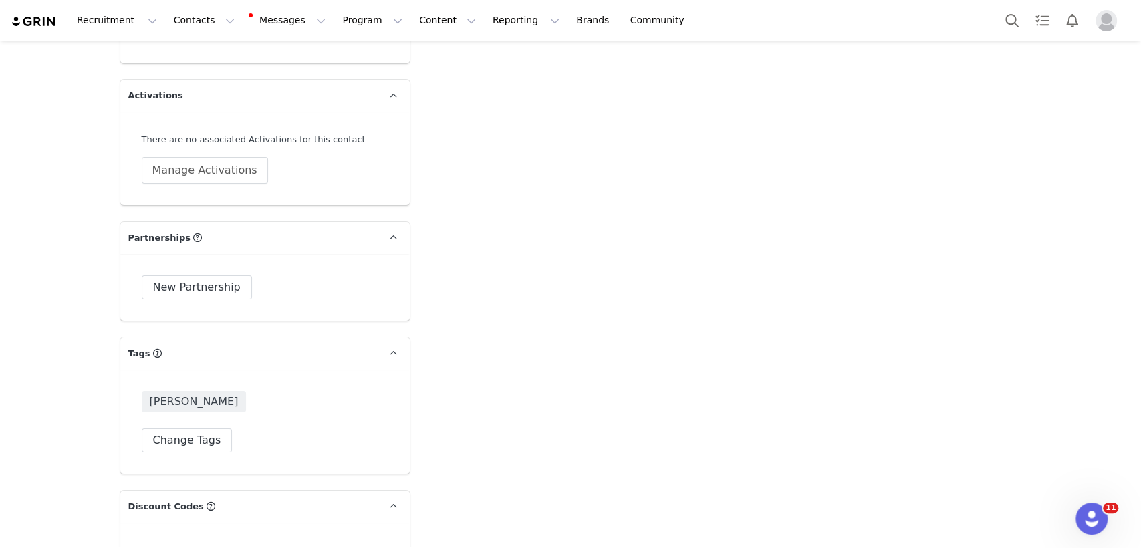
scroll to position [3290, 0]
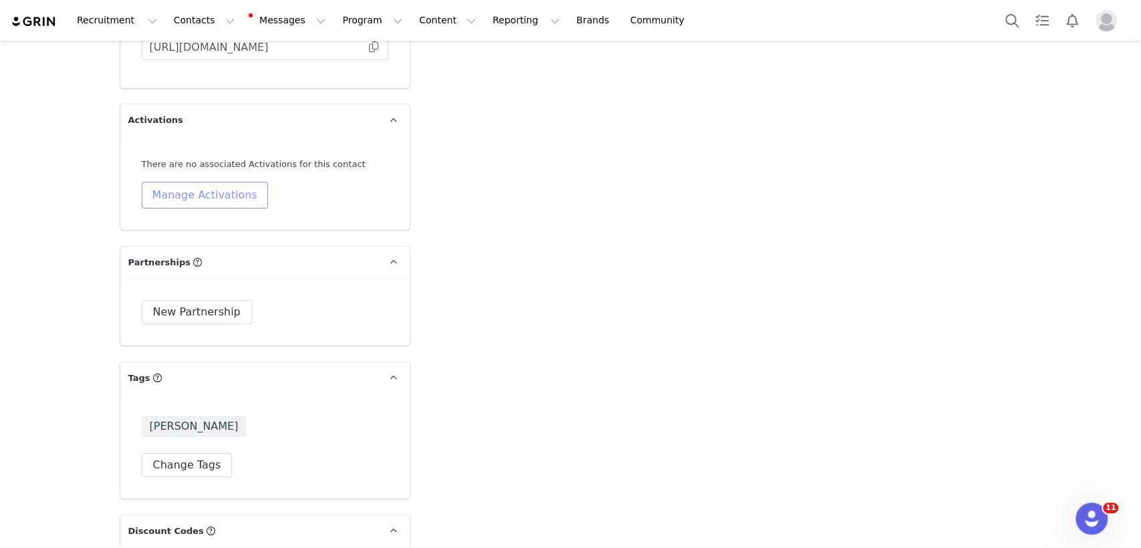
click at [182, 182] on button "Manage Activations" at bounding box center [205, 195] width 126 height 27
click at [169, 215] on div "Select Activation" at bounding box center [162, 222] width 130 height 20
click at [142, 217] on div "Select Activation" at bounding box center [136, 222] width 79 height 20
click at [165, 215] on div "Select Activation" at bounding box center [162, 222] width 130 height 20
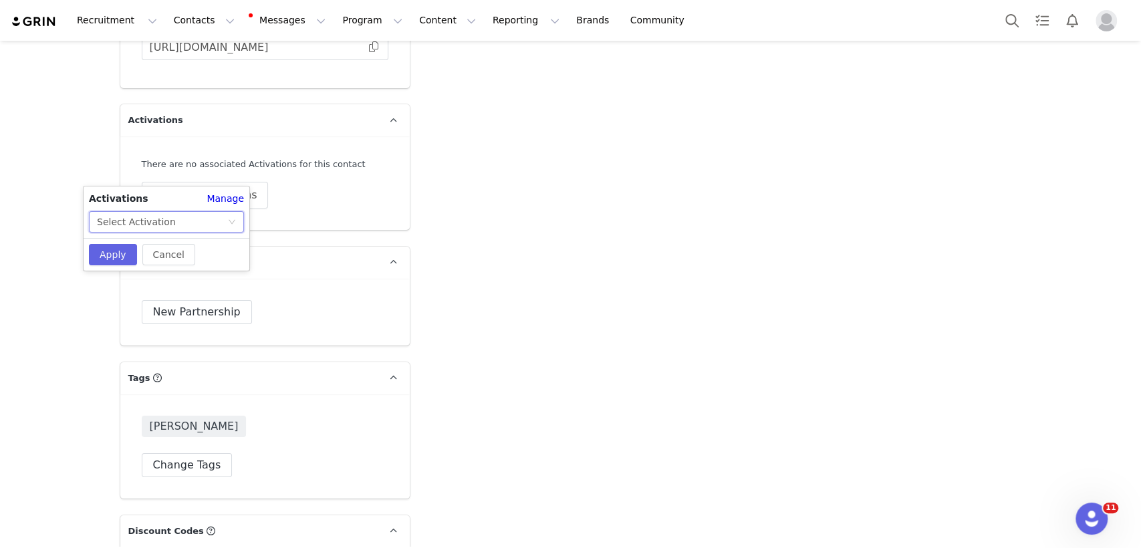
click at [171, 227] on div "Select Activation" at bounding box center [162, 222] width 130 height 20
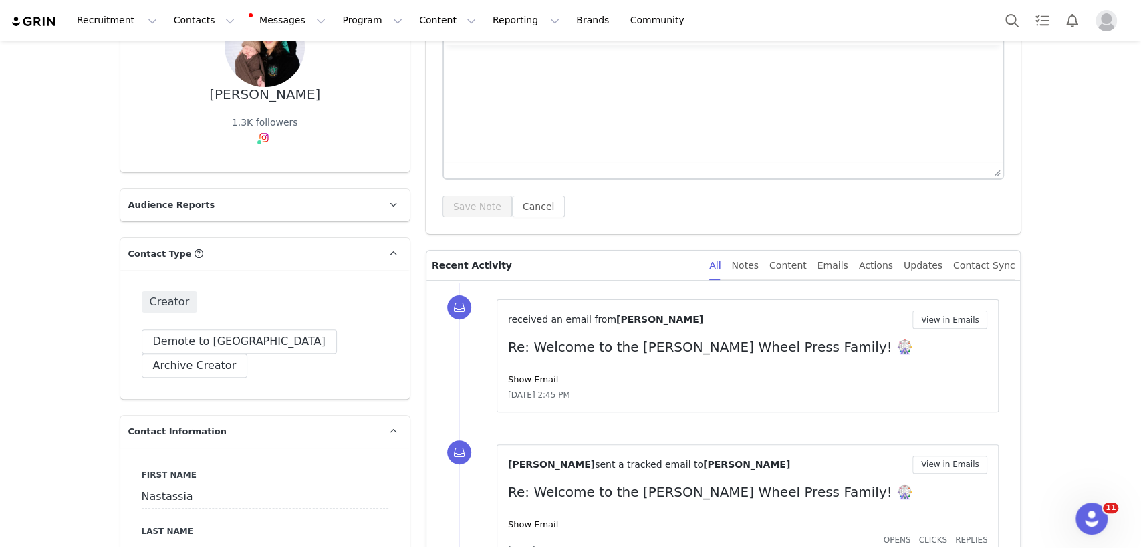
scroll to position [0, 0]
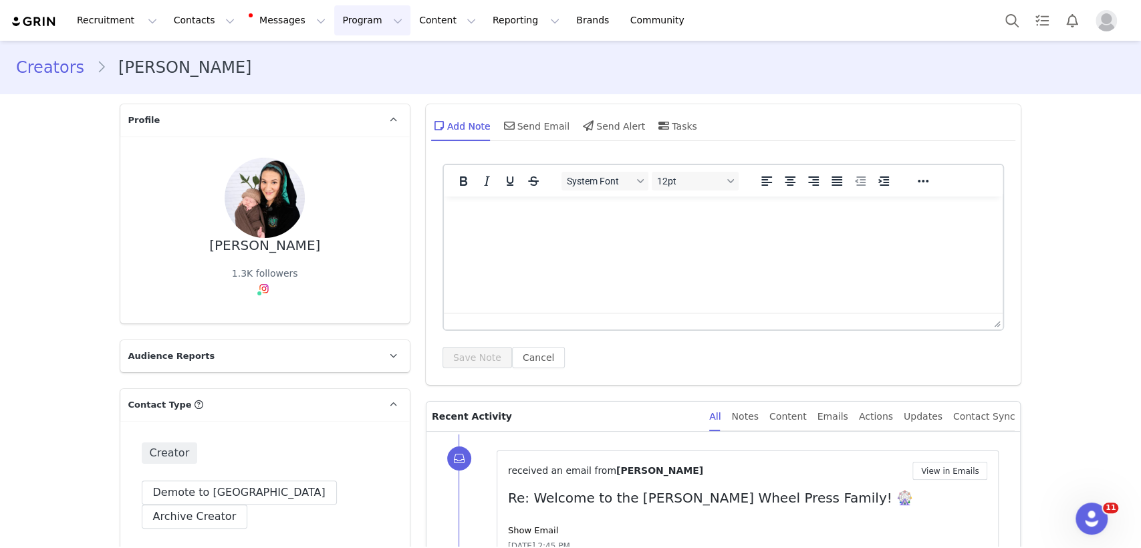
click at [334, 17] on button "Program Program" at bounding box center [372, 20] width 76 height 30
click at [330, 65] on p "Activations" at bounding box center [338, 59] width 51 height 14
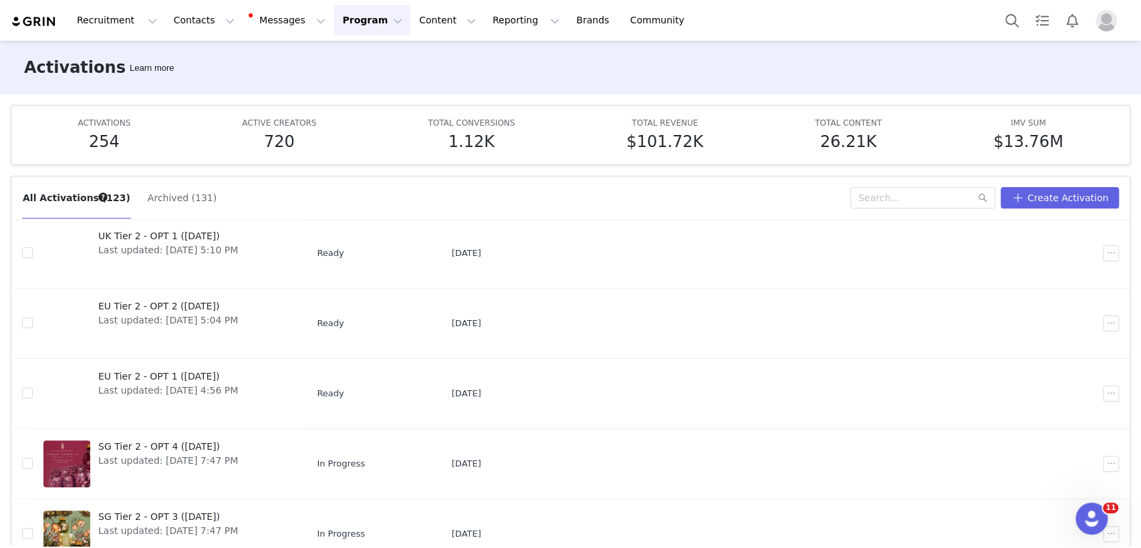
scroll to position [70, 0]
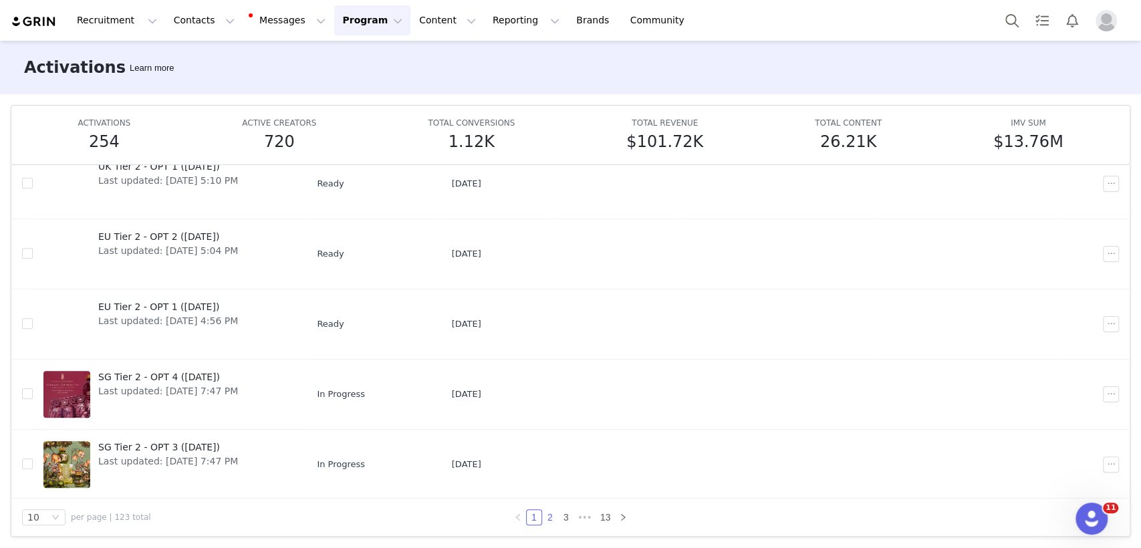
click at [545, 520] on link "2" at bounding box center [550, 517] width 15 height 15
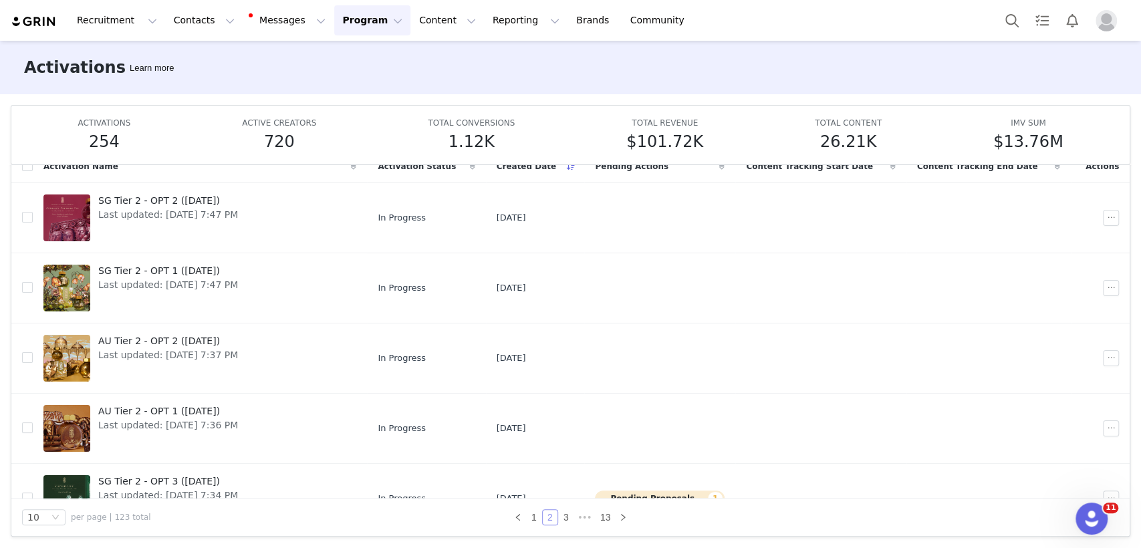
scroll to position [385, 0]
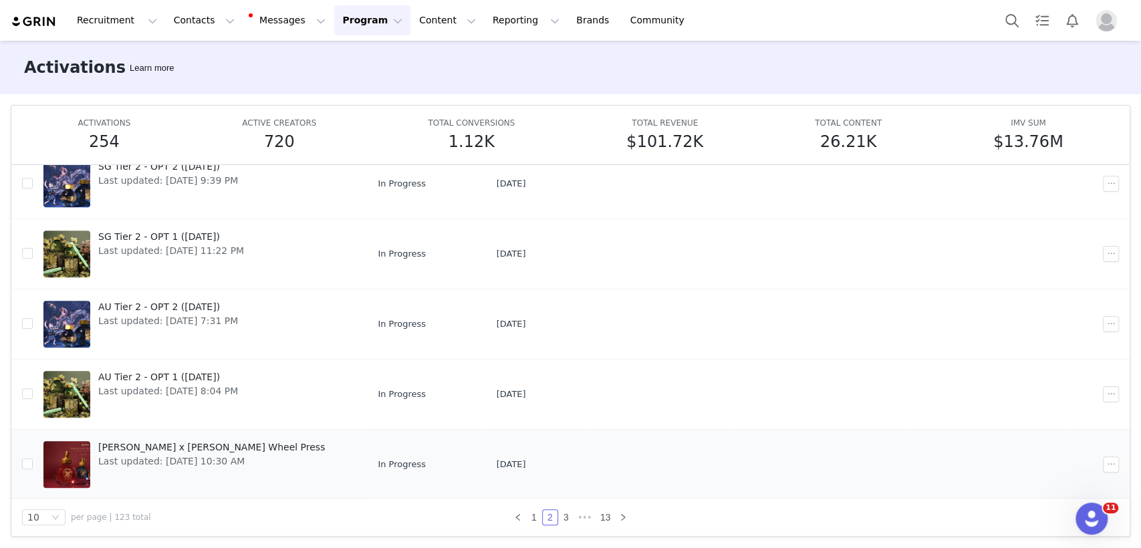
click at [223, 442] on span "[PERSON_NAME] x [PERSON_NAME] Wheel Press" at bounding box center [211, 448] width 227 height 14
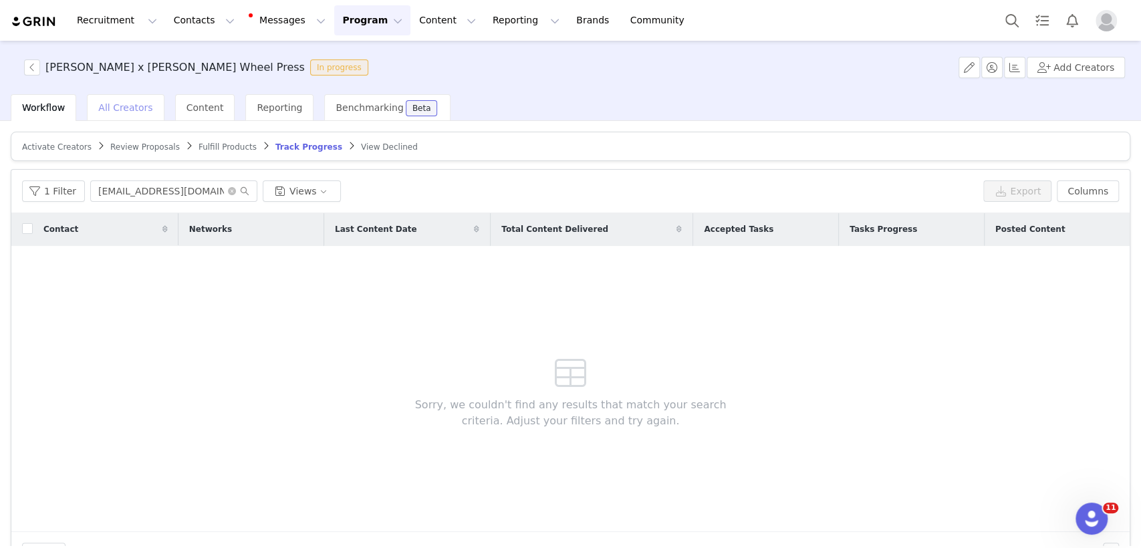
click at [123, 104] on span "All Creators" at bounding box center [125, 107] width 54 height 11
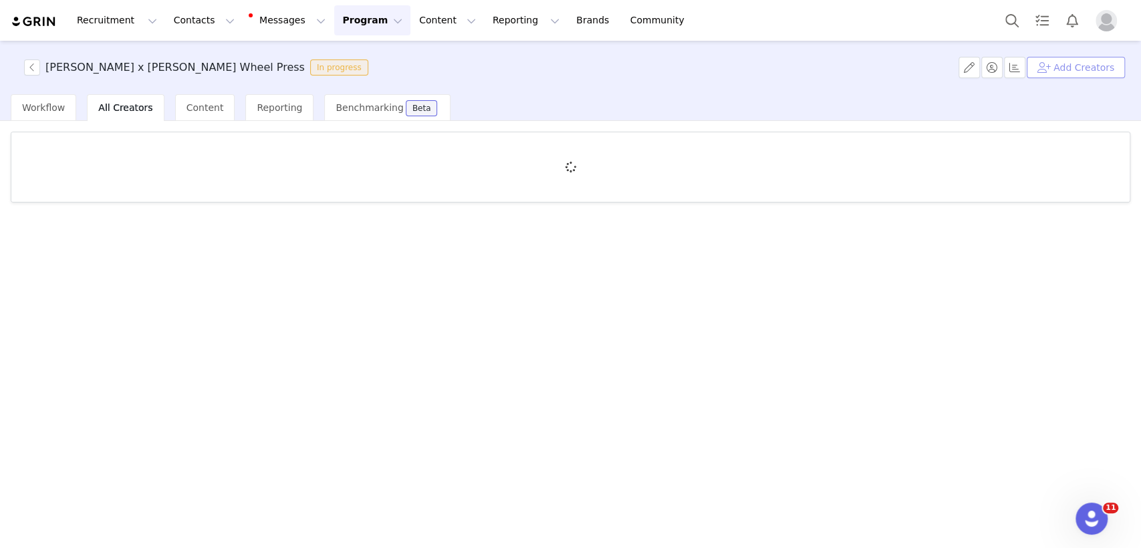
click at [1052, 68] on button "Add Creators" at bounding box center [1076, 67] width 98 height 21
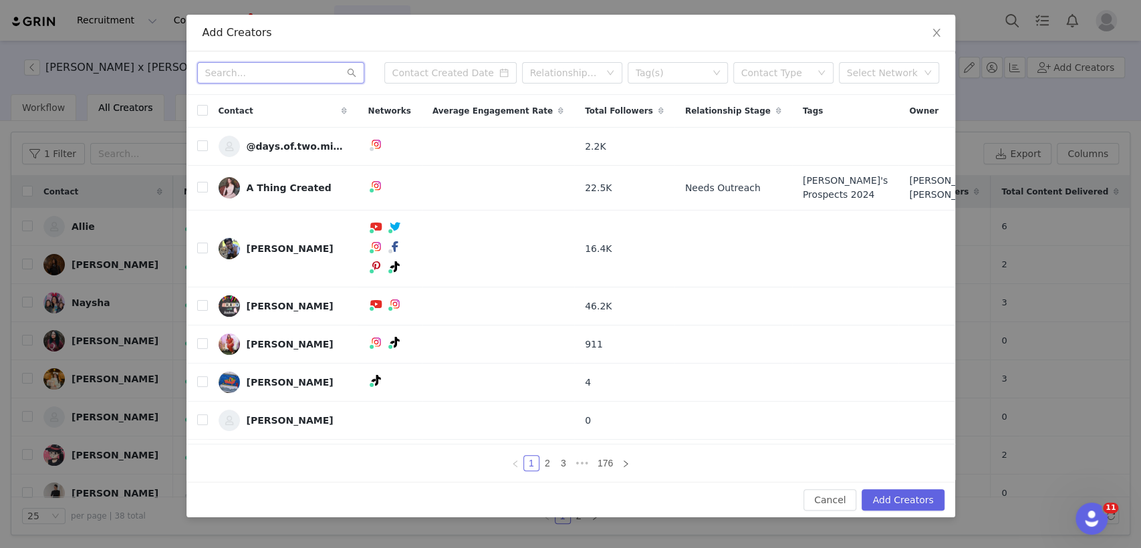
click at [274, 76] on input "text" at bounding box center [280, 72] width 167 height 21
paste input "[EMAIL_ADDRESS][DOMAIN_NAME]"
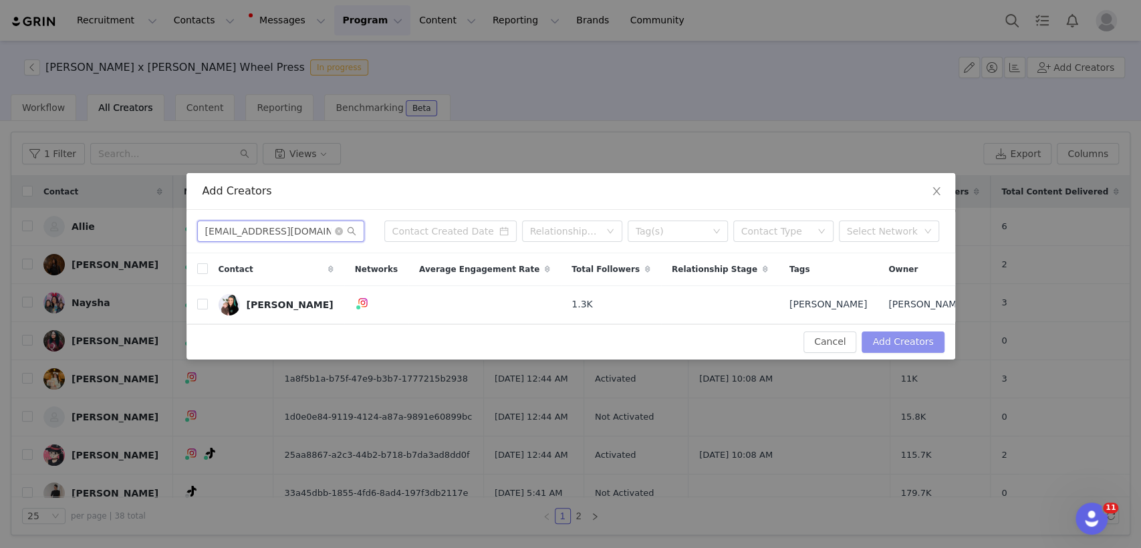
type input "[EMAIL_ADDRESS][DOMAIN_NAME]"
click at [878, 346] on button "Add Creators" at bounding box center [903, 342] width 82 height 21
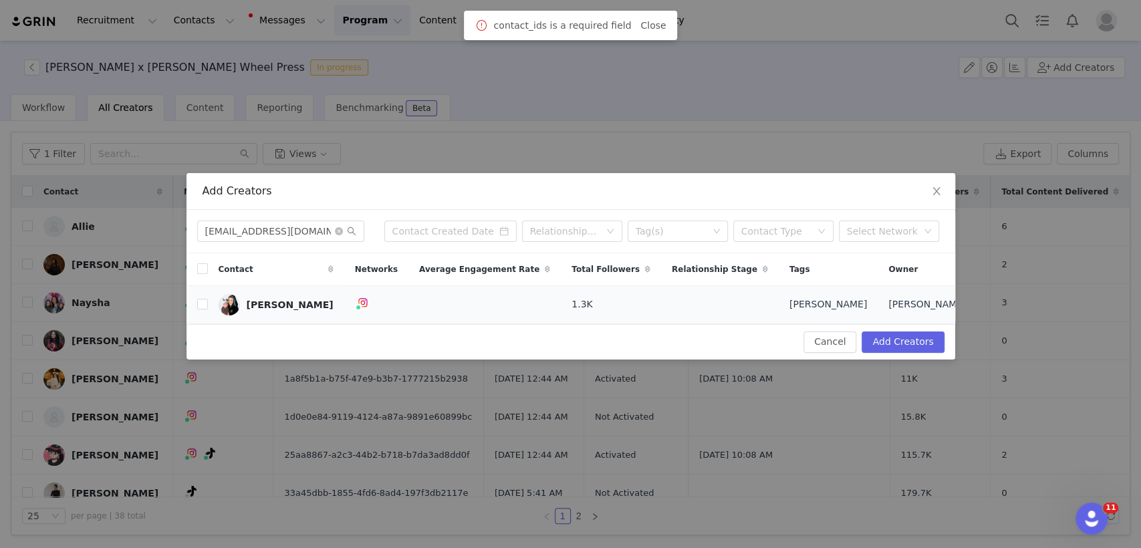
click at [209, 301] on td "[PERSON_NAME]" at bounding box center [276, 304] width 136 height 38
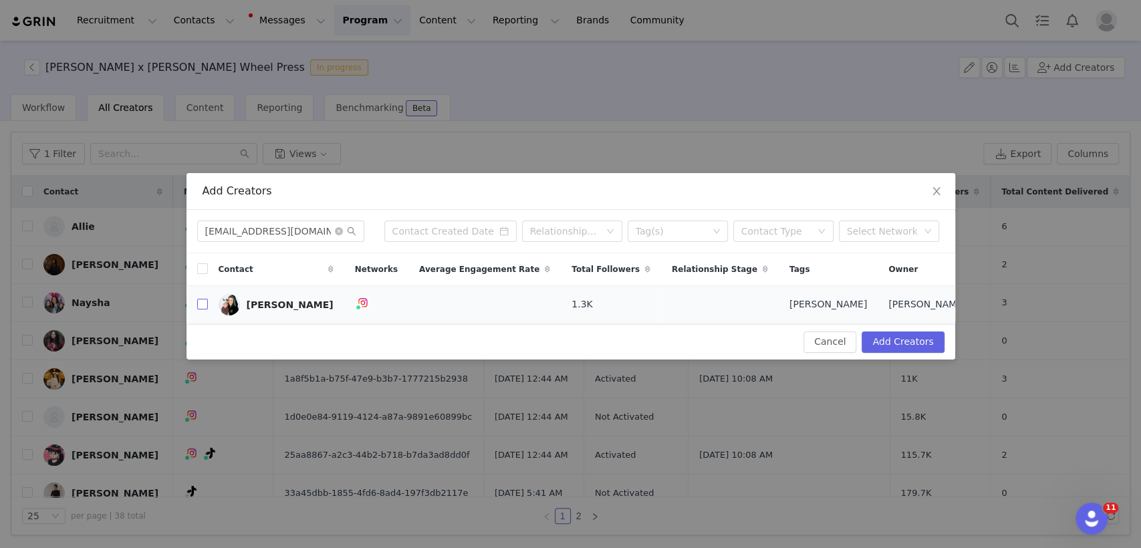
click at [201, 310] on input "checkbox" at bounding box center [202, 304] width 11 height 11
checkbox input "true"
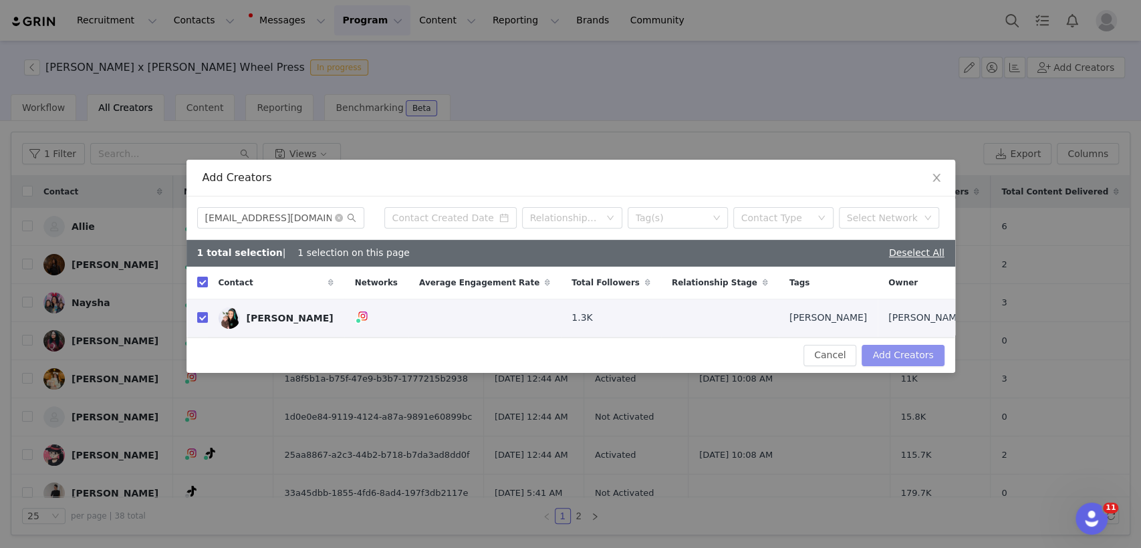
click at [909, 360] on button "Add Creators" at bounding box center [903, 355] width 82 height 21
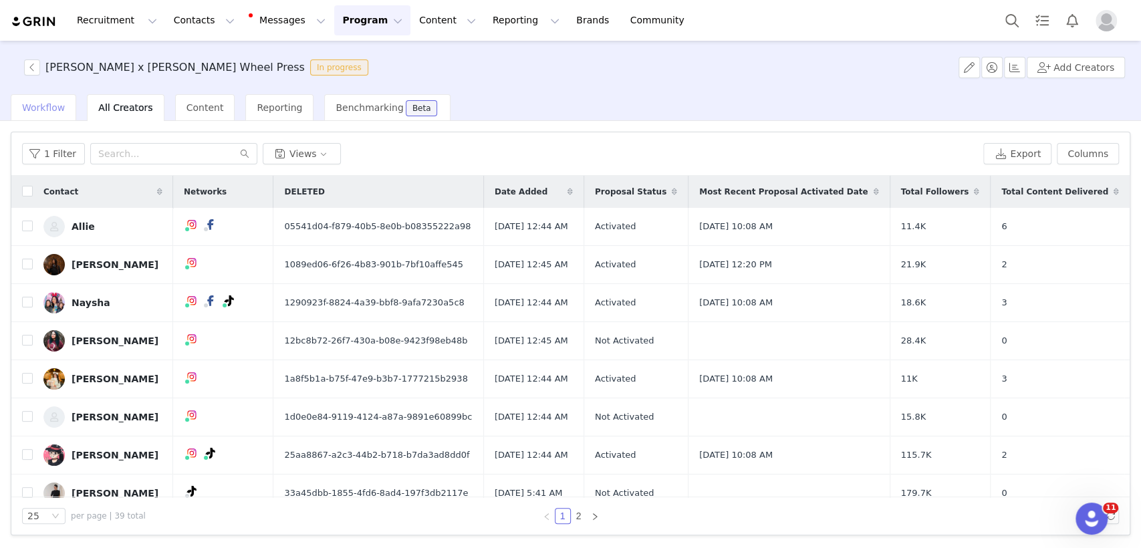
click at [41, 111] on span "Workflow" at bounding box center [43, 107] width 43 height 11
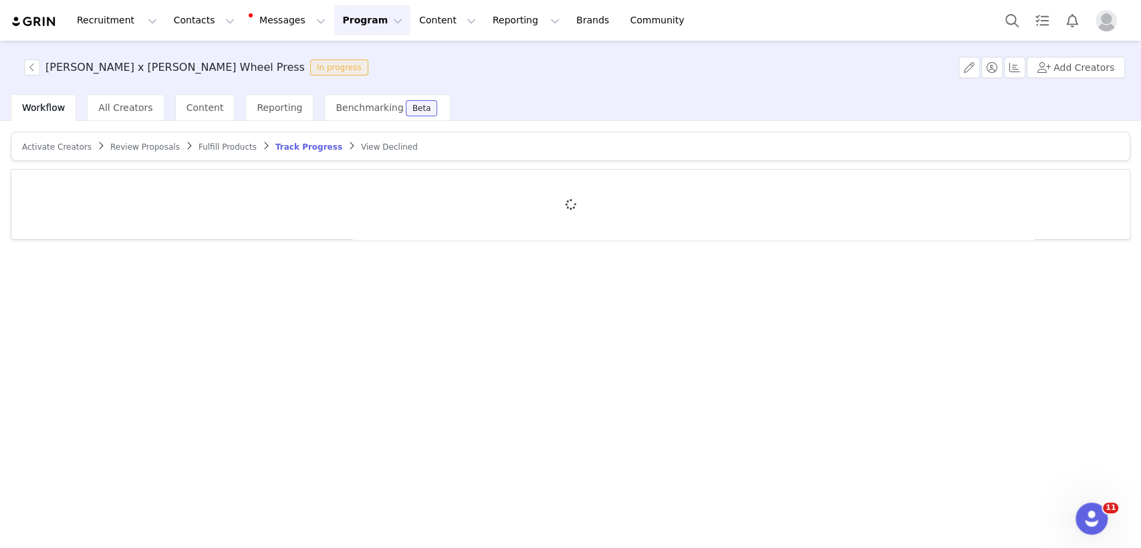
click at [47, 148] on span "Activate Creators" at bounding box center [57, 146] width 70 height 9
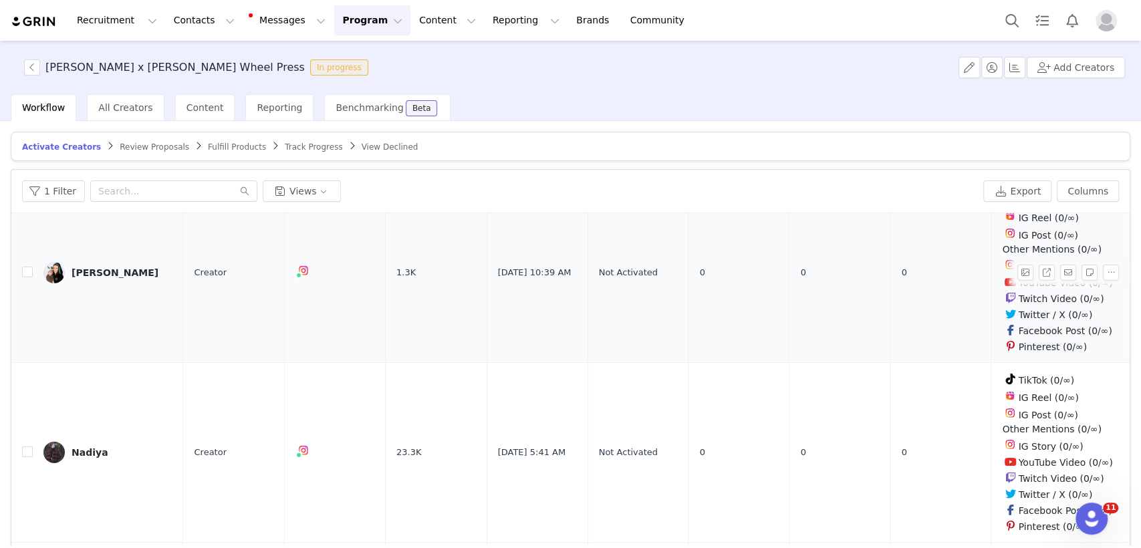
scroll to position [2671, 0]
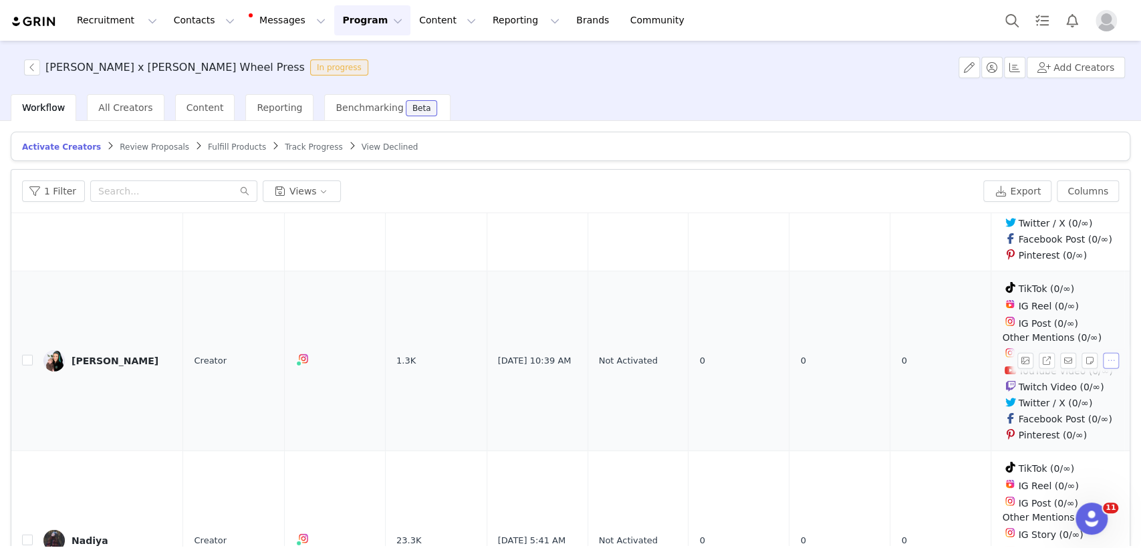
click at [1103, 353] on button "button" at bounding box center [1111, 361] width 16 height 16
click at [1037, 357] on span "Activate Creators" at bounding box center [1057, 357] width 81 height 15
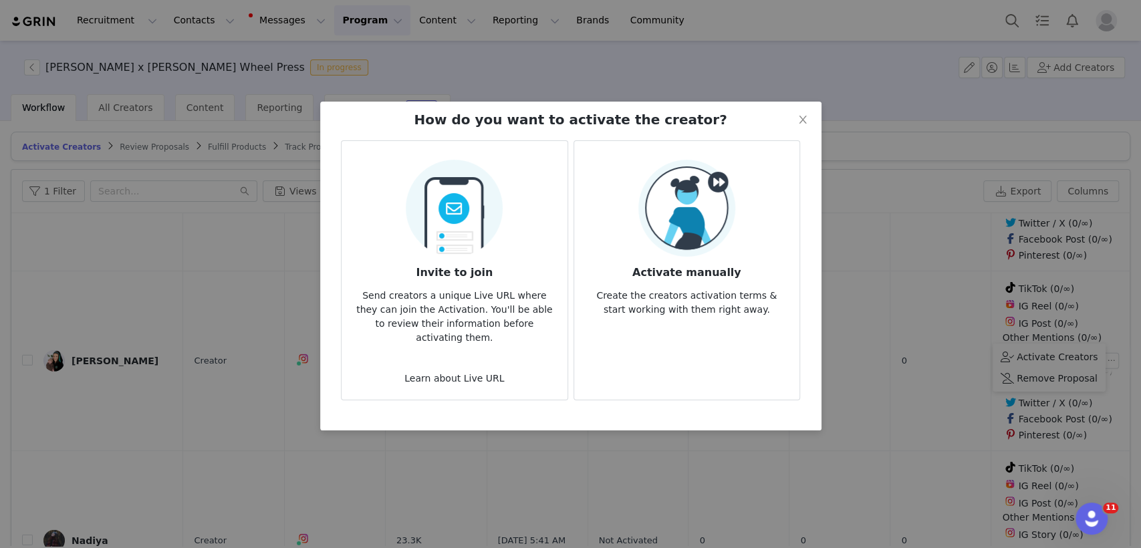
click at [462, 231] on img at bounding box center [454, 204] width 97 height 105
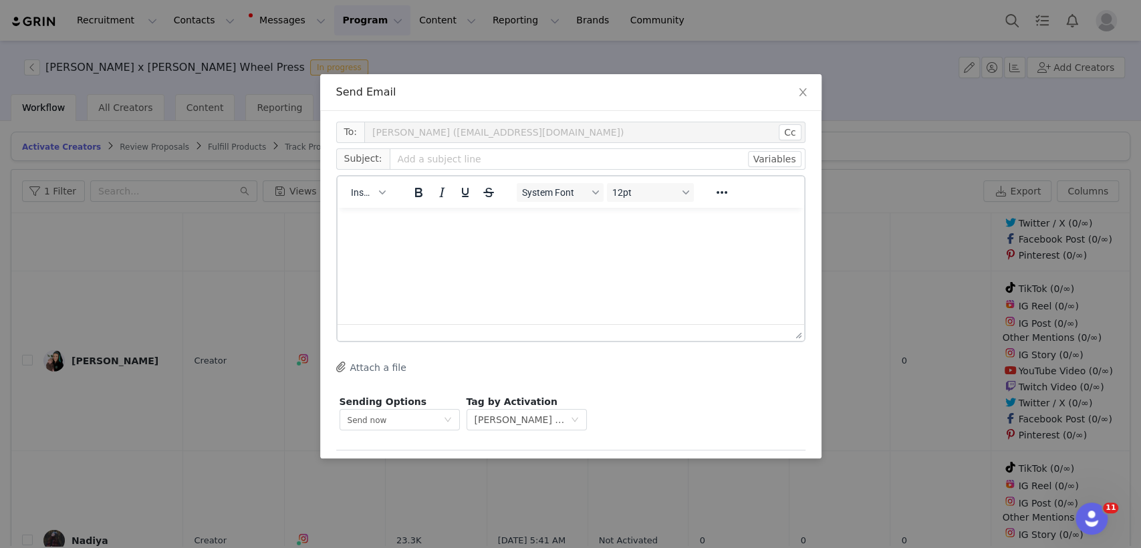
scroll to position [0, 0]
click at [420, 163] on input "text" at bounding box center [598, 158] width 416 height 21
type input "L"
click at [801, 93] on icon "icon: close" at bounding box center [802, 92] width 7 height 8
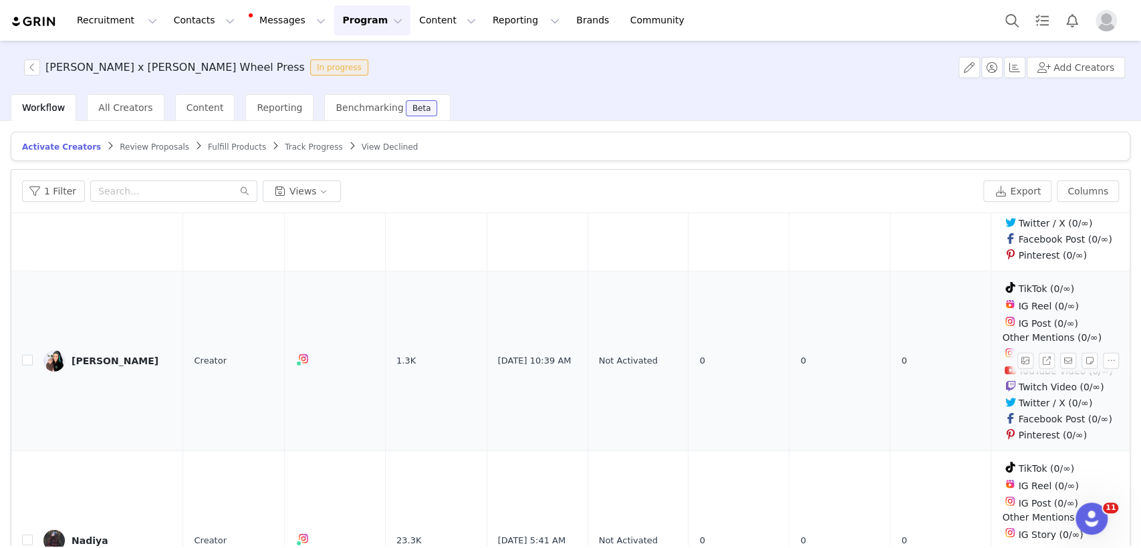
click at [107, 356] on div "[PERSON_NAME]" at bounding box center [115, 361] width 87 height 11
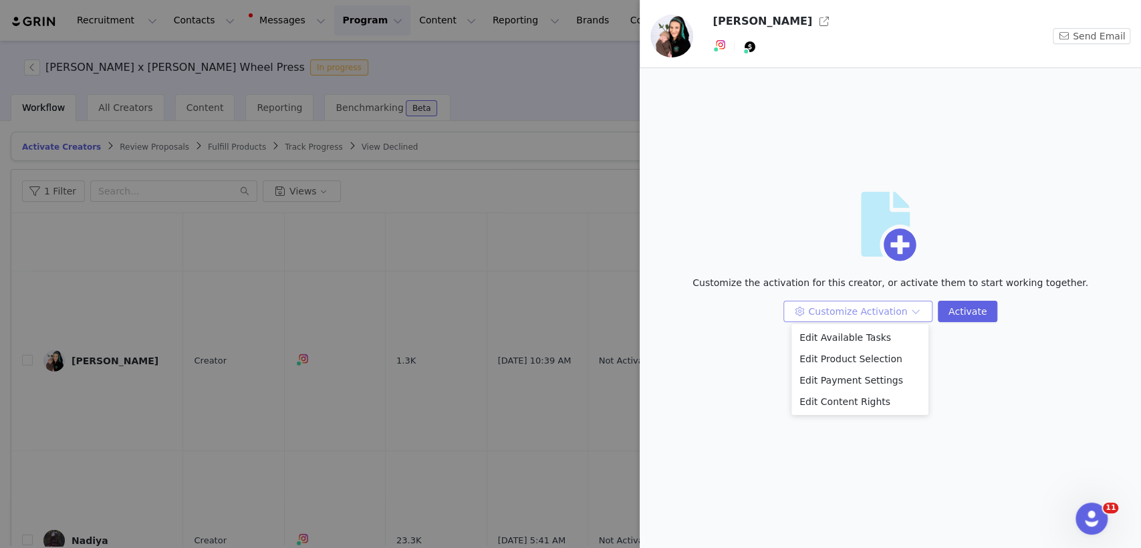
click at [883, 315] on button "Customize Activation" at bounding box center [857, 311] width 149 height 21
click at [878, 309] on button "Customize Activation" at bounding box center [857, 311] width 149 height 21
click at [814, 25] on button "button" at bounding box center [824, 21] width 21 height 21
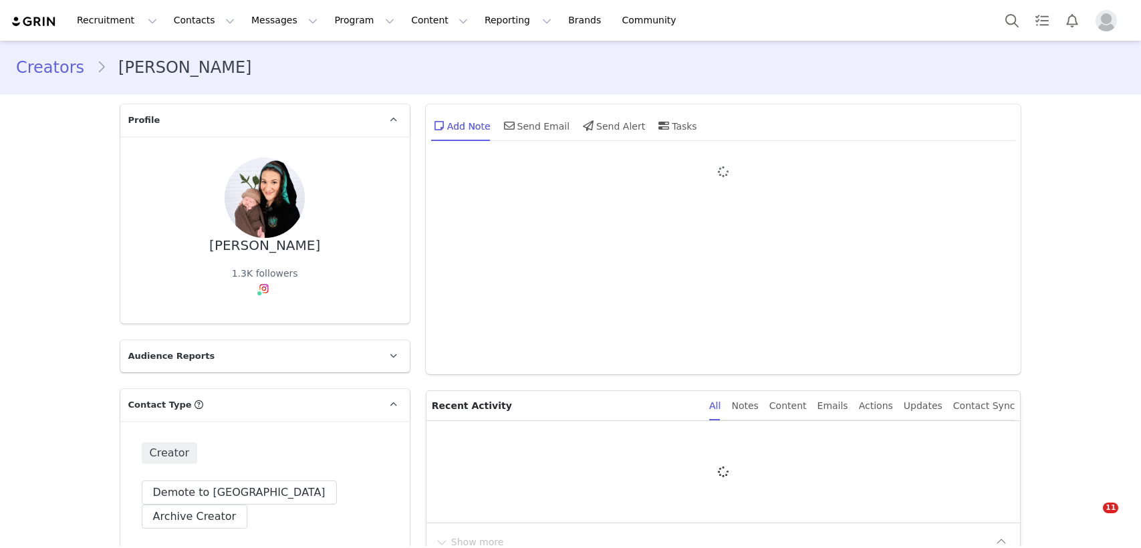
type input "+1 ([GEOGRAPHIC_DATA])"
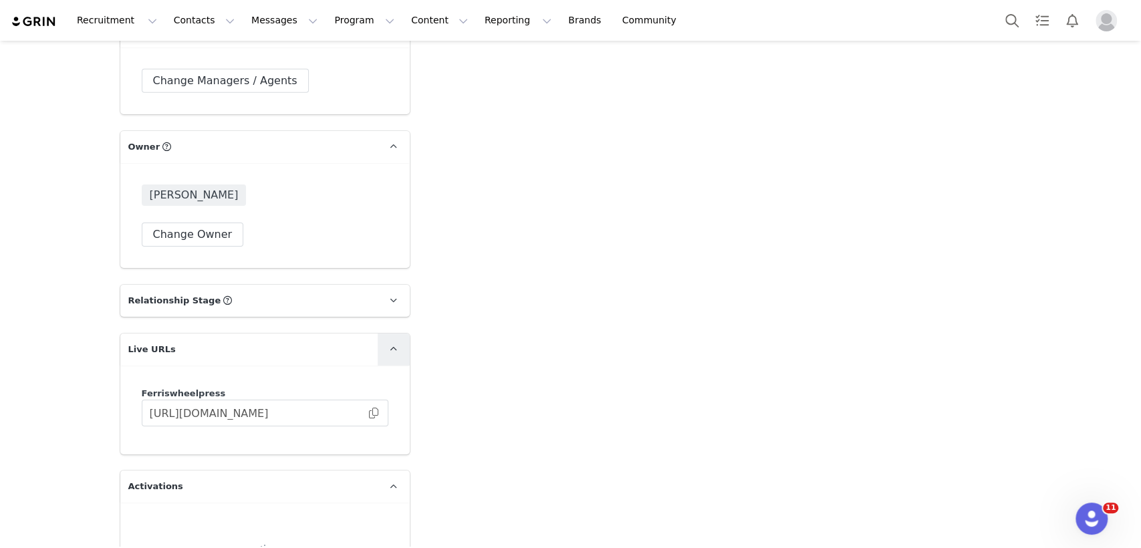
scroll to position [2998, 0]
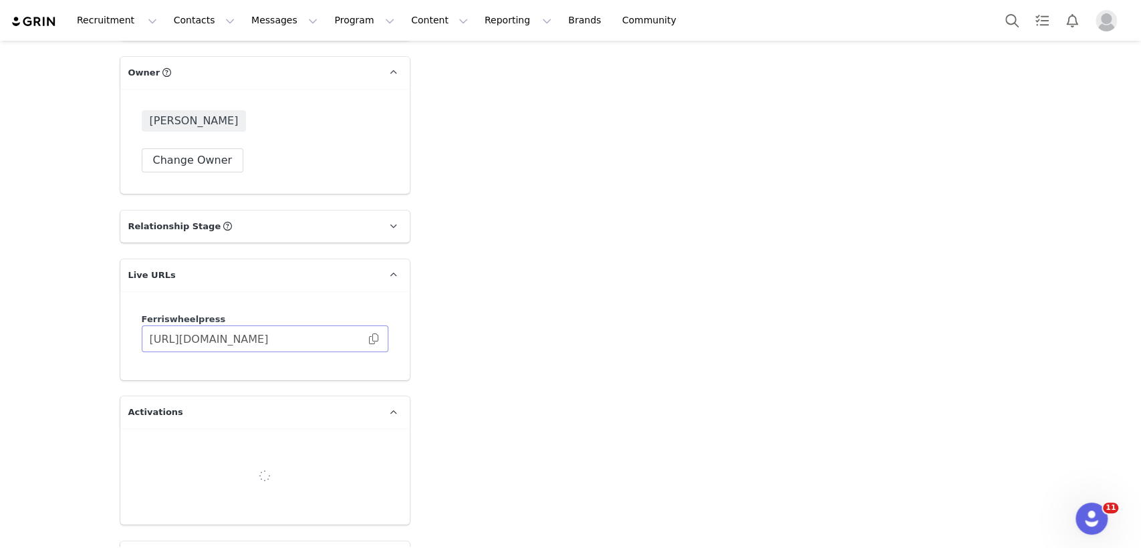
click at [369, 339] on span at bounding box center [373, 339] width 13 height 0
